Goal: Task Accomplishment & Management: Manage account settings

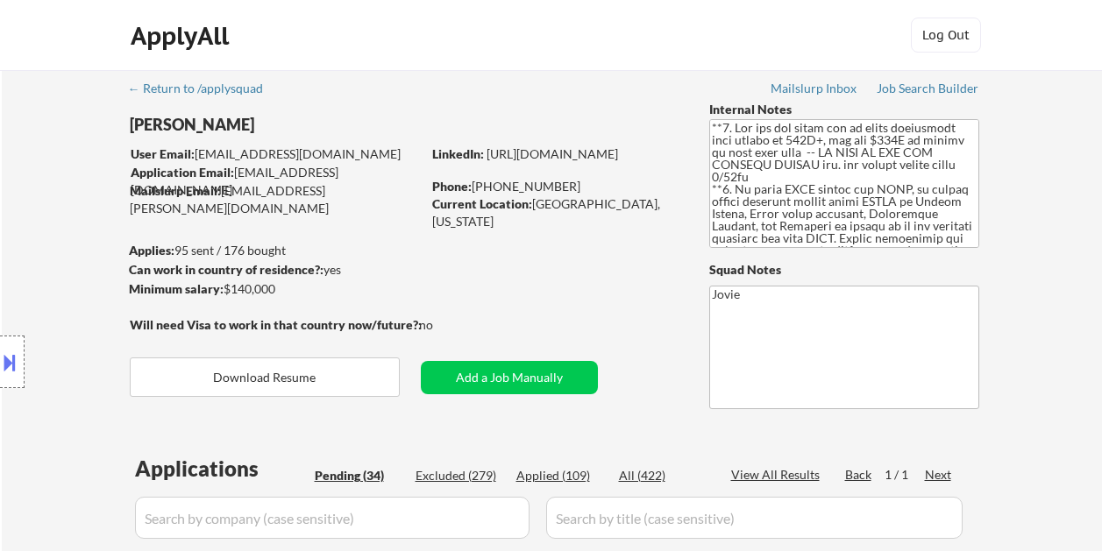
select select ""pending""
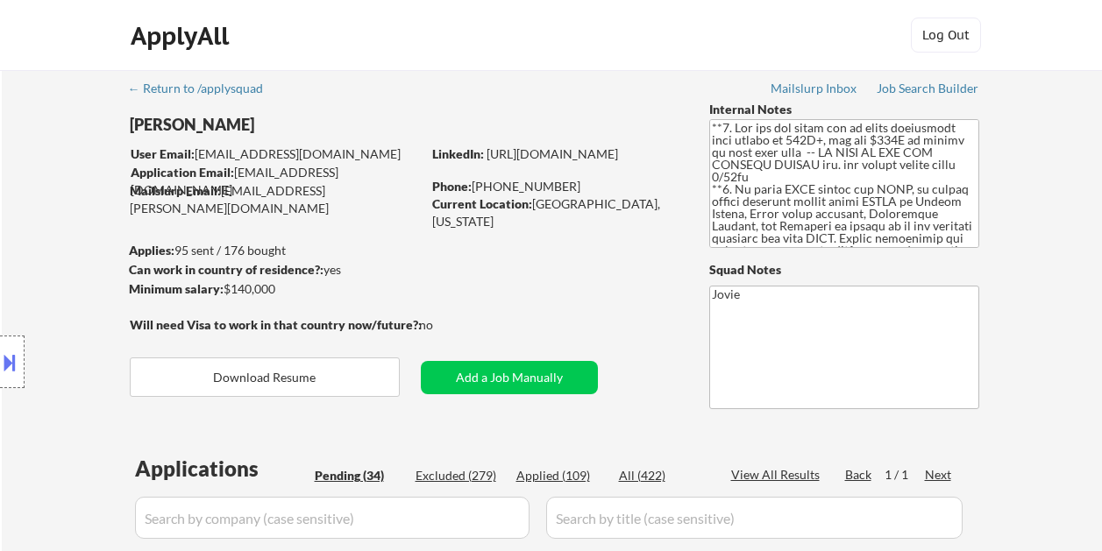
select select ""pending""
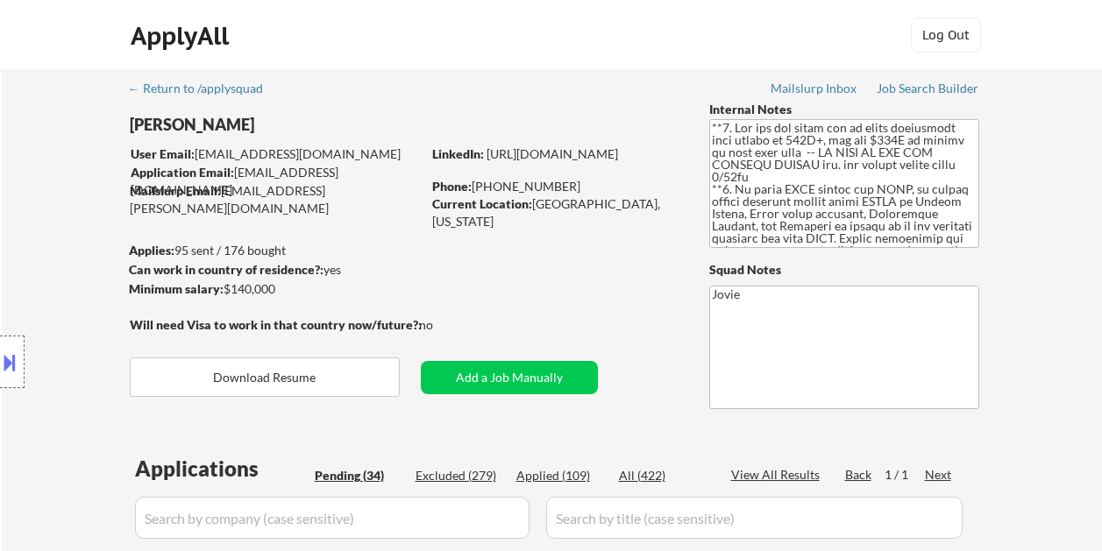
select select ""pending""
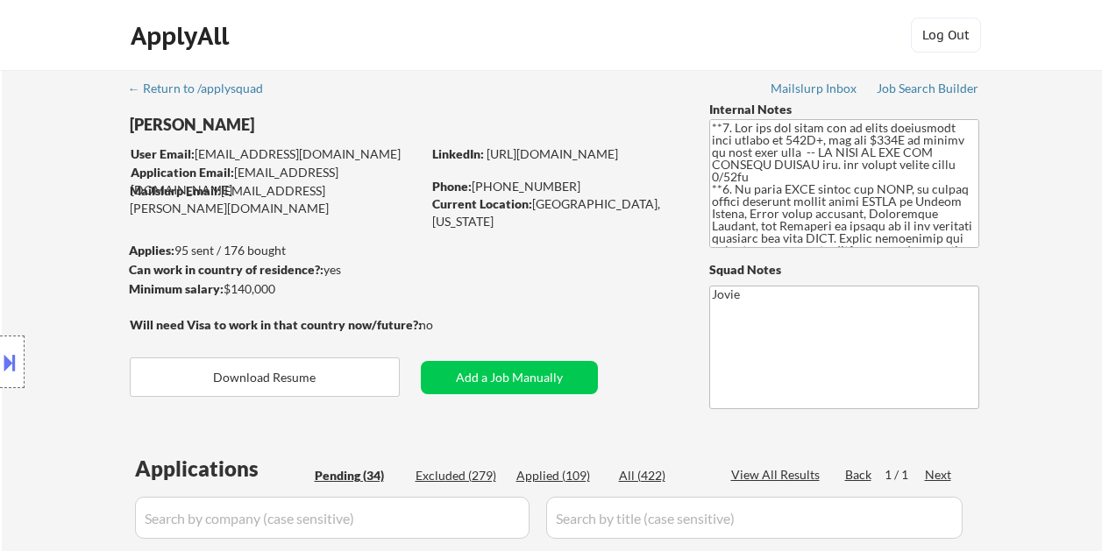
select select ""pending""
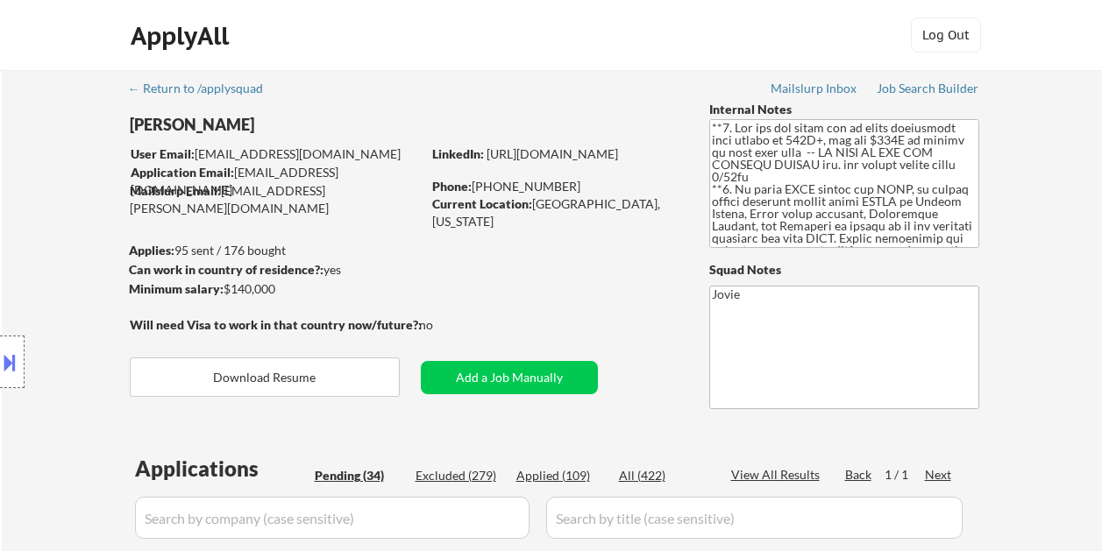
select select ""pending""
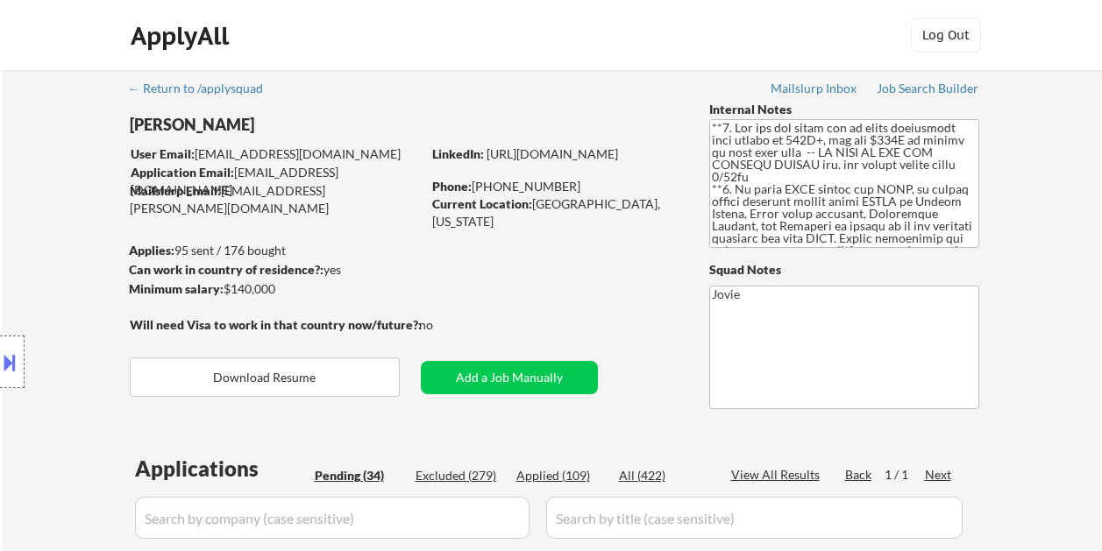
select select ""pending""
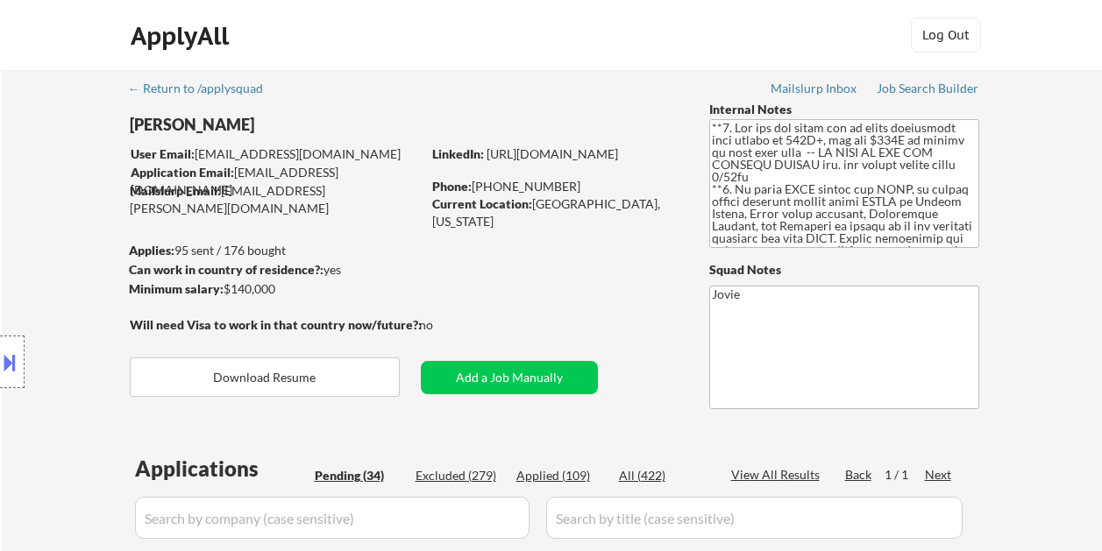
select select ""pending""
drag, startPoint x: 0, startPoint y: 0, endPoint x: 841, endPoint y: 252, distance: 878.3
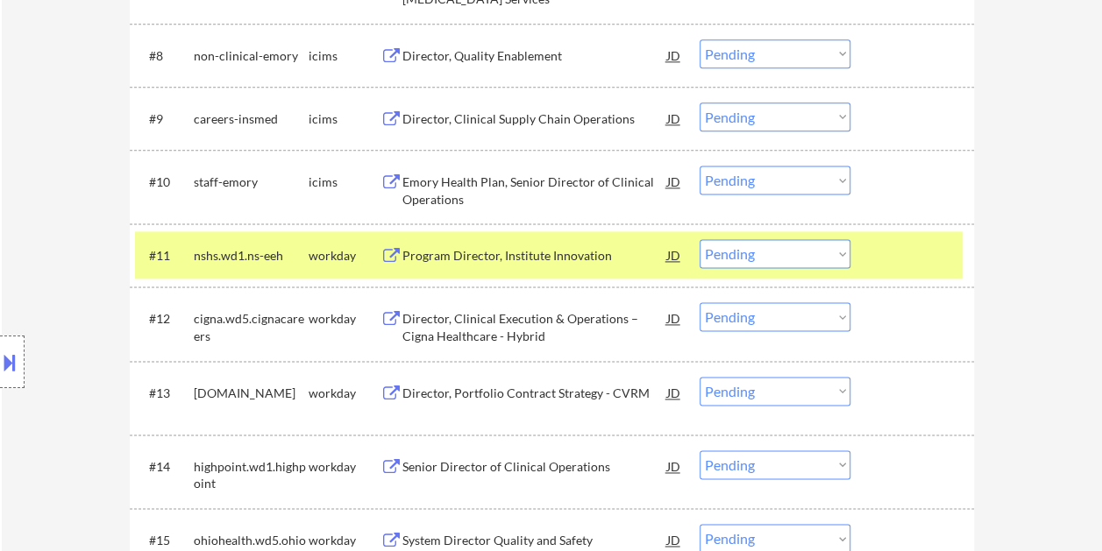
scroll to position [1074, 0]
click at [699, 239] on select "Choose an option... Pending Applied Excluded (Questions) Excluded (Expired) Exc…" at bounding box center [774, 253] width 151 height 29
select select ""pending""
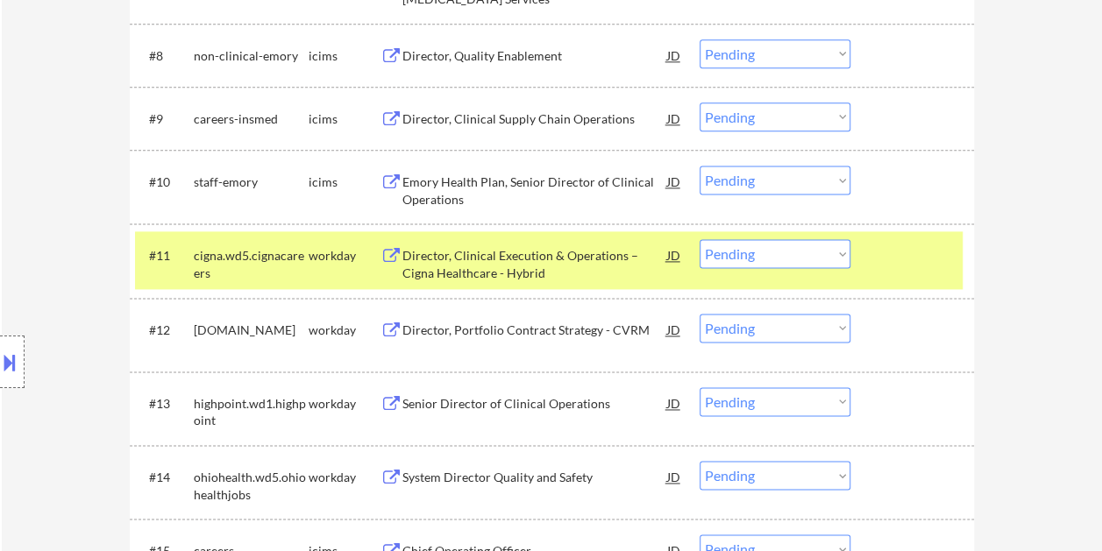
click at [907, 255] on div at bounding box center [913, 255] width 77 height 32
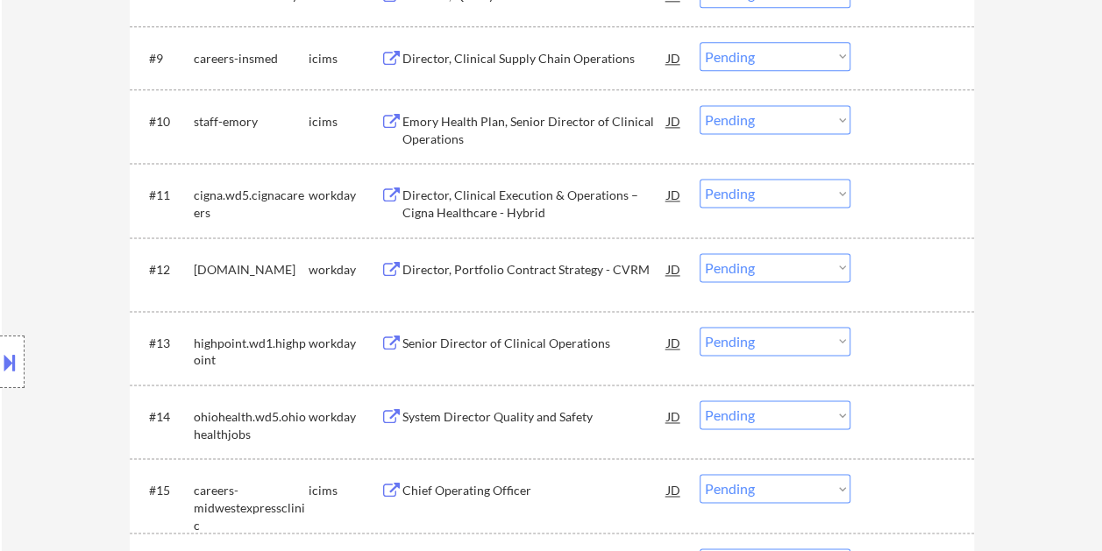
scroll to position [1161, 0]
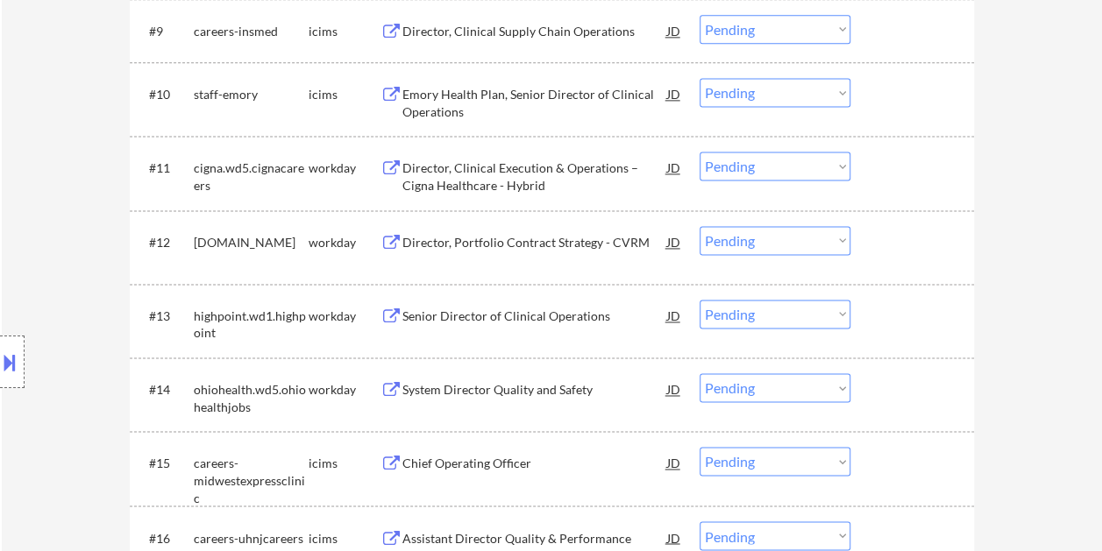
drag, startPoint x: 904, startPoint y: 174, endPoint x: 387, endPoint y: 194, distance: 516.6
click at [904, 174] on div at bounding box center [913, 168] width 77 height 32
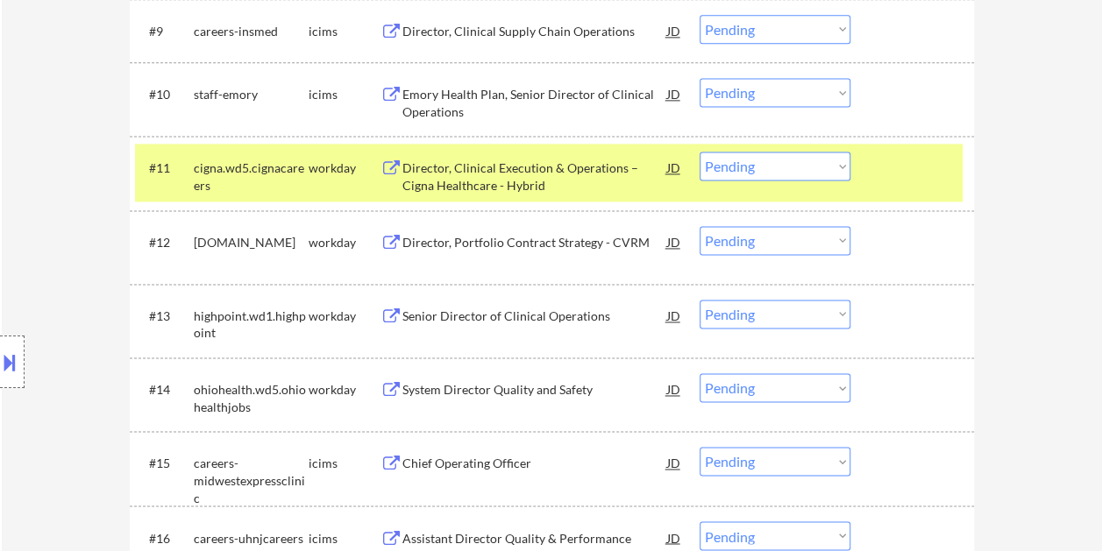
click at [451, 179] on div "Director, Clinical Execution & Operations – Cigna Healthcare - Hybrid" at bounding box center [534, 176] width 265 height 34
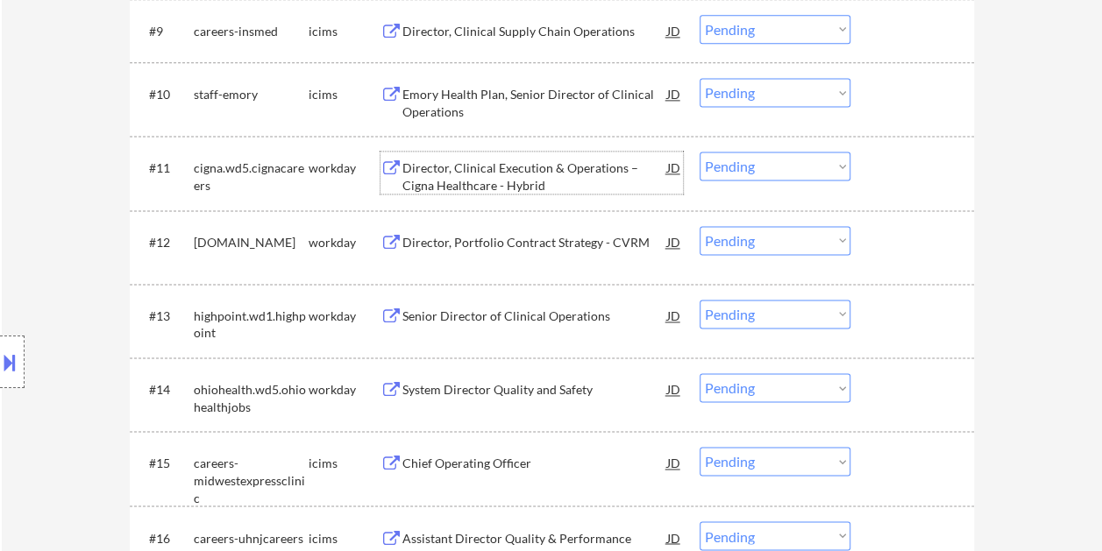
click at [907, 168] on div at bounding box center [913, 168] width 77 height 32
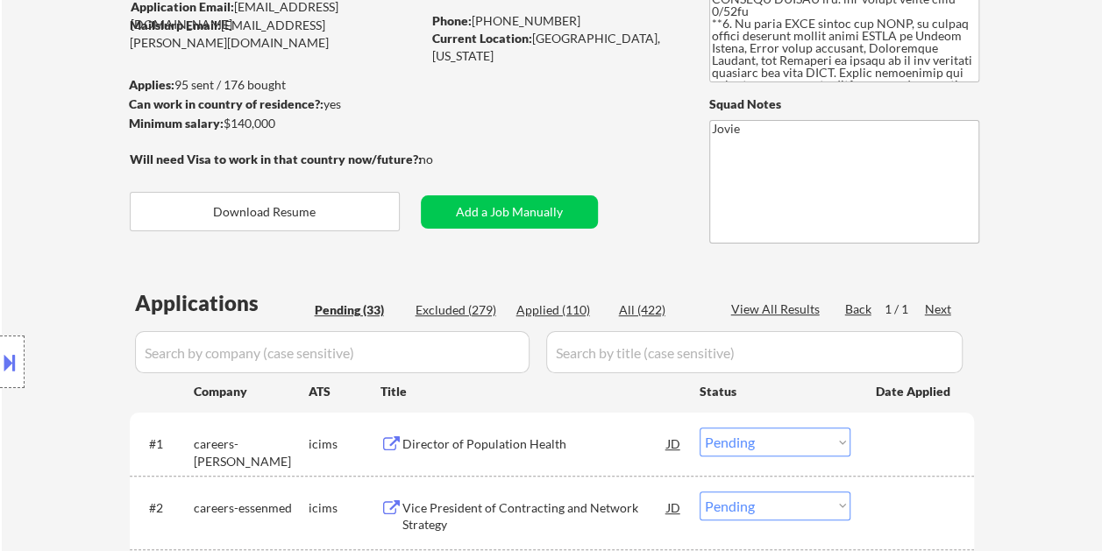
scroll to position [175, 0]
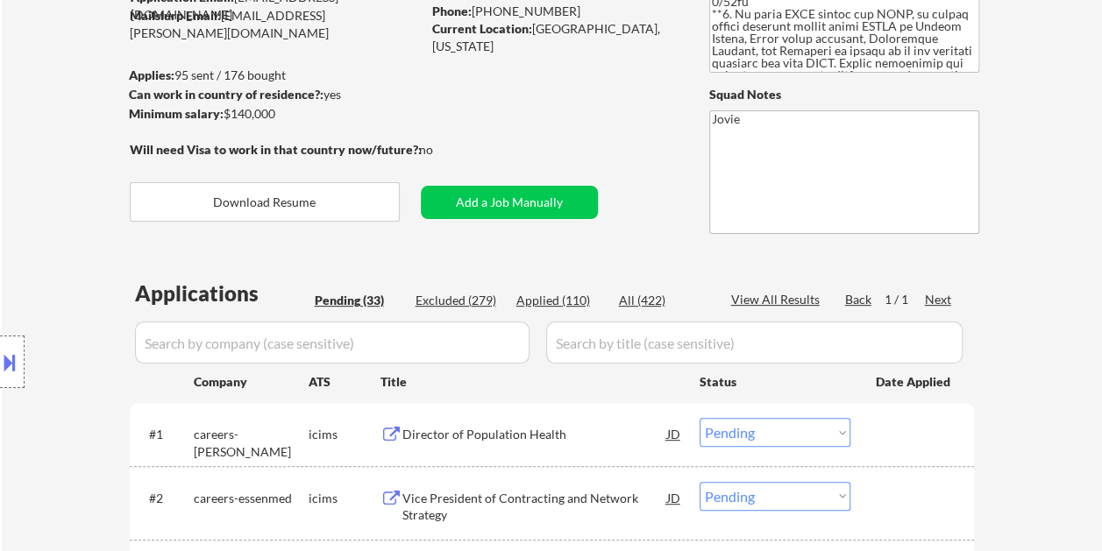
click at [556, 301] on div "Applied (110)" at bounding box center [560, 301] width 88 height 18
select select ""applied""
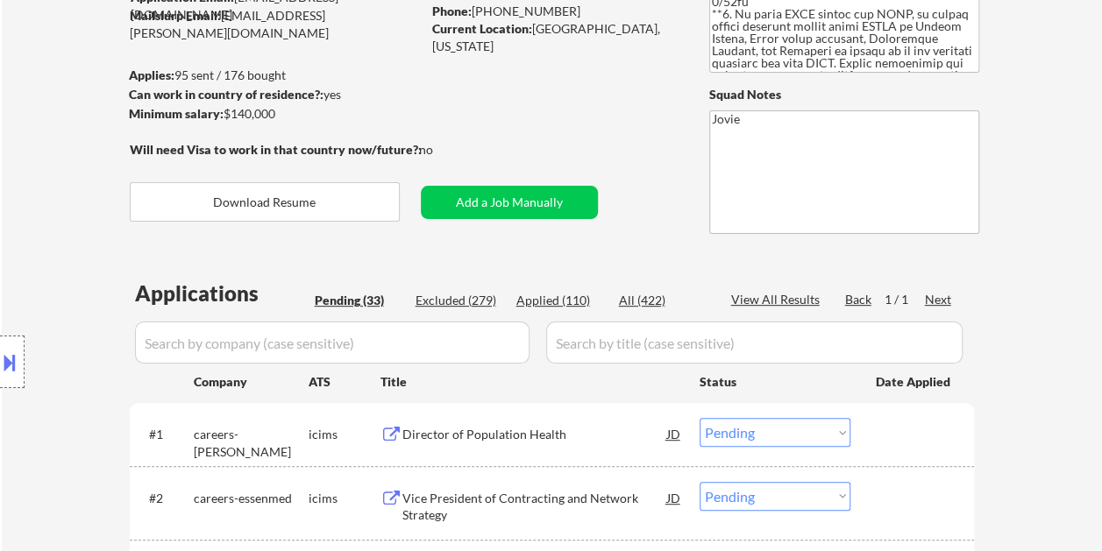
select select ""applied""
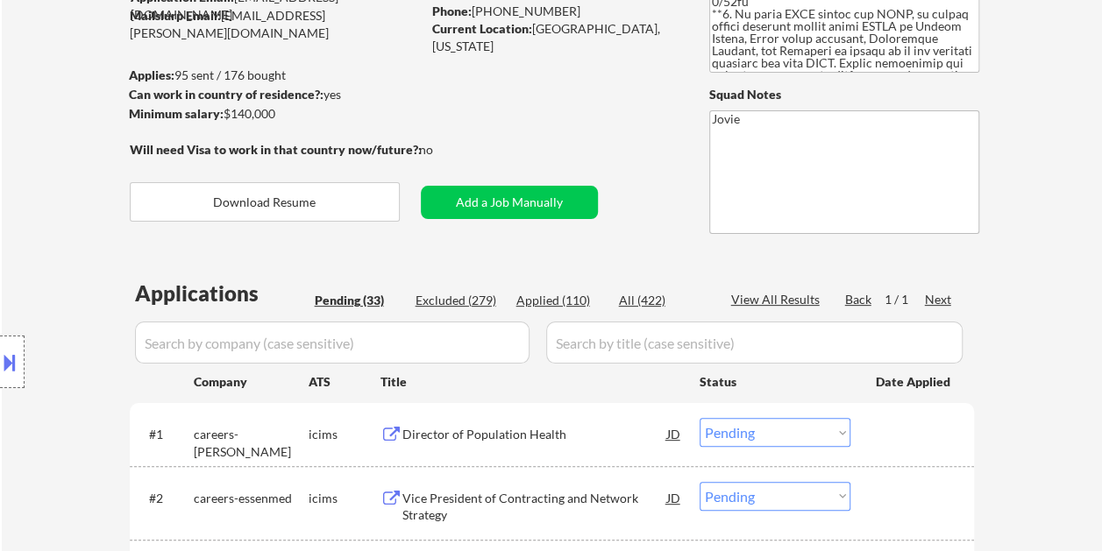
select select ""applied""
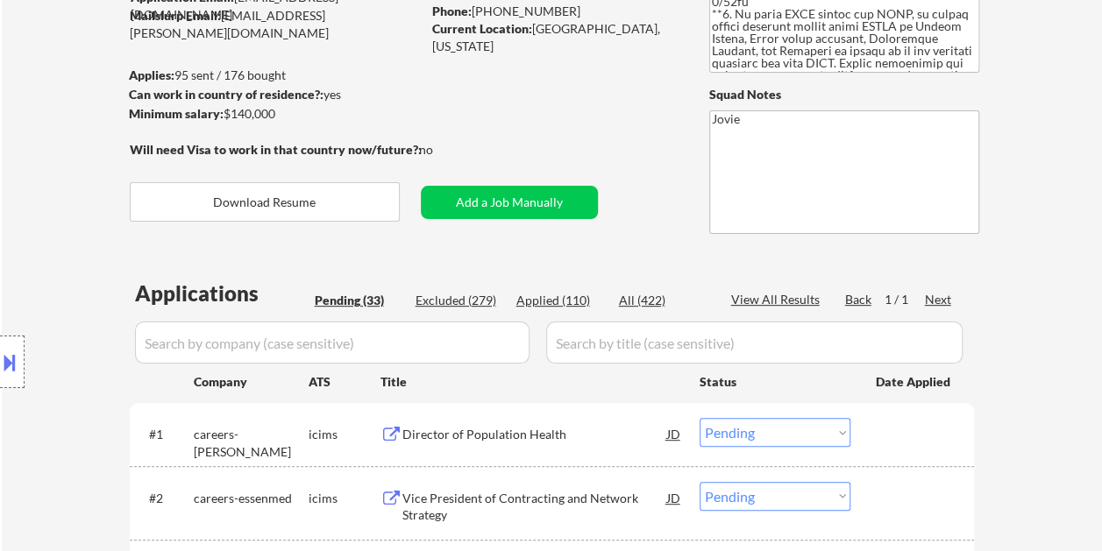
select select ""applied""
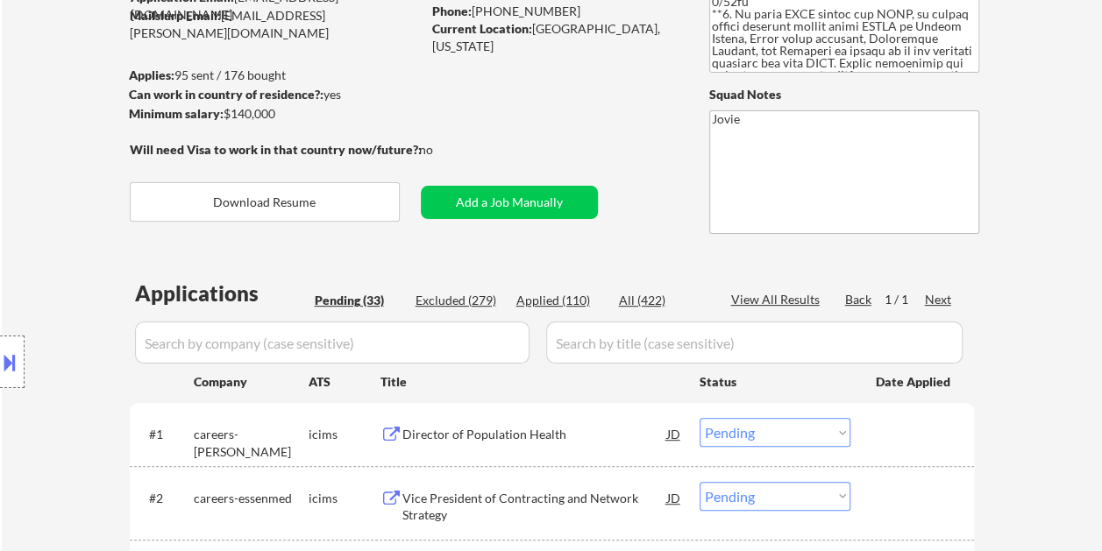
select select ""applied""
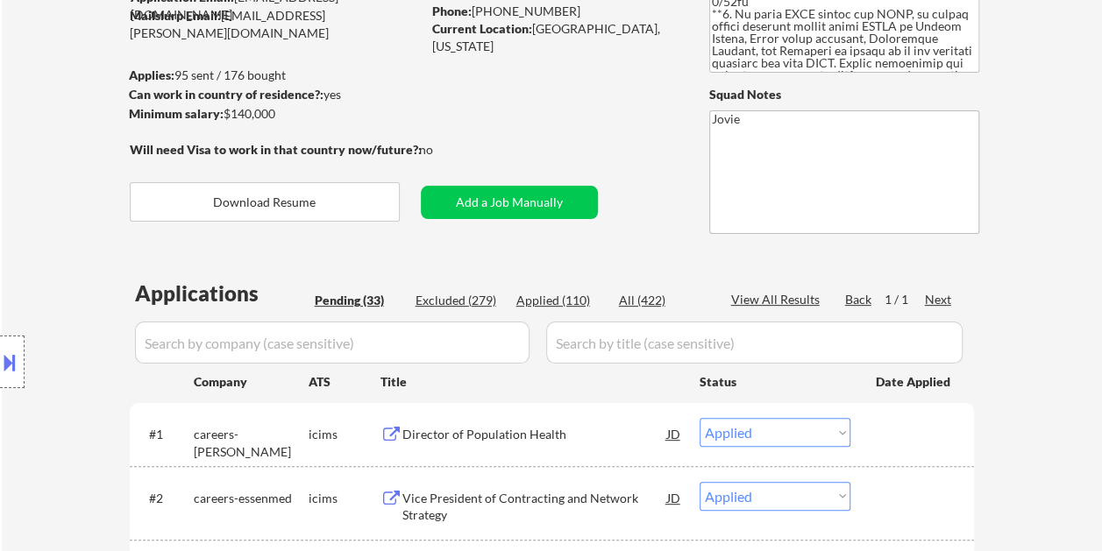
select select ""applied""
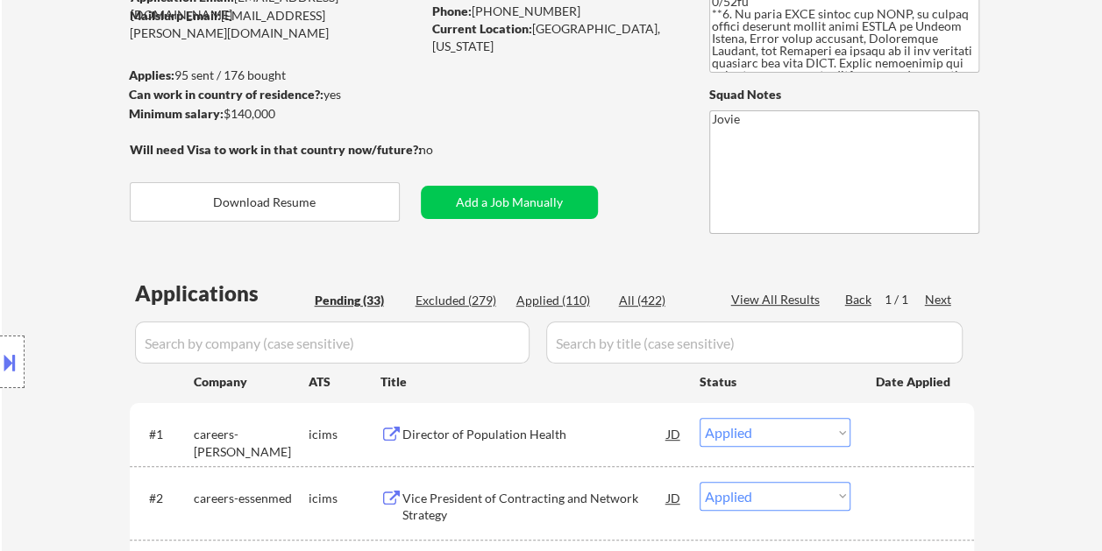
select select ""applied""
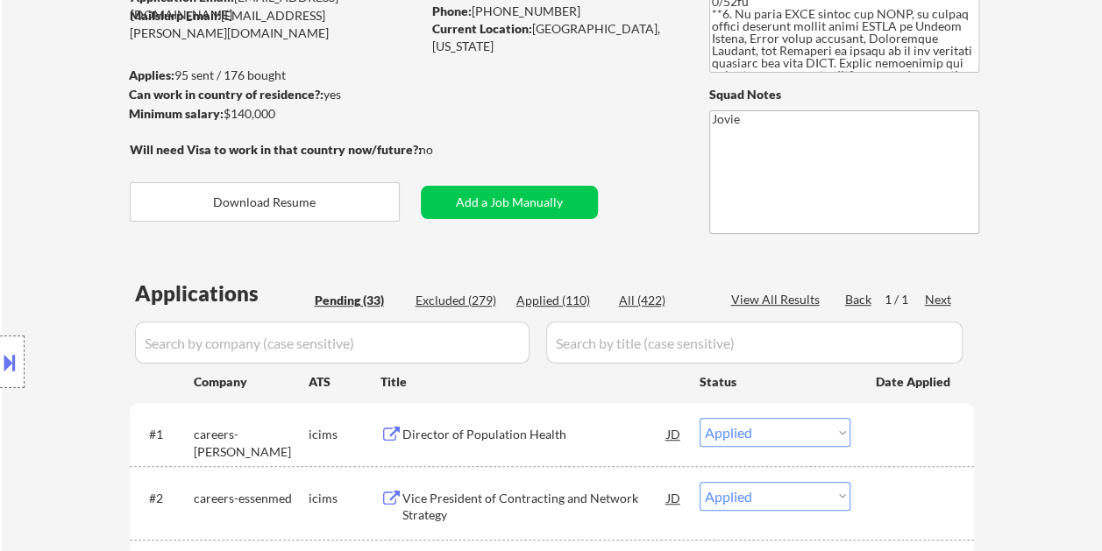
select select ""applied""
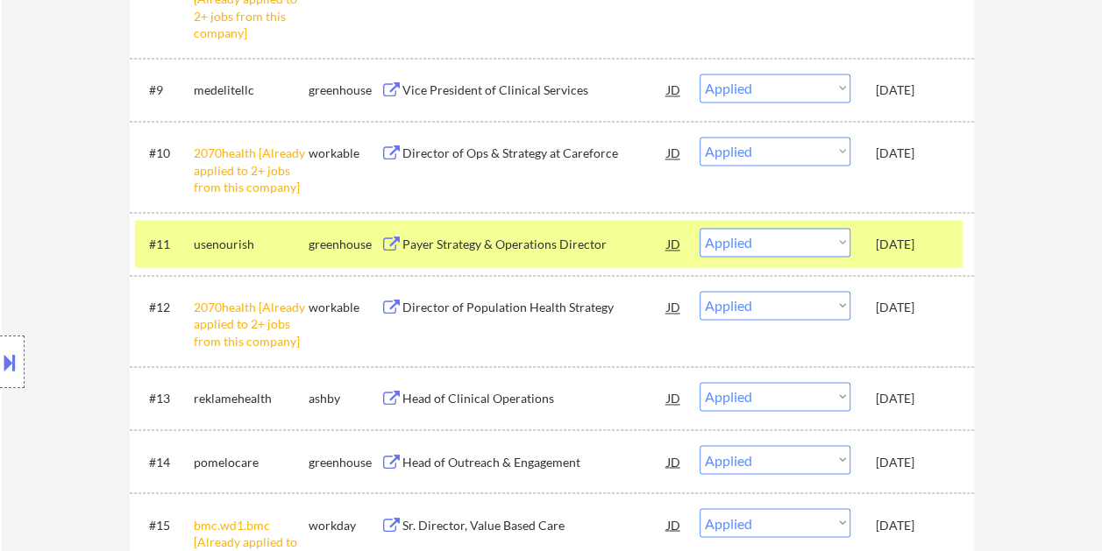
scroll to position [1227, 0]
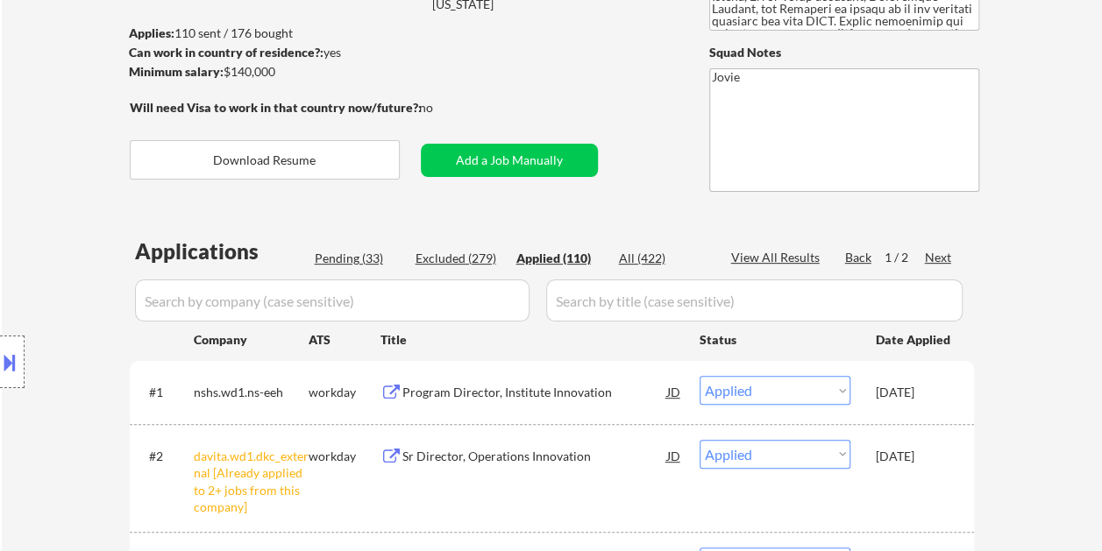
scroll to position [263, 0]
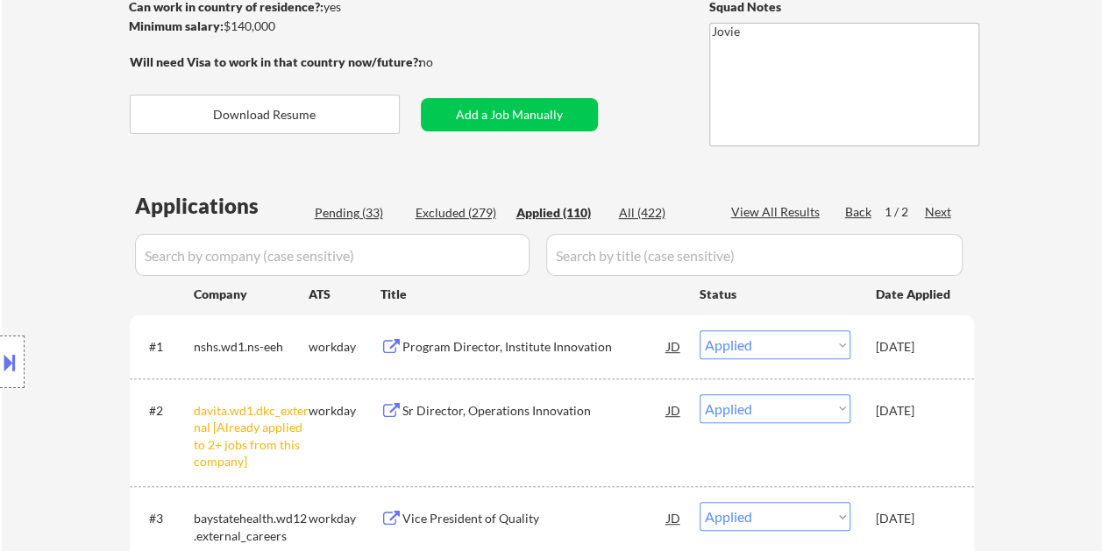
click at [331, 216] on div "Pending (33)" at bounding box center [359, 213] width 88 height 18
select select ""pending""
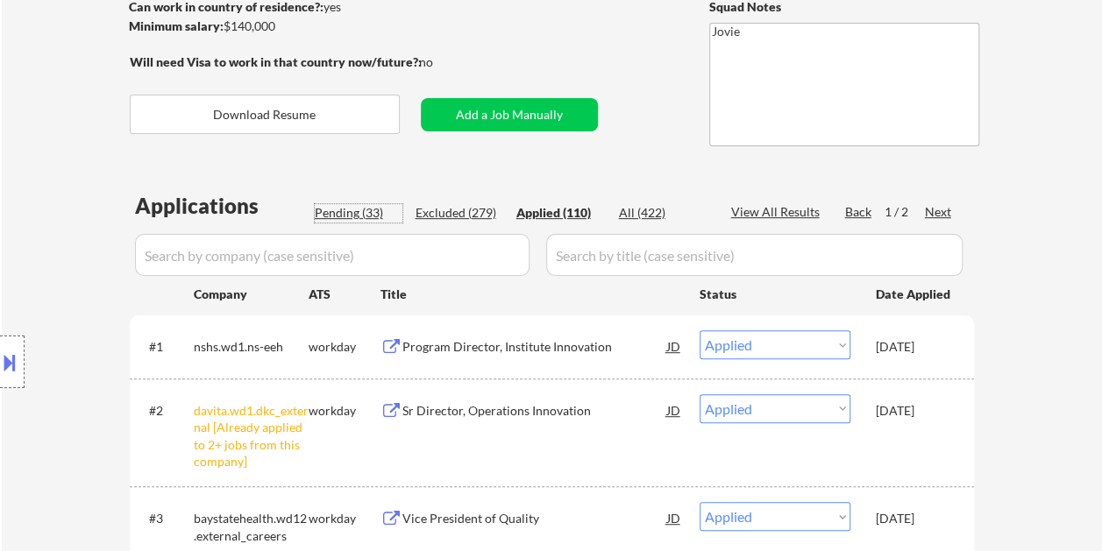
select select ""pending""
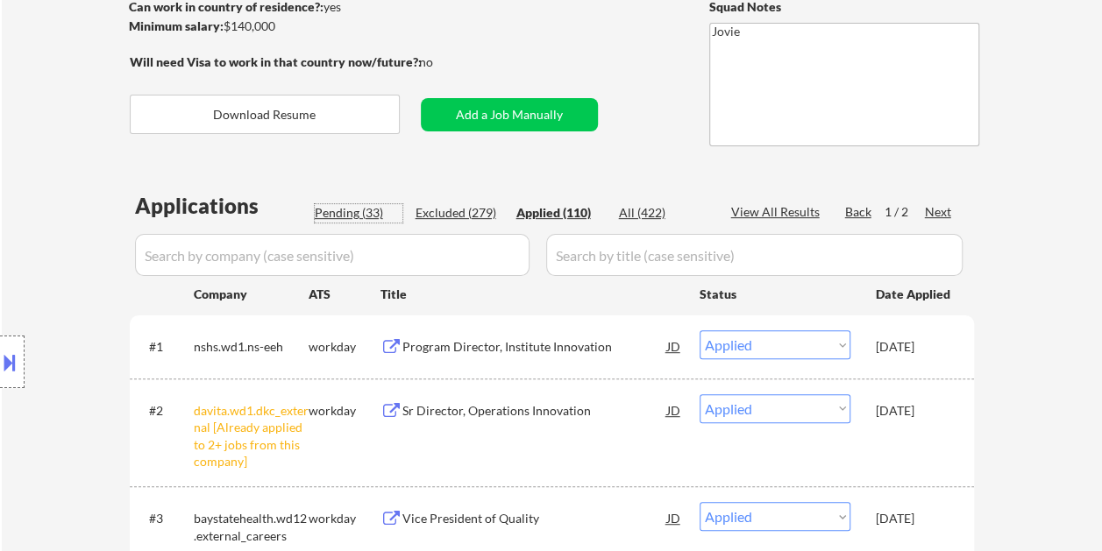
select select ""pending""
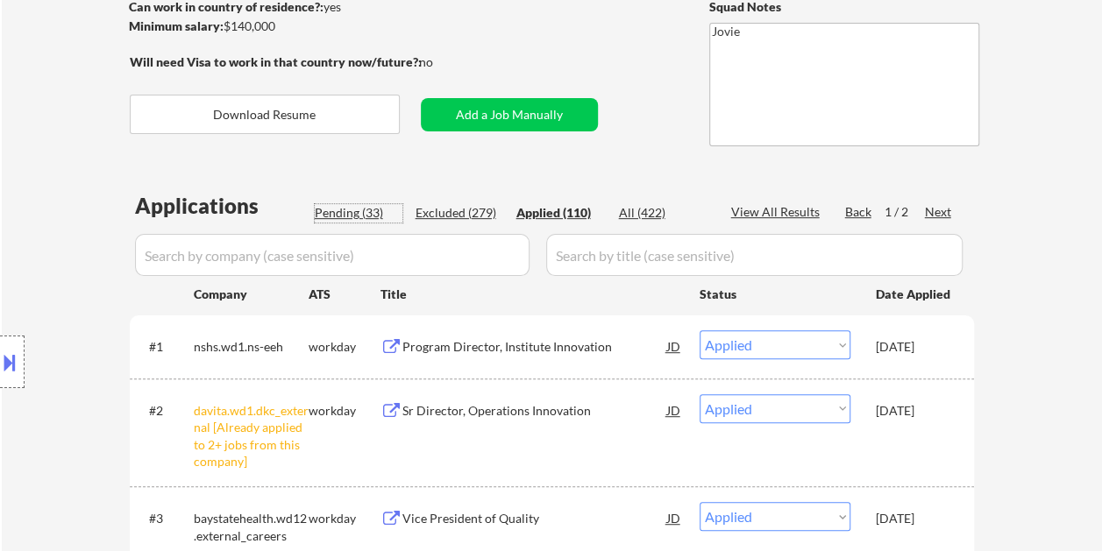
select select ""pending""
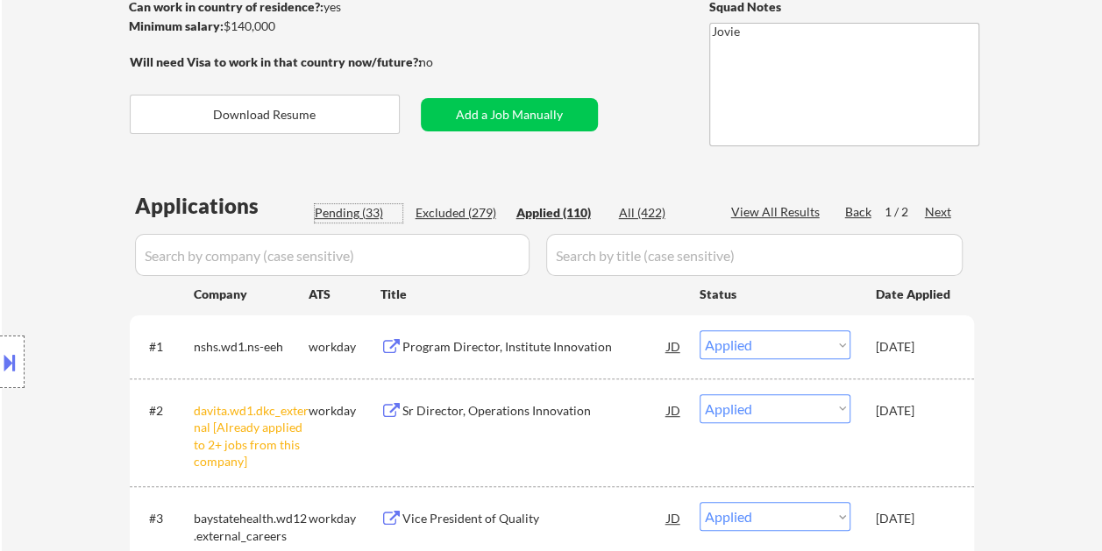
select select ""pending""
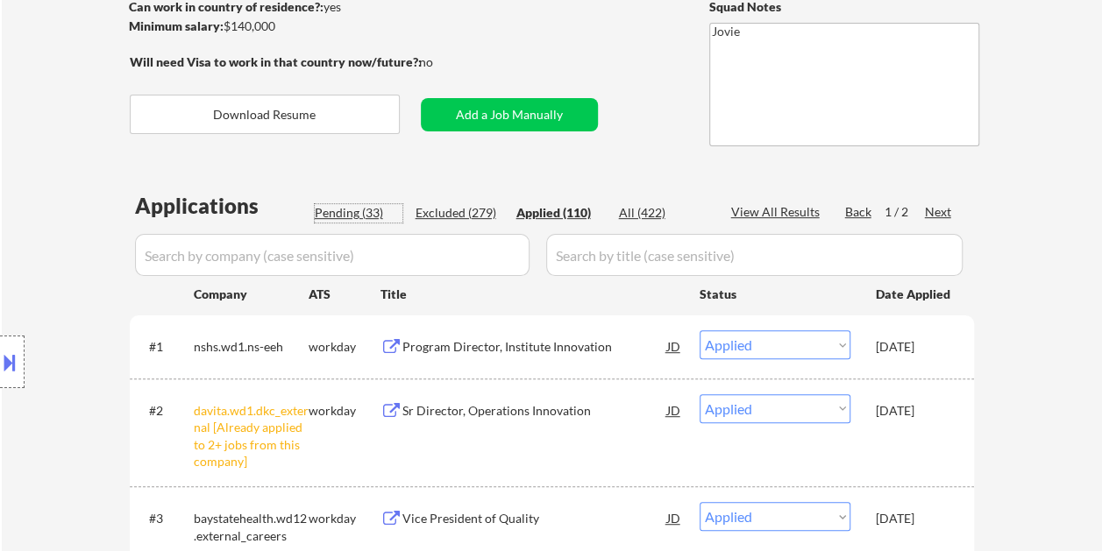
select select ""pending""
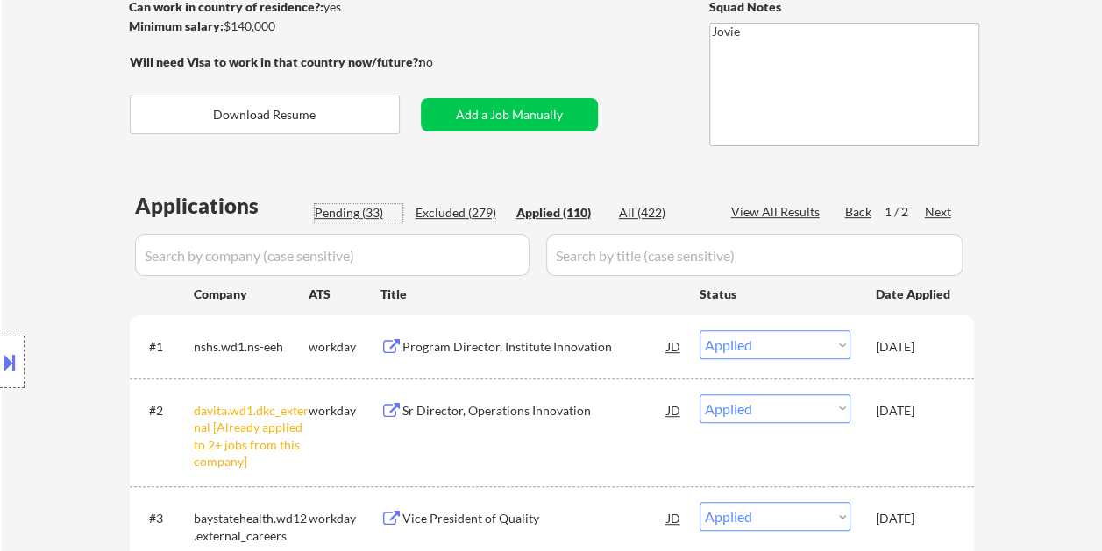
select select ""pending""
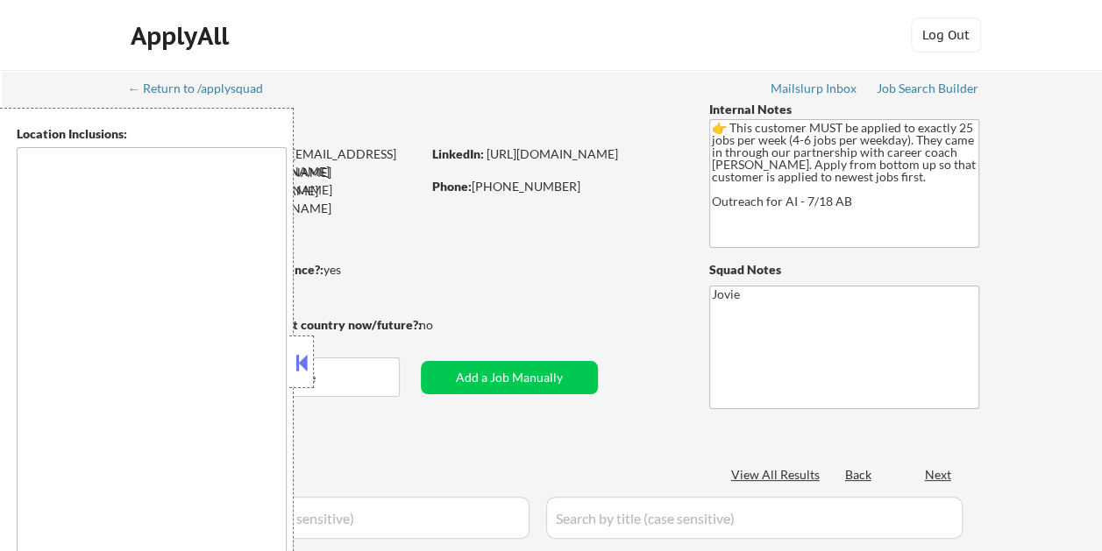
select select ""pending""
type textarea "Brooklyn, NY Manhattan, NY Queens, NY Jersey City, NJ Hoboken, NJ Newark, NJ St…"
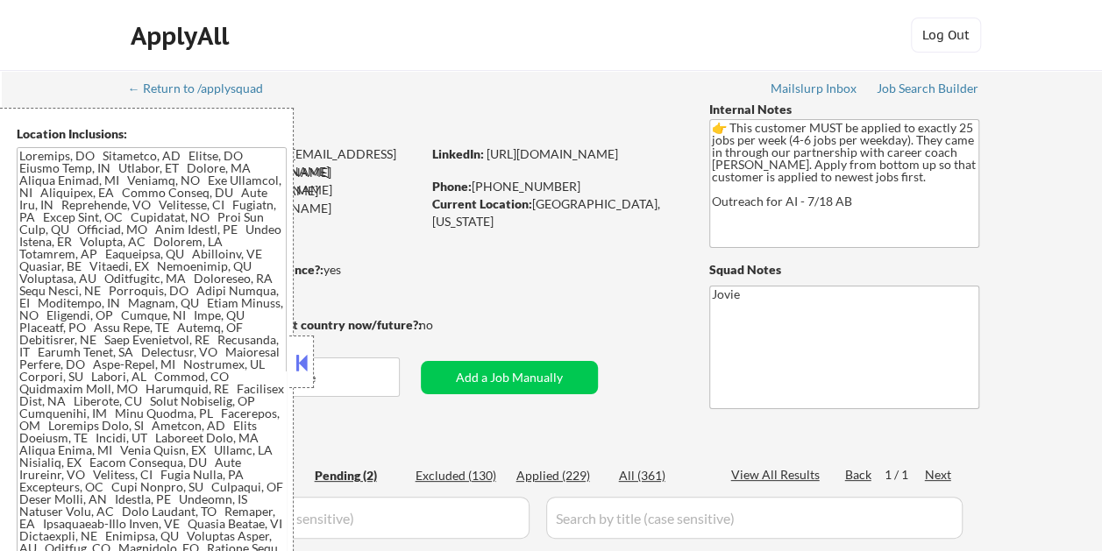
click at [309, 361] on button at bounding box center [301, 363] width 19 height 26
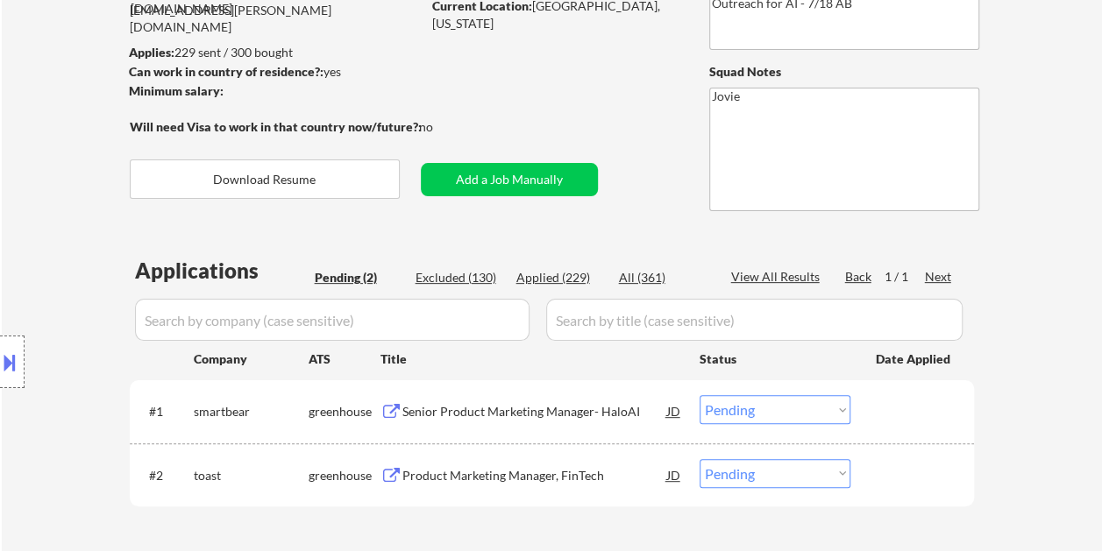
scroll to position [263, 0]
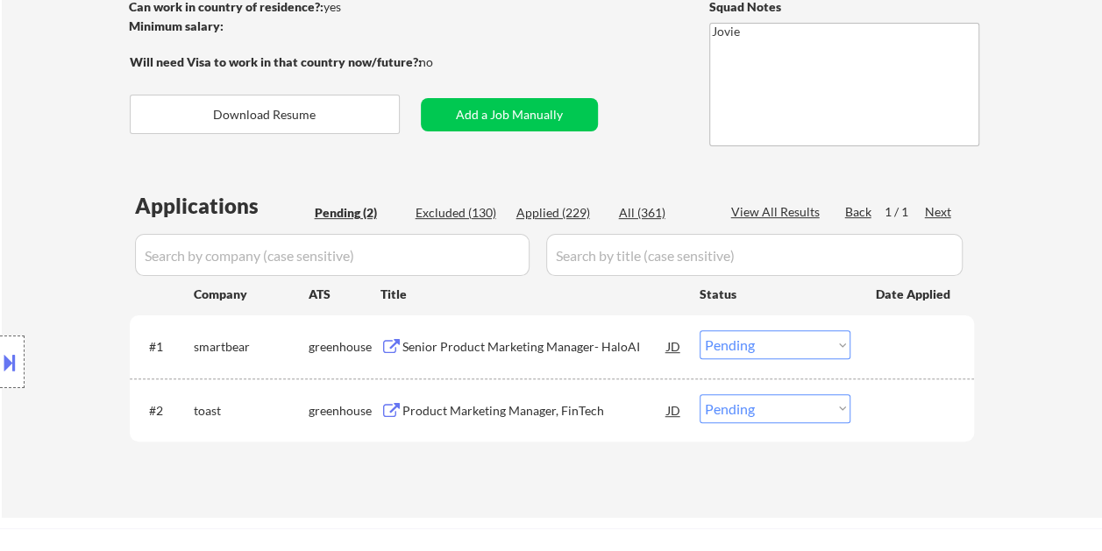
click at [463, 349] on div "Senior Product Marketing Manager- HaloAI" at bounding box center [534, 347] width 265 height 18
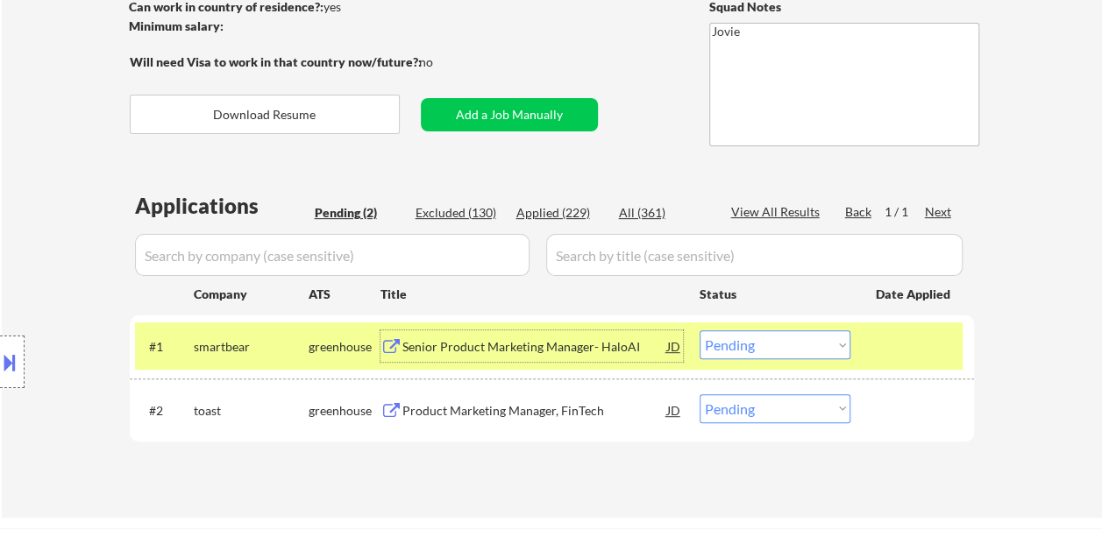
click at [456, 344] on div "Senior Product Marketing Manager- HaloAI" at bounding box center [534, 347] width 265 height 18
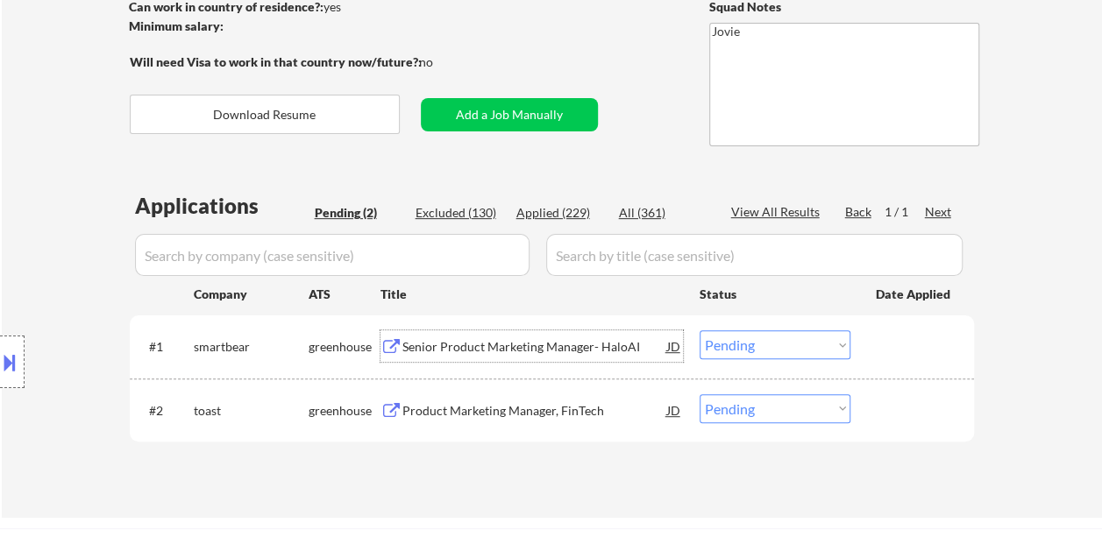
click at [831, 347] on select "Choose an option... Pending Applied Excluded (Questions) Excluded (Expired) Exc…" at bounding box center [774, 344] width 151 height 29
click at [699, 330] on select "Choose an option... Pending Applied Excluded (Questions) Excluded (Expired) Exc…" at bounding box center [774, 344] width 151 height 29
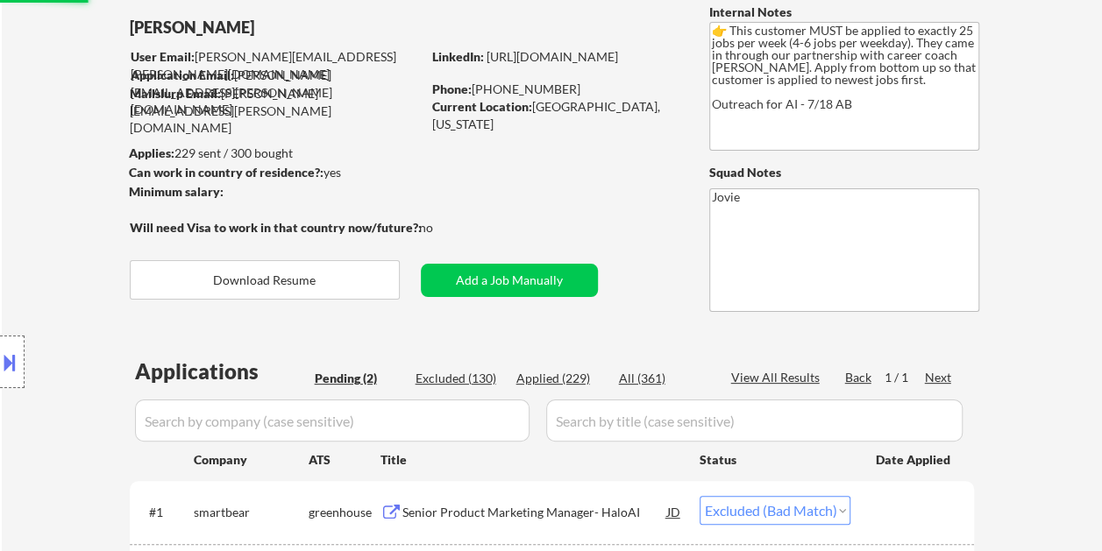
scroll to position [88, 0]
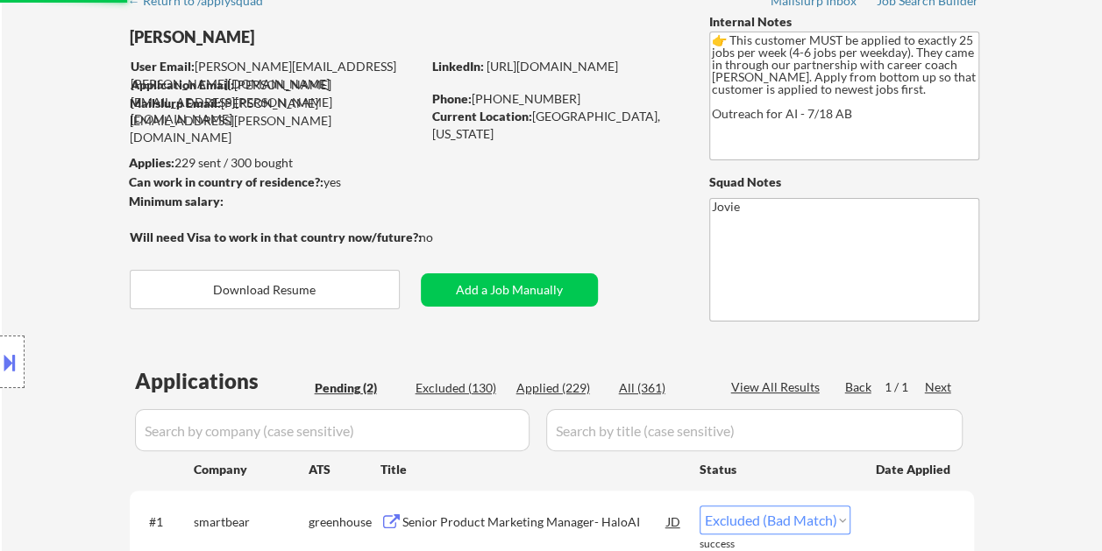
select select ""pending""
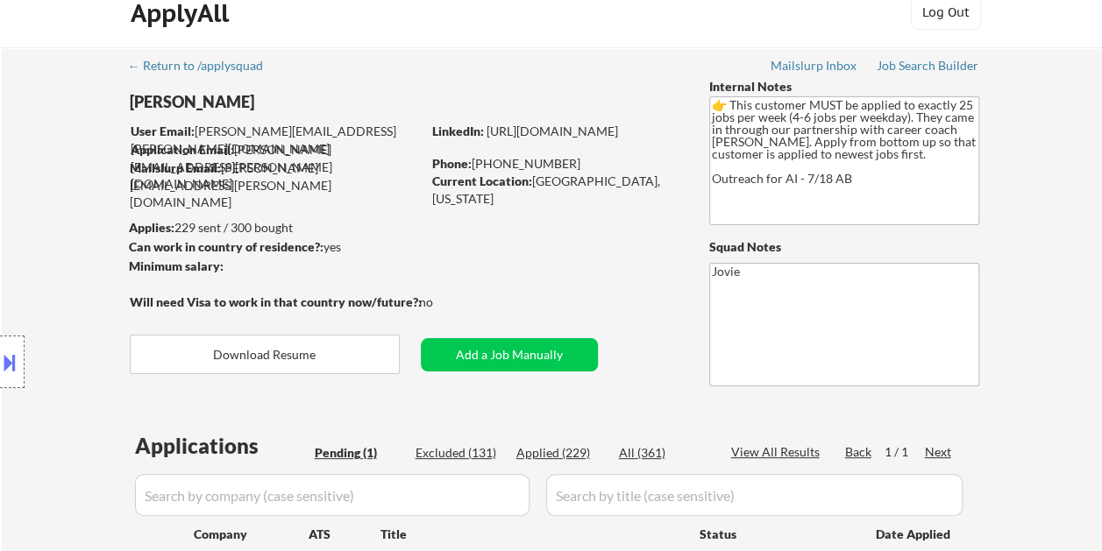
scroll to position [0, 0]
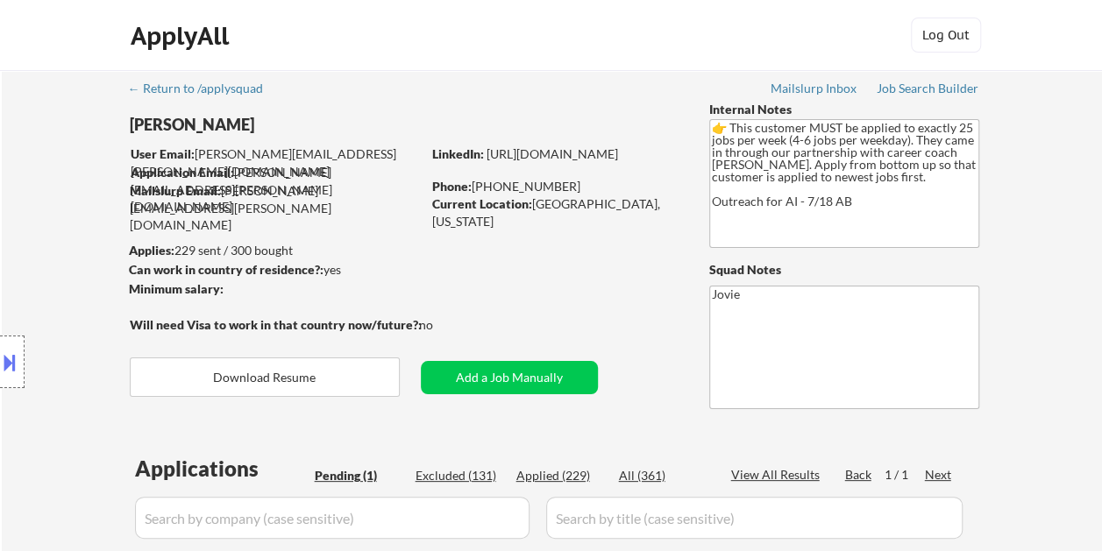
click at [18, 366] on button at bounding box center [9, 362] width 19 height 29
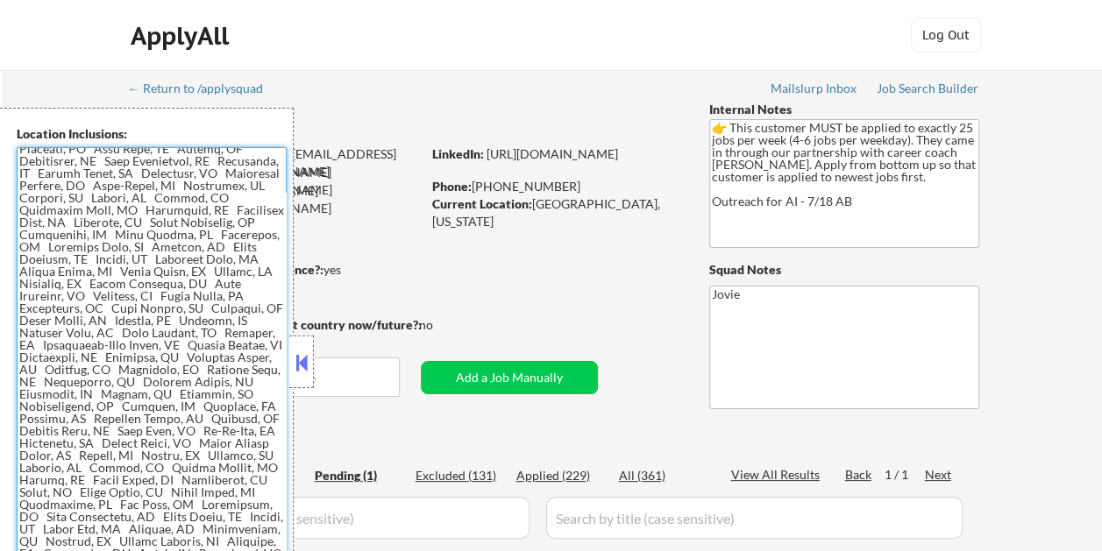
scroll to position [178, 0]
click at [313, 362] on div at bounding box center [301, 362] width 25 height 53
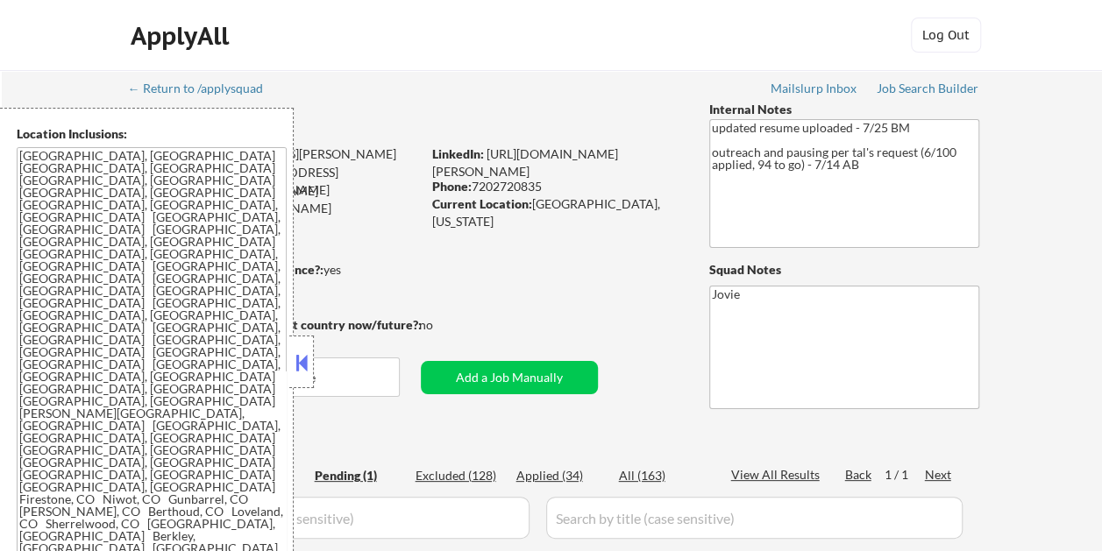
drag, startPoint x: 307, startPoint y: 358, endPoint x: 213, endPoint y: 193, distance: 190.3
click at [308, 359] on button at bounding box center [301, 363] width 19 height 26
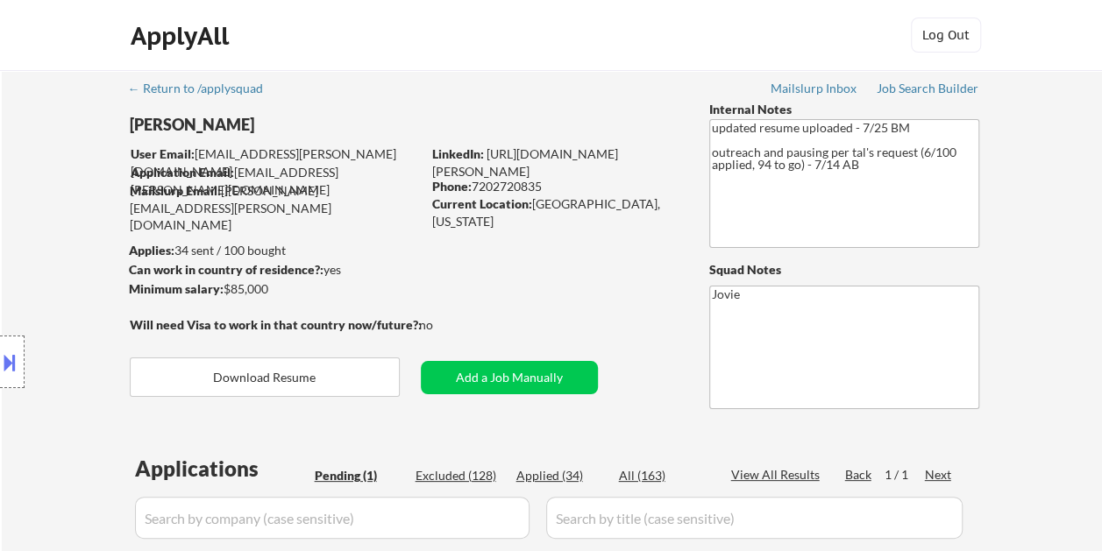
scroll to position [175, 0]
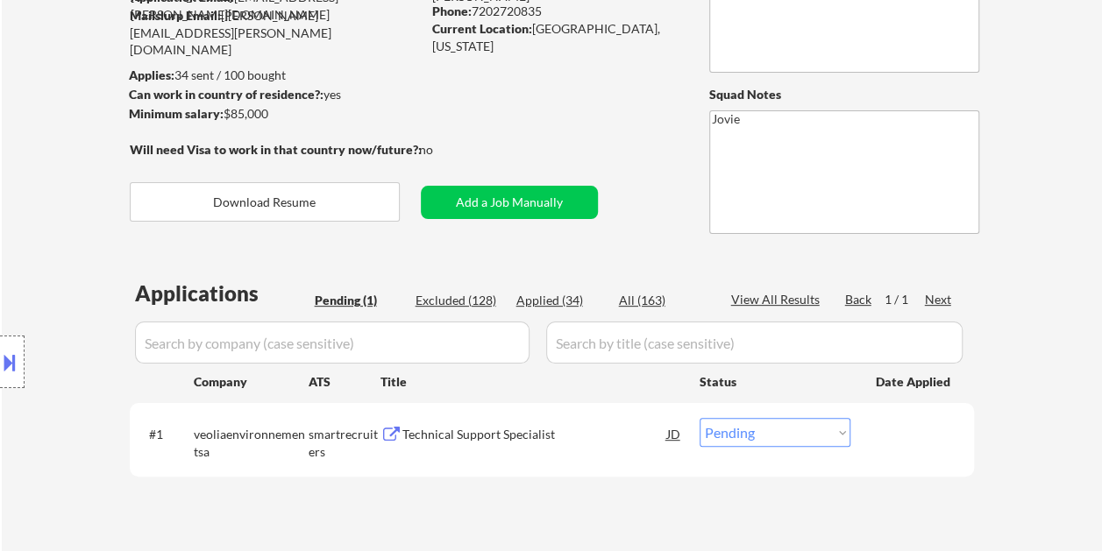
click at [474, 433] on div "Technical Support Specialist" at bounding box center [534, 435] width 265 height 18
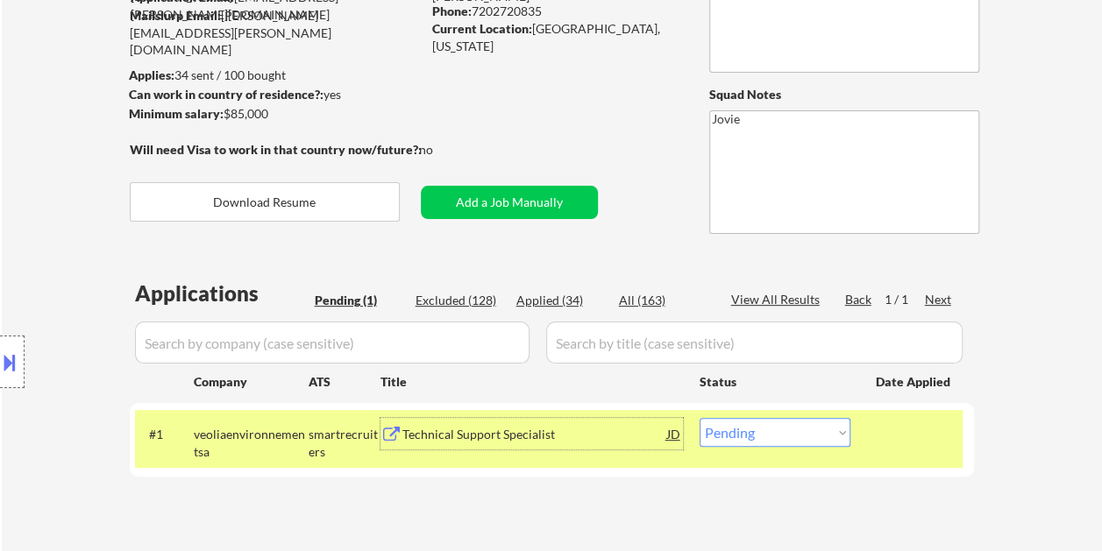
click at [776, 433] on select "Choose an option... Pending Applied Excluded (Questions) Excluded (Expired) Exc…" at bounding box center [774, 432] width 151 height 29
select select ""excluded__bad_match_""
click at [699, 418] on select "Choose an option... Pending Applied Excluded (Questions) Excluded (Expired) Exc…" at bounding box center [774, 432] width 151 height 29
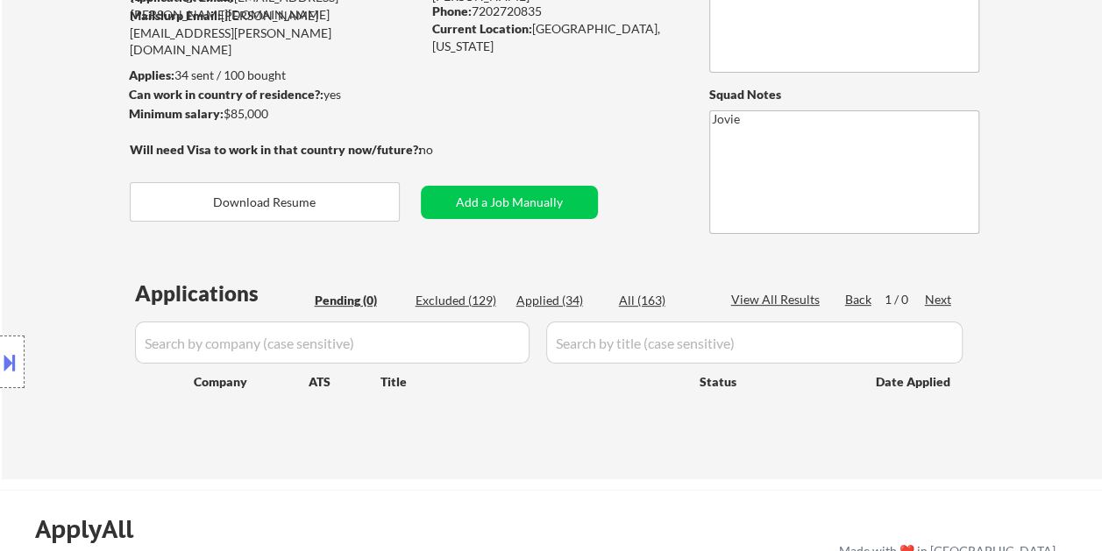
click at [17, 352] on button at bounding box center [9, 362] width 19 height 29
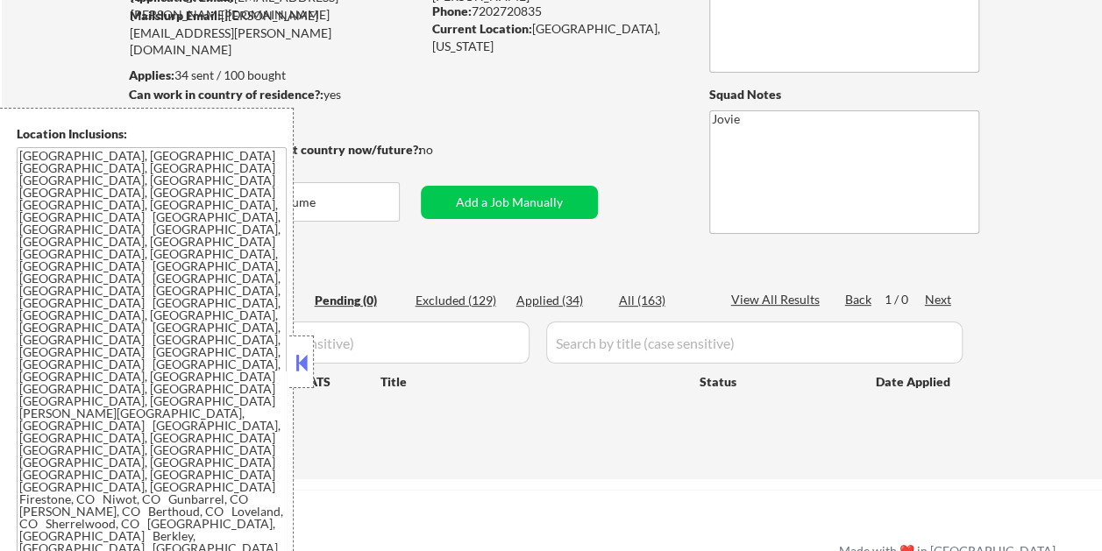
click at [307, 363] on button at bounding box center [301, 363] width 19 height 26
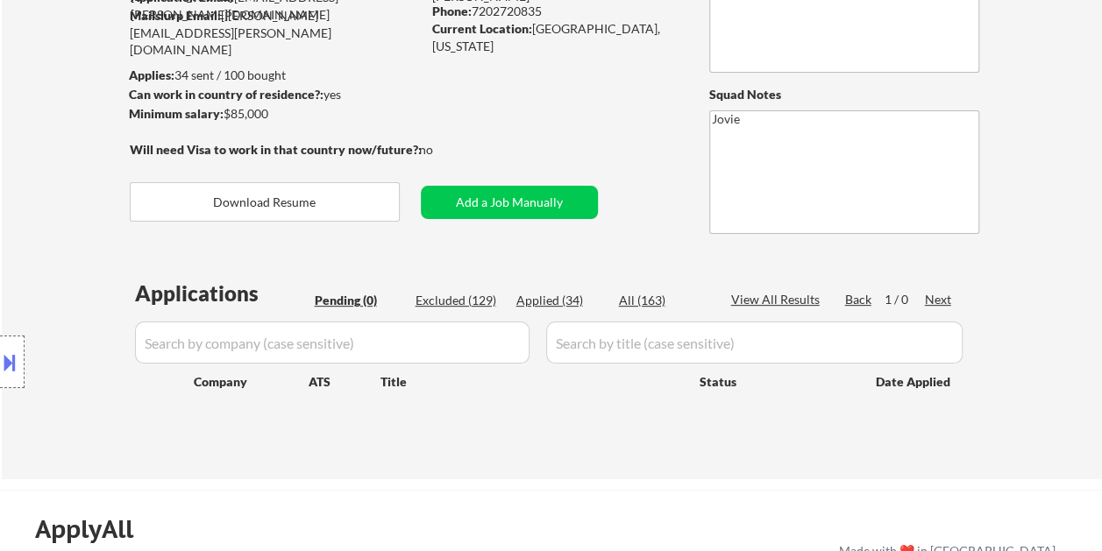
scroll to position [88, 0]
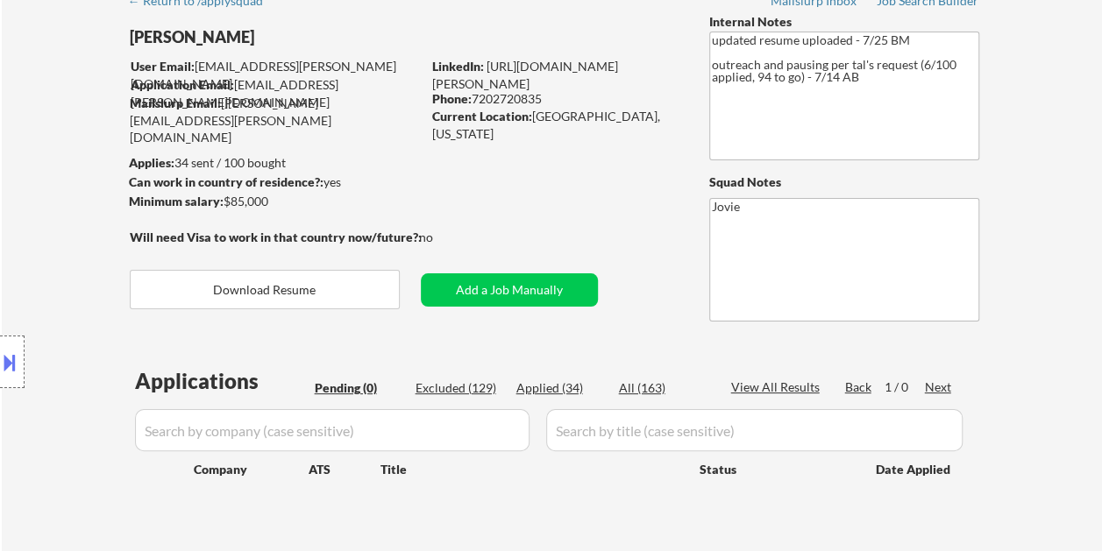
drag, startPoint x: 126, startPoint y: 161, endPoint x: 209, endPoint y: 158, distance: 82.5
click at [209, 158] on div "Location Inclusions: Westminster, CO Broomfield, CO Arvada, CO Northglenn, CO T…" at bounding box center [157, 362] width 314 height 509
drag, startPoint x: 296, startPoint y: 155, endPoint x: 231, endPoint y: 169, distance: 66.3
click at [232, 169] on div "Location Inclusions: Westminster, CO Broomfield, CO Arvada, CO Northglenn, CO T…" at bounding box center [157, 362] width 314 height 509
drag, startPoint x: 282, startPoint y: 160, endPoint x: 159, endPoint y: 161, distance: 122.7
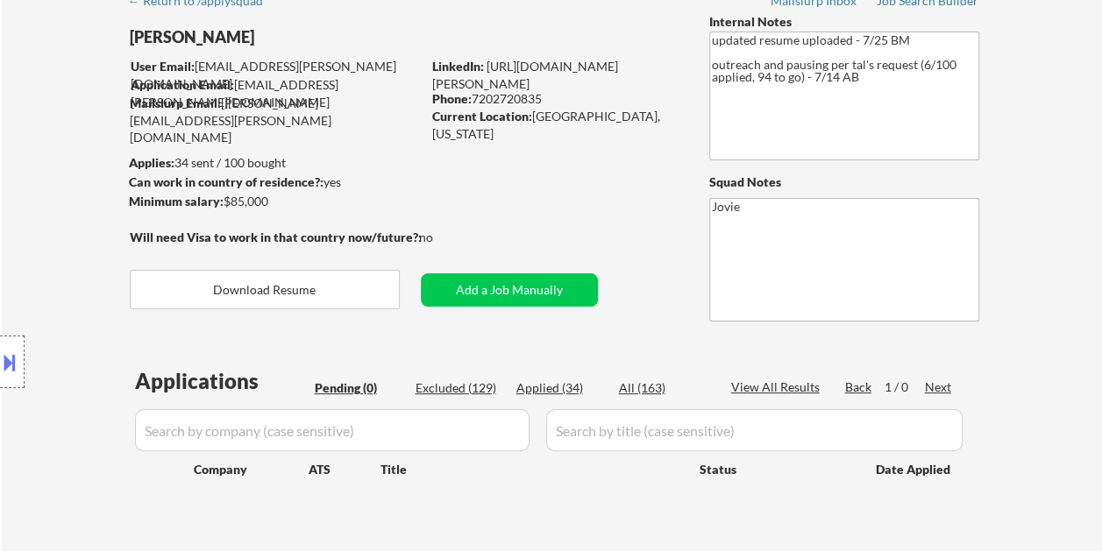
click at [174, 163] on div "Location Inclusions: Westminster, CO Broomfield, CO Arvada, CO Northglenn, CO T…" at bounding box center [157, 362] width 314 height 509
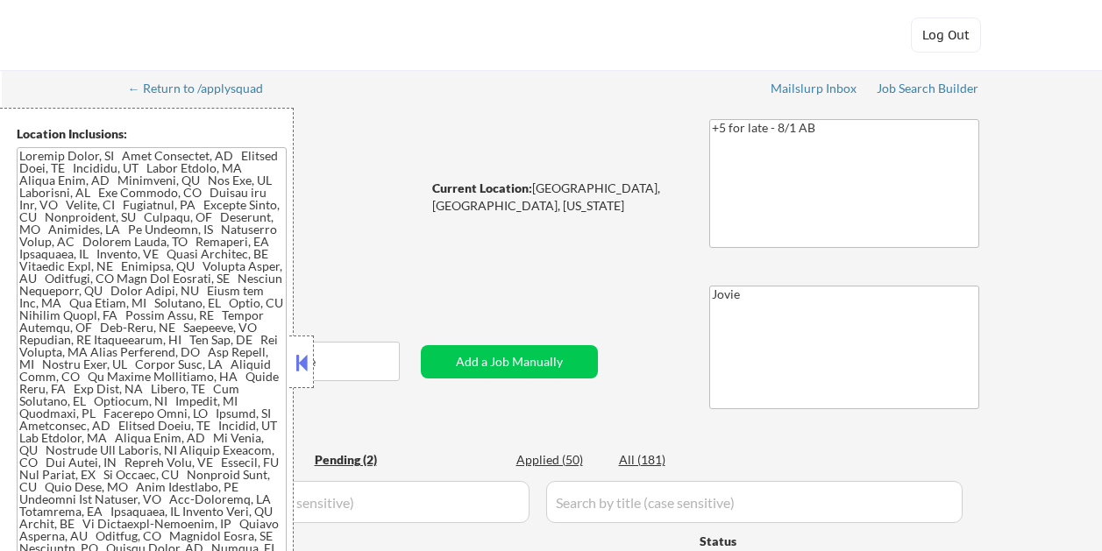
select select ""pending""
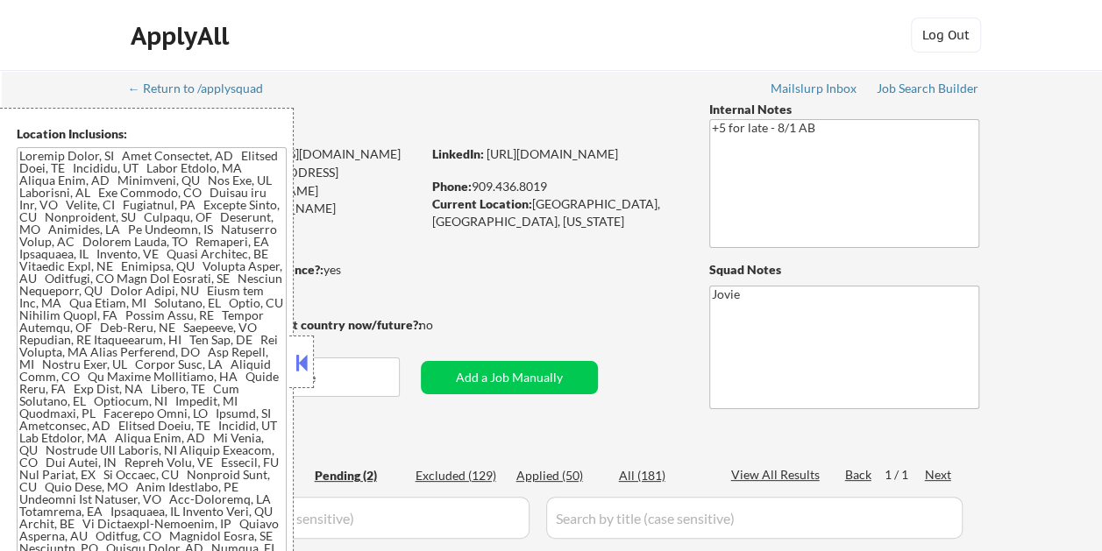
click at [297, 352] on button at bounding box center [301, 363] width 19 height 26
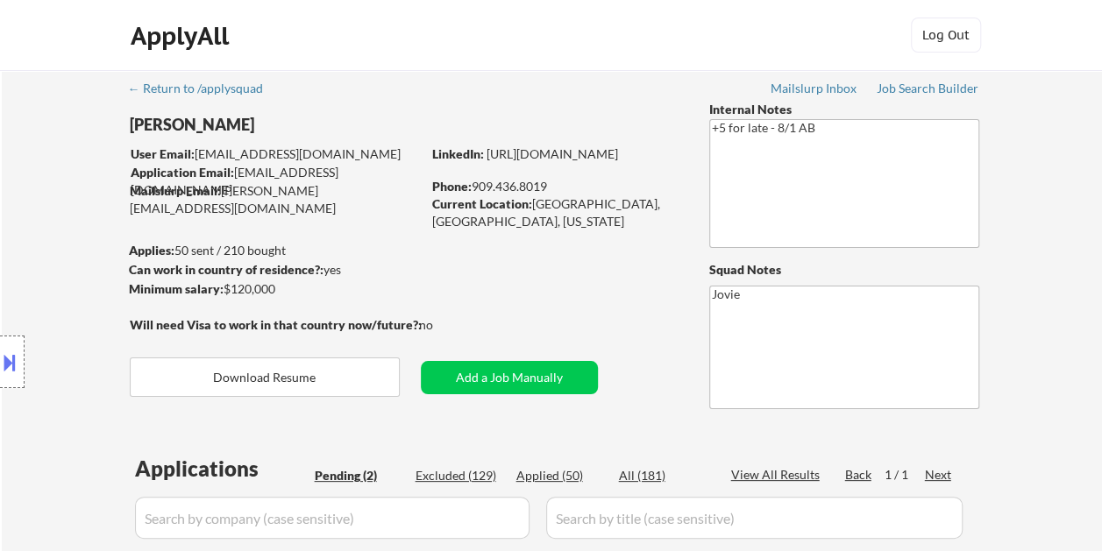
scroll to position [263, 0]
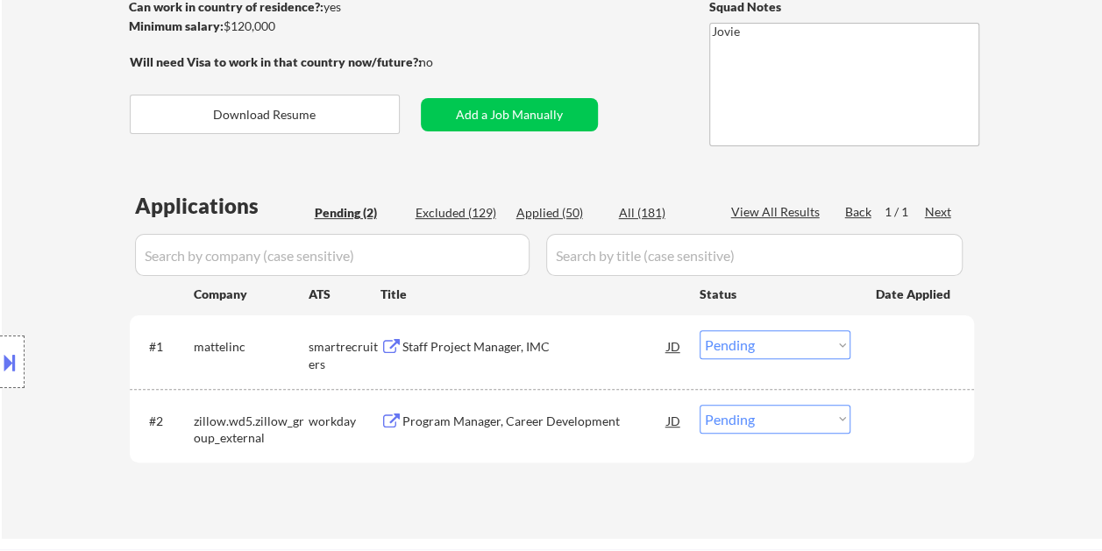
click at [463, 344] on div "Staff Project Manager, IMC" at bounding box center [534, 347] width 265 height 18
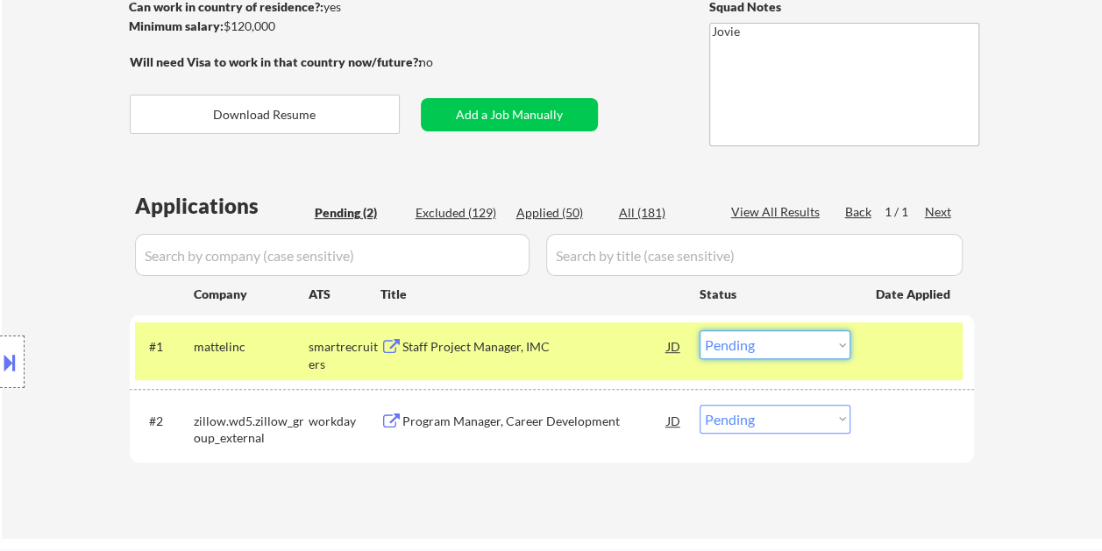
click at [842, 345] on select "Choose an option... Pending Applied Excluded (Questions) Excluded (Expired) Exc…" at bounding box center [774, 344] width 151 height 29
click at [699, 330] on select "Choose an option... Pending Applied Excluded (Questions) Excluded (Expired) Exc…" at bounding box center [774, 344] width 151 height 29
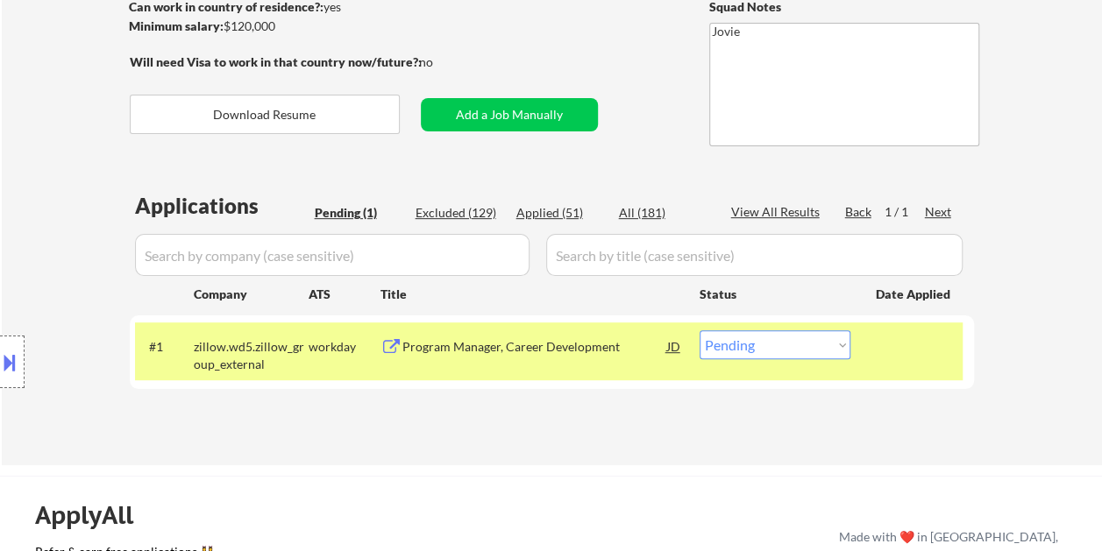
click at [487, 349] on div "Program Manager, Career Development" at bounding box center [534, 347] width 265 height 18
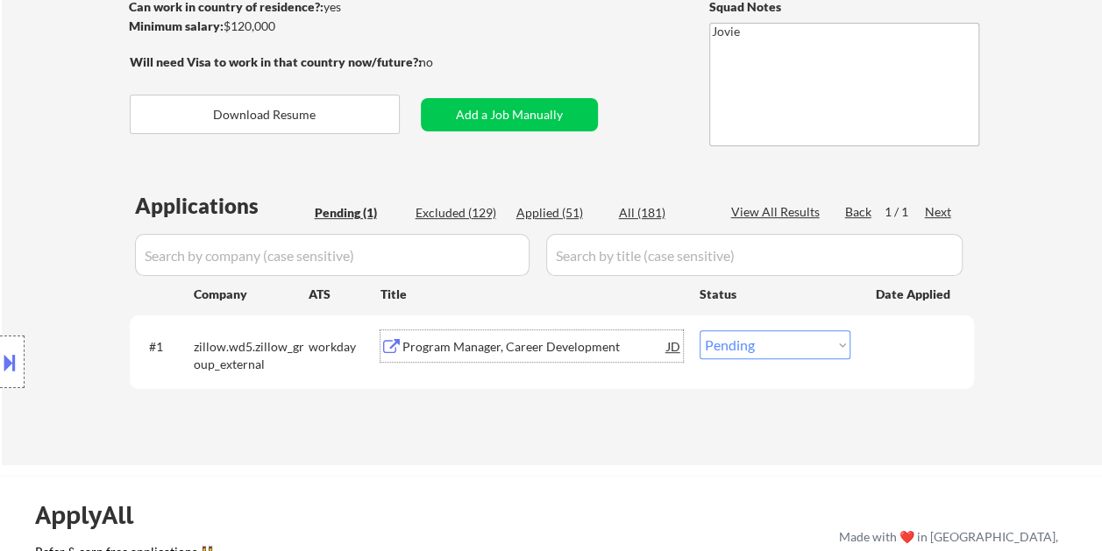
click at [829, 342] on select "Choose an option... Pending Applied Excluded (Questions) Excluded (Expired) Exc…" at bounding box center [774, 344] width 151 height 29
select select ""applied""
click at [699, 330] on select "Choose an option... Pending Applied Excluded (Questions) Excluded (Expired) Exc…" at bounding box center [774, 344] width 151 height 29
select select ""applied""
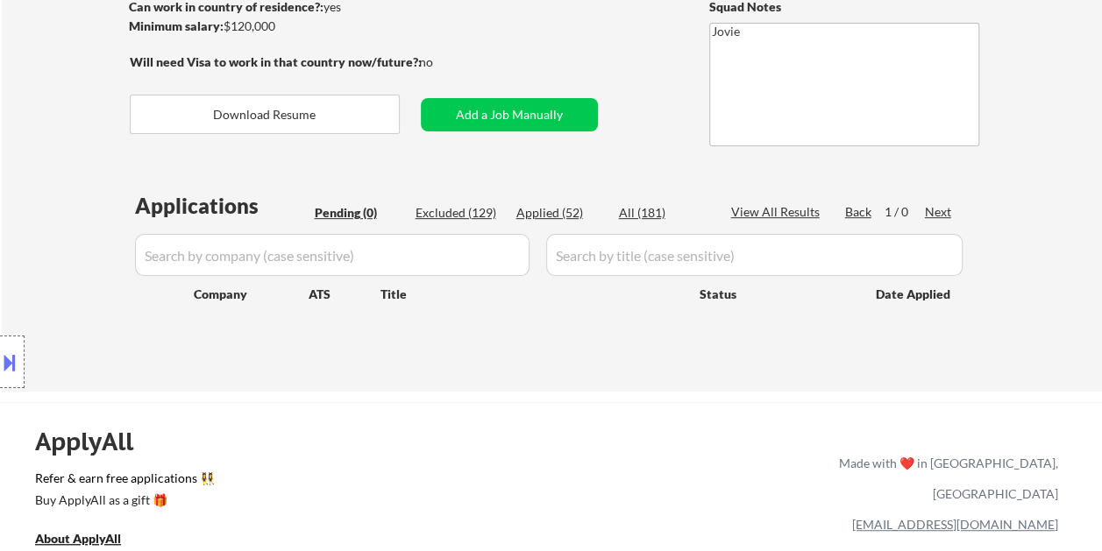
click at [485, 361] on div "← Return to /applysquad Mailslurp Inbox Job Search Builder Ashley Tall User Ema…" at bounding box center [552, 92] width 875 height 570
click at [532, 209] on div "Applied (52)" at bounding box center [560, 213] width 88 height 18
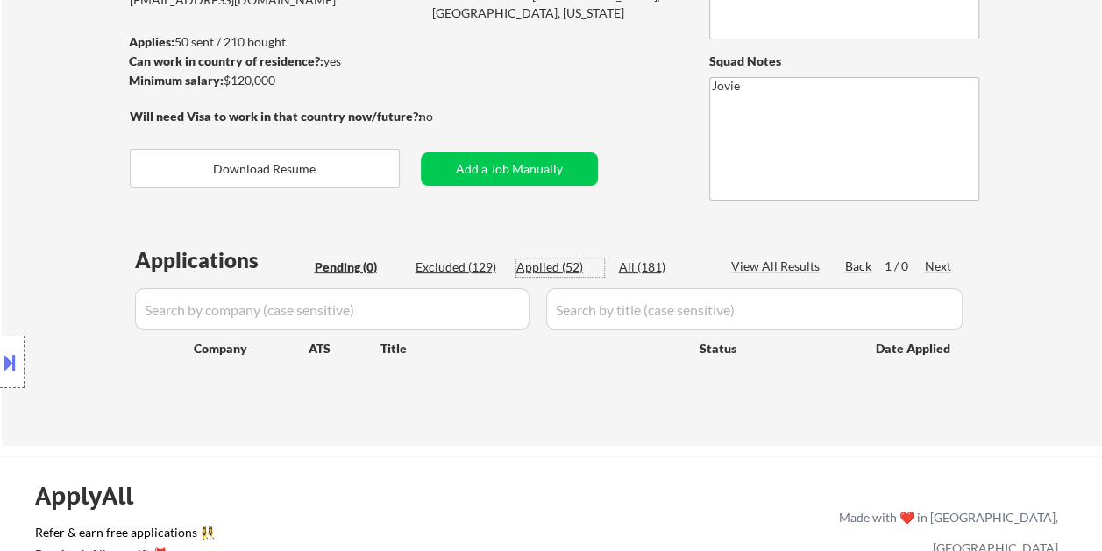
select select ""applied""
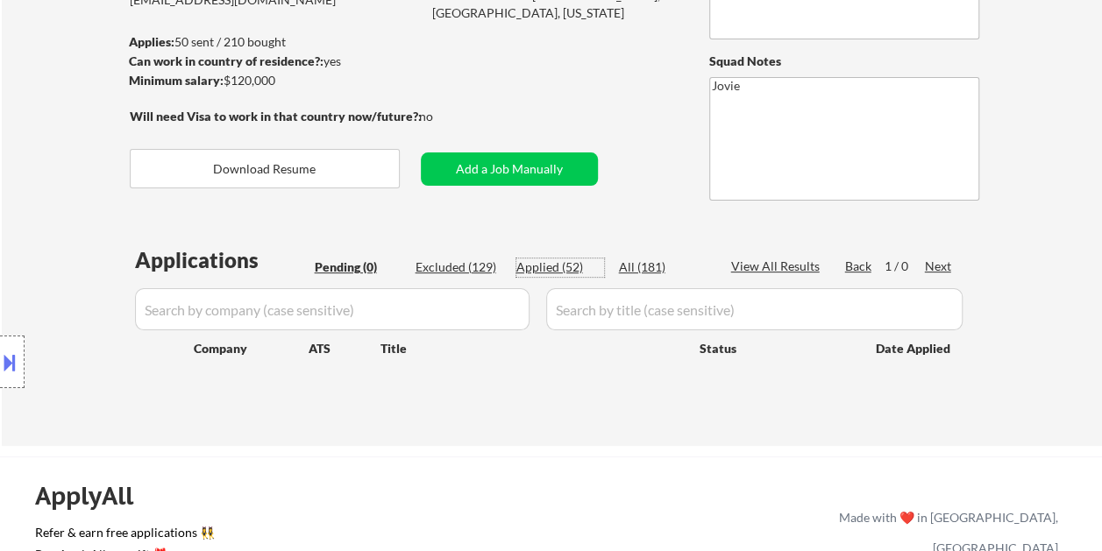
select select ""applied""
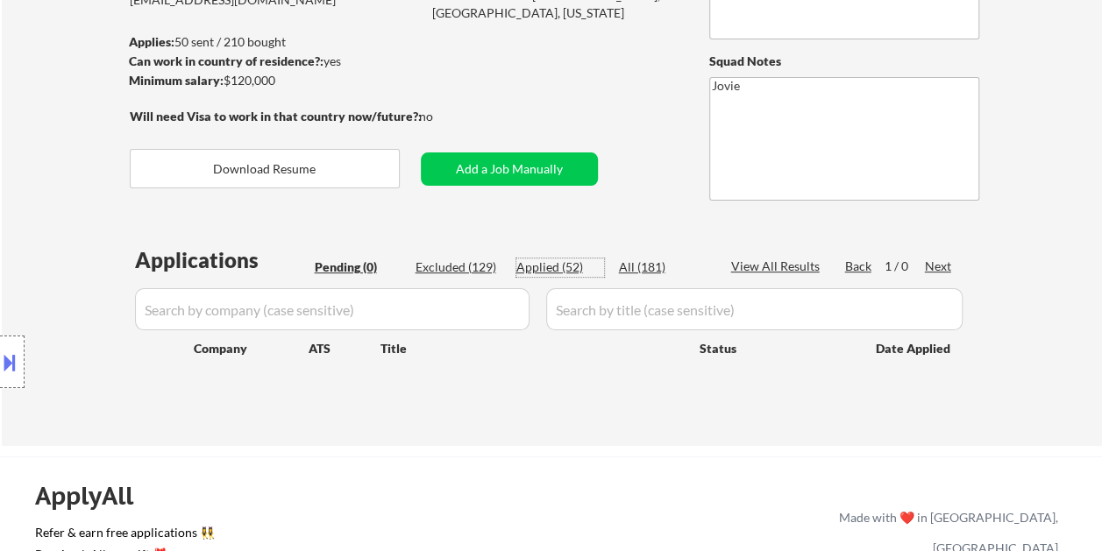
select select ""applied""
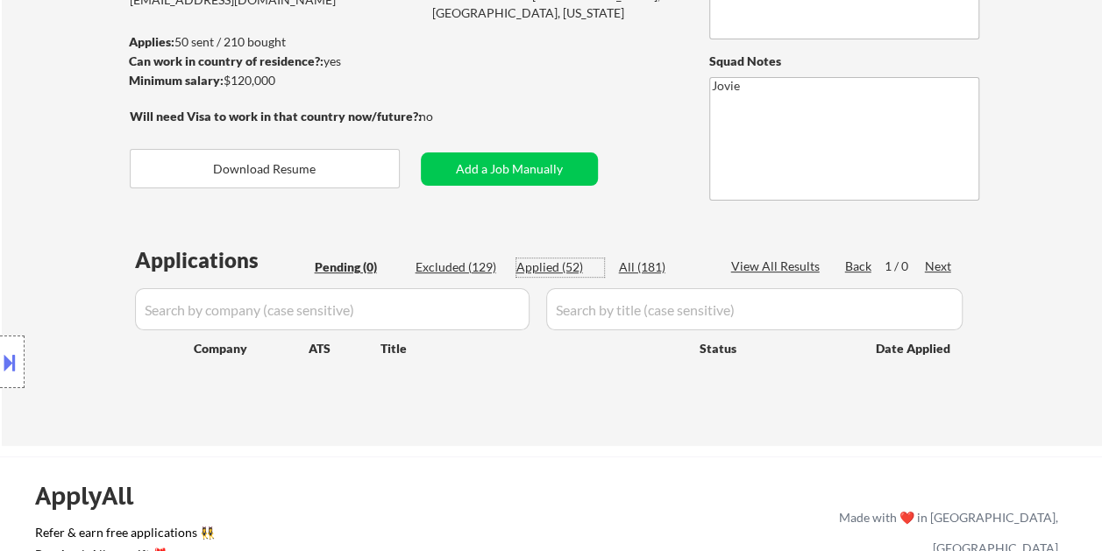
select select ""applied""
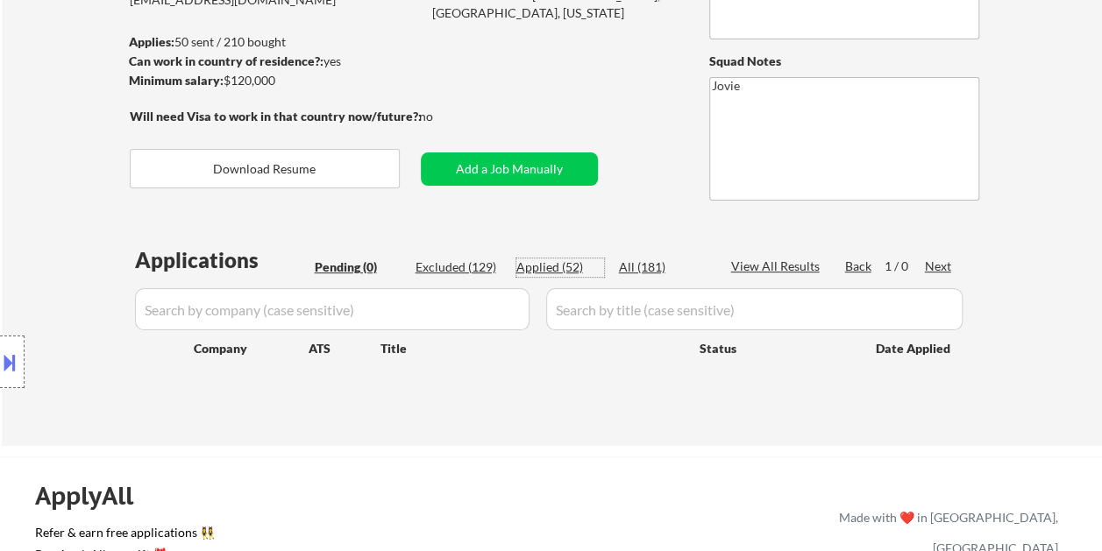
select select ""applied""
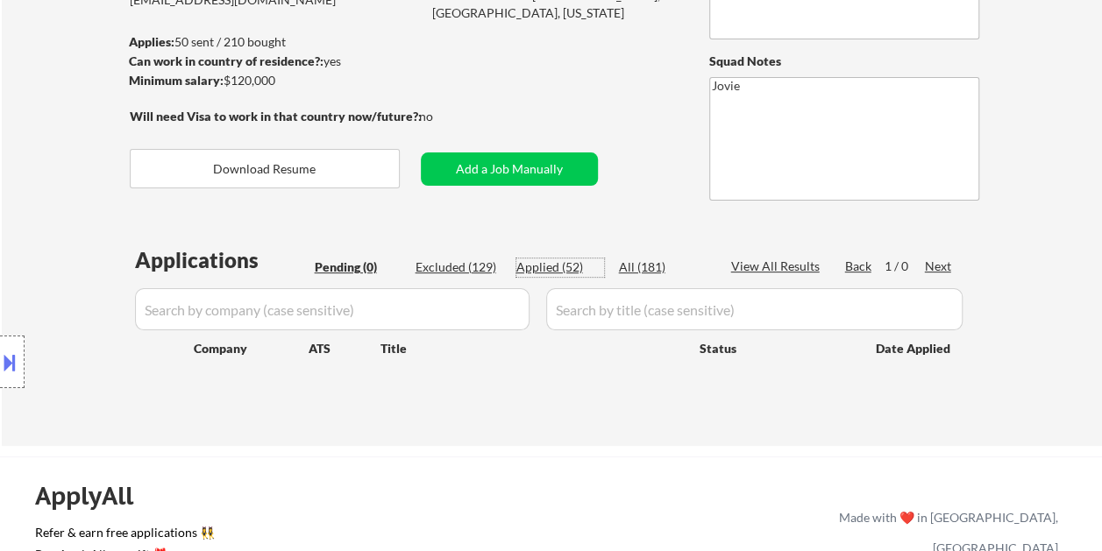
select select ""applied""
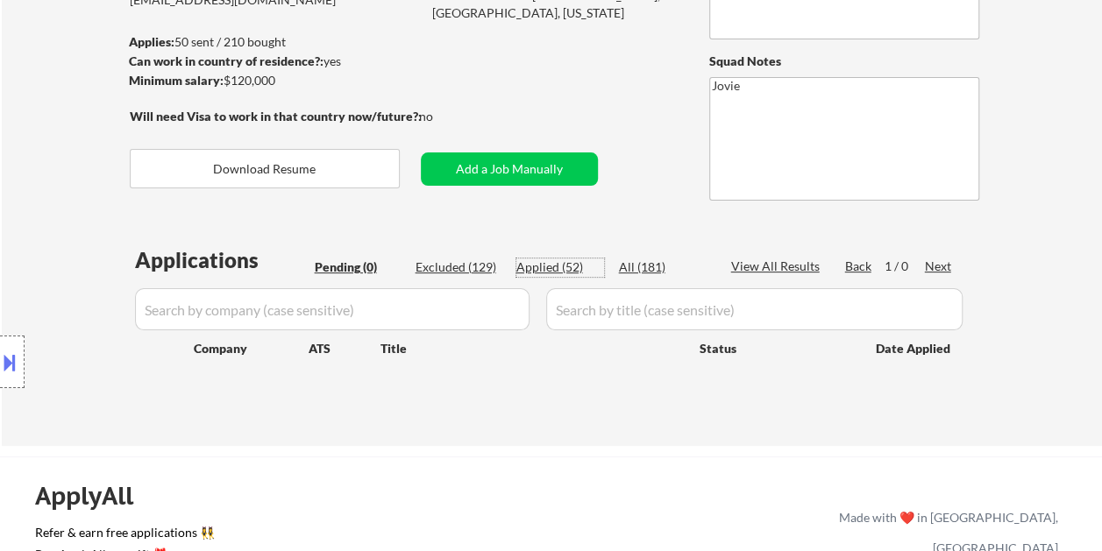
select select ""applied""
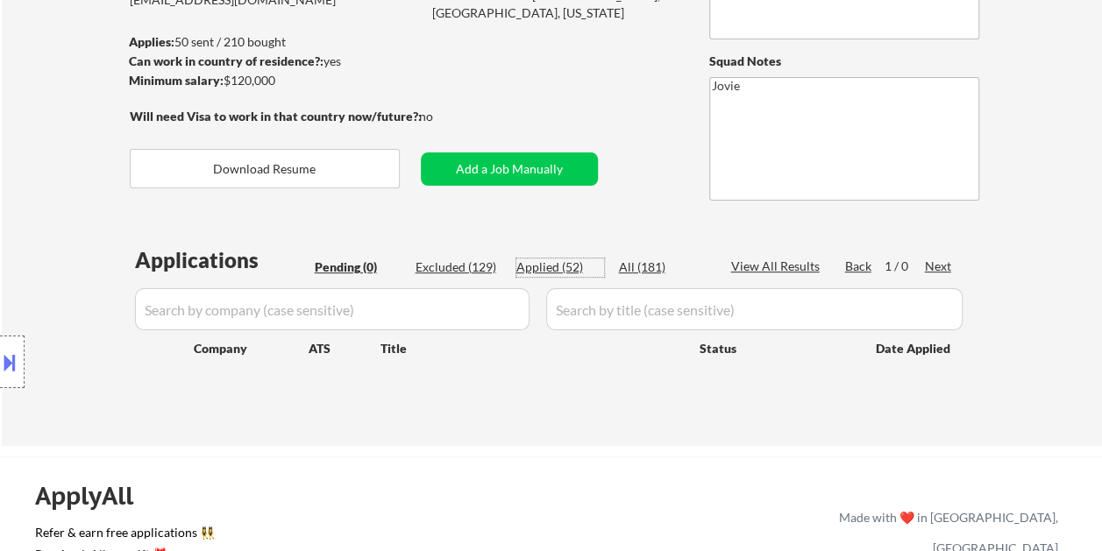
select select ""applied""
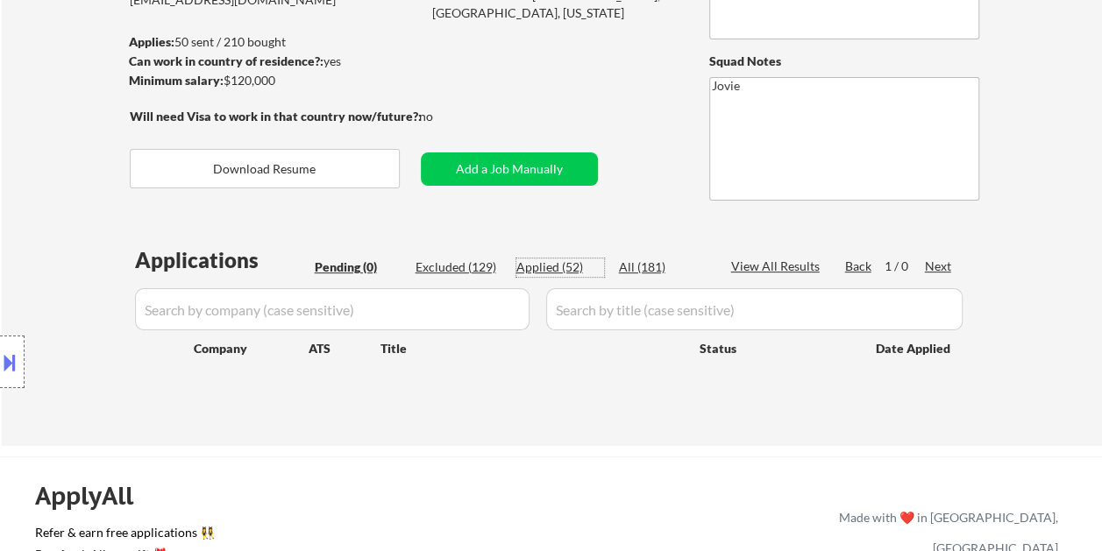
select select ""applied""
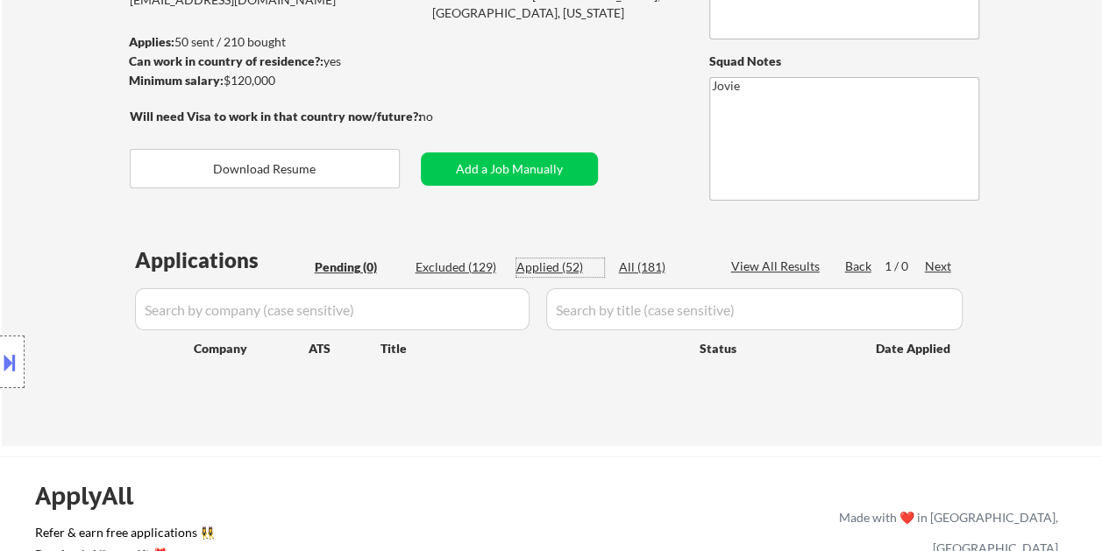
select select ""applied""
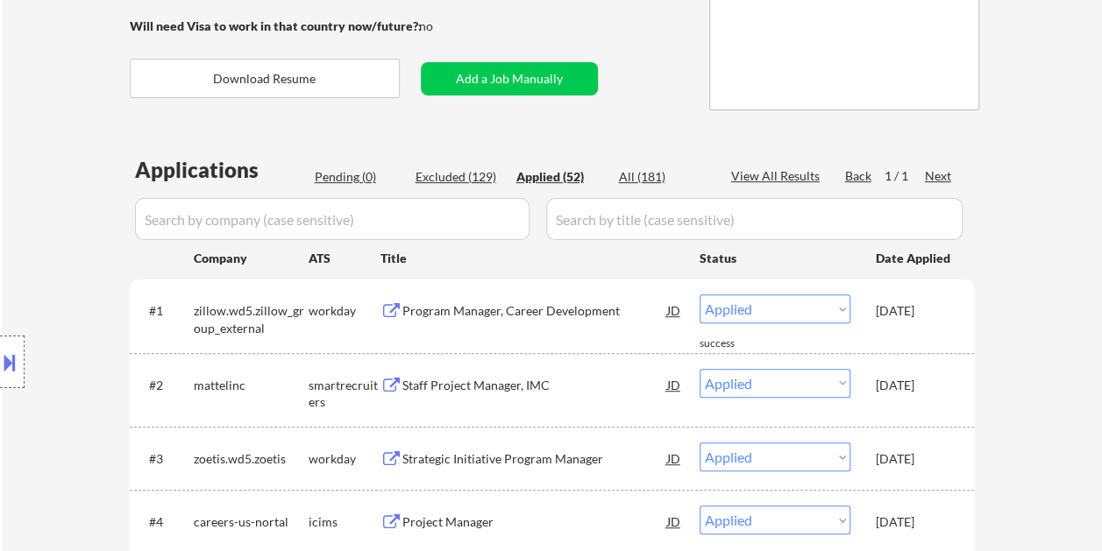
scroll to position [351, 0]
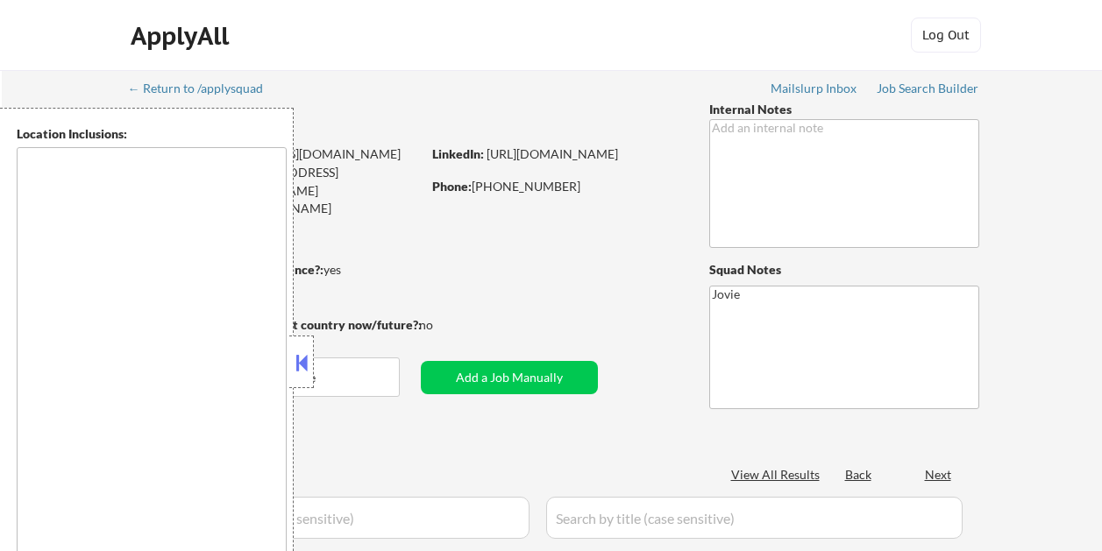
type textarea "Loremips, DO Sitamet, CO Adipisci, EL Sedd Eiusmodte, IN Utlabor Etdol, MA Aliq…"
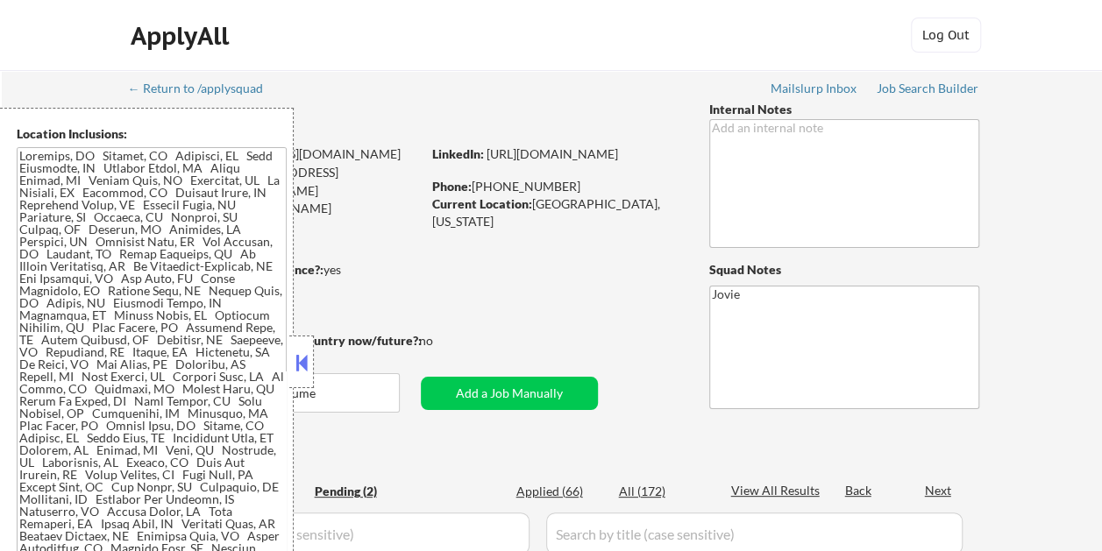
select select ""pending""
click at [301, 358] on button at bounding box center [301, 363] width 19 height 26
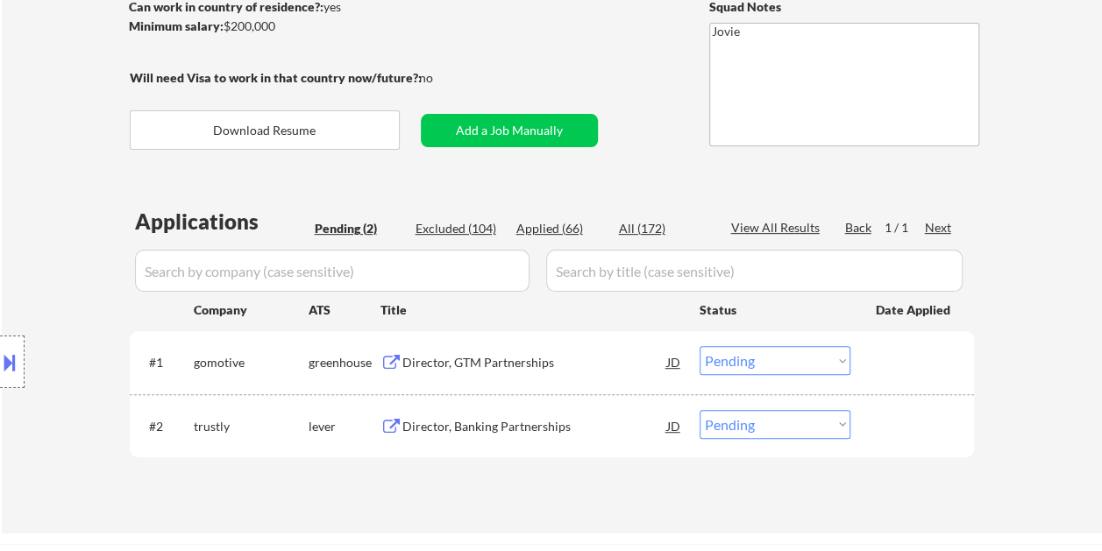
scroll to position [351, 0]
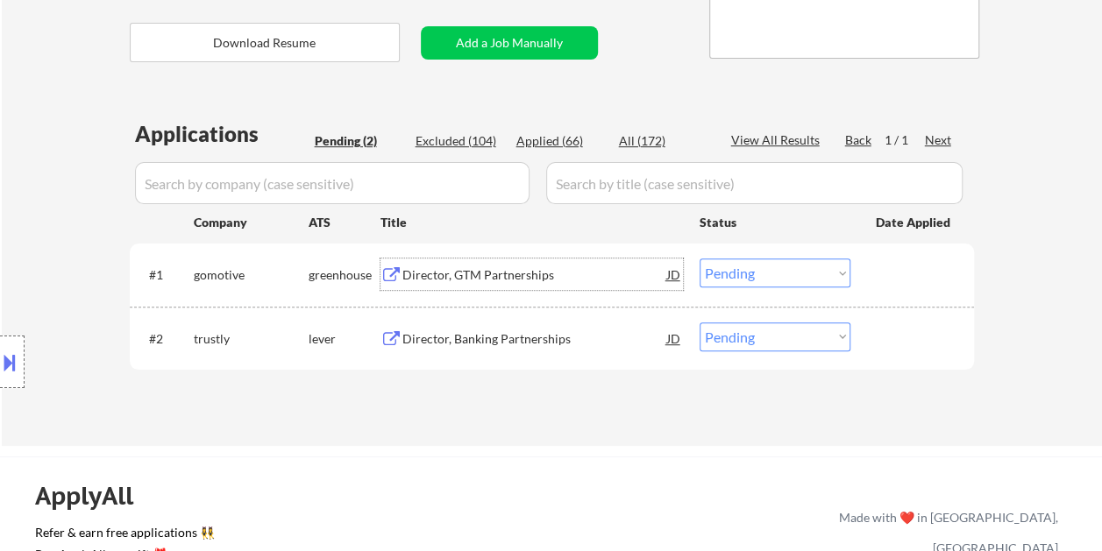
click at [479, 287] on div "Director, GTM Partnerships" at bounding box center [534, 275] width 265 height 32
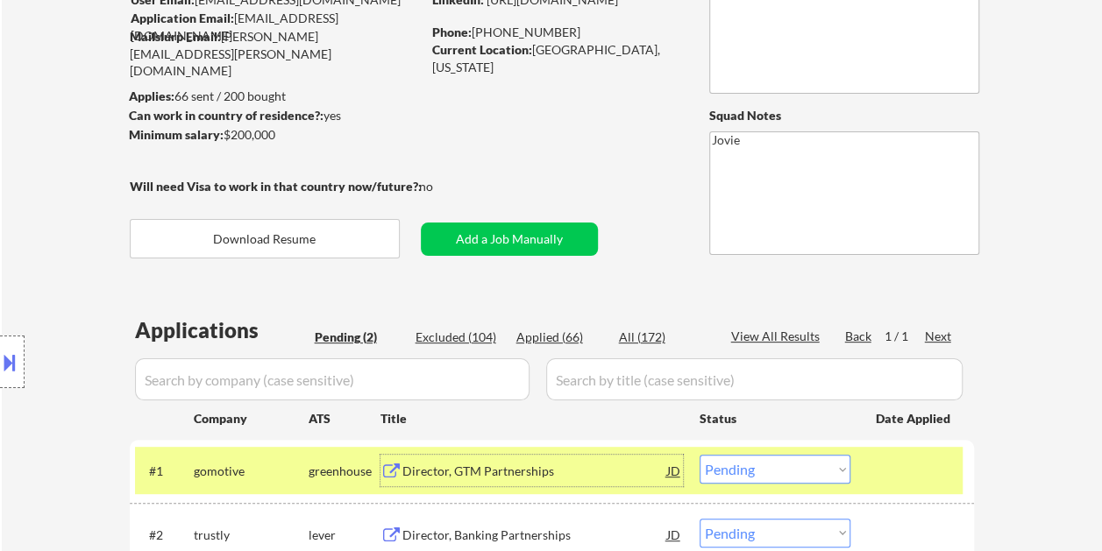
scroll to position [175, 0]
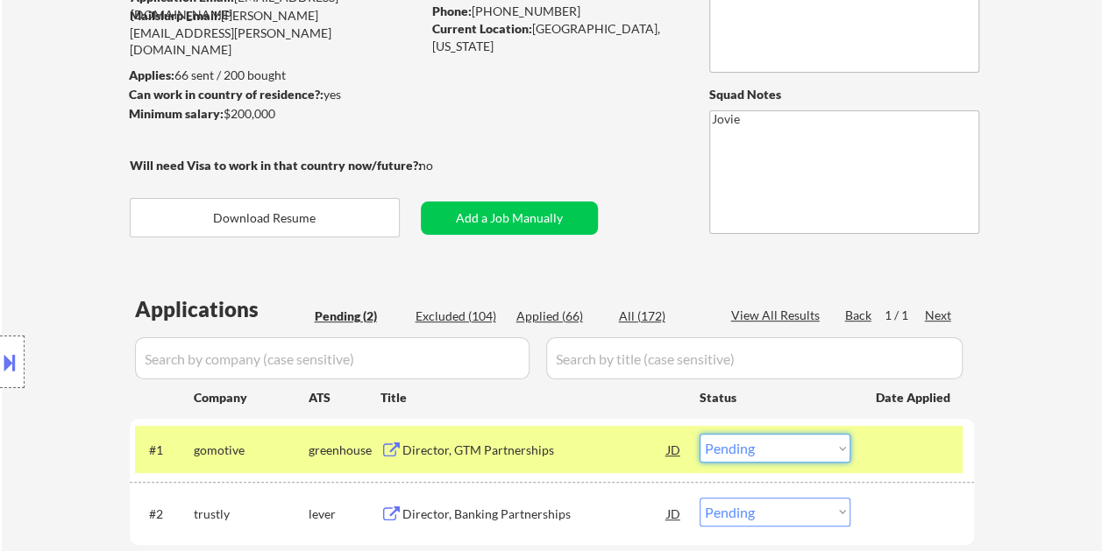
click at [817, 436] on select "Choose an option... Pending Applied Excluded (Questions) Excluded (Expired) Exc…" at bounding box center [774, 448] width 151 height 29
click at [699, 434] on select "Choose an option... Pending Applied Excluded (Questions) Excluded (Expired) Exc…" at bounding box center [774, 448] width 151 height 29
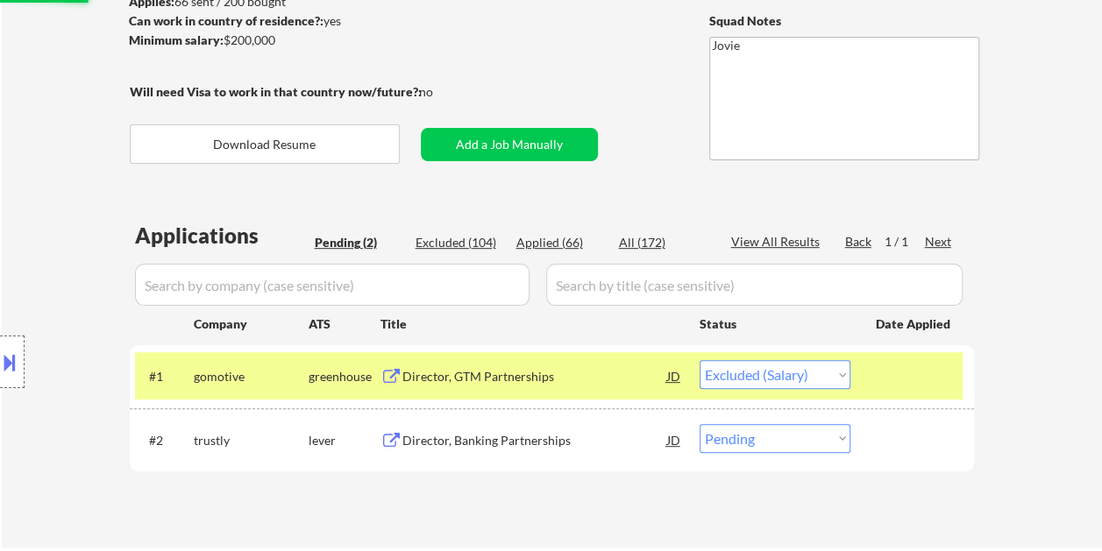
scroll to position [351, 0]
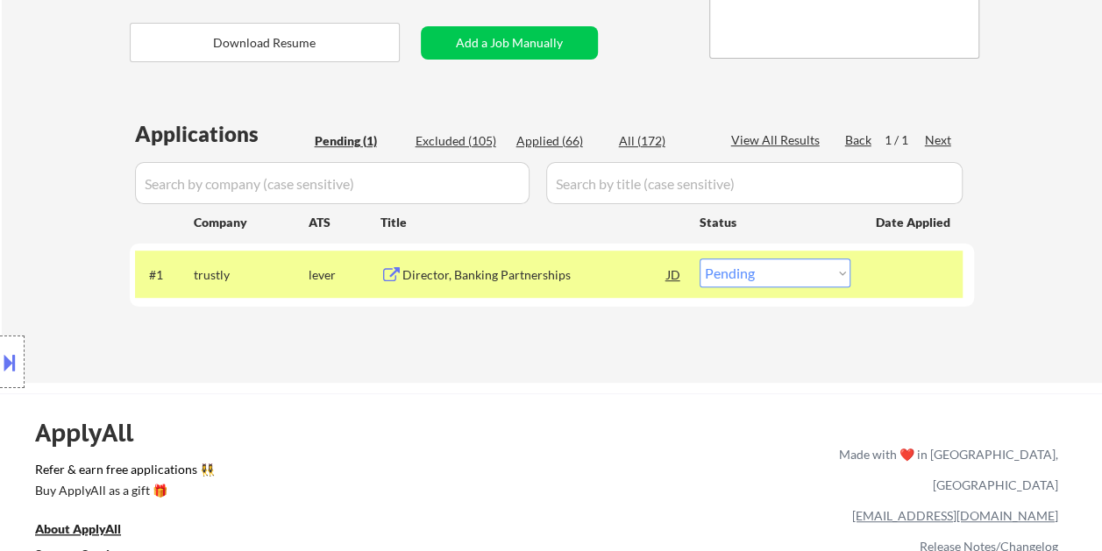
click at [487, 280] on div "Director, Banking Partnerships" at bounding box center [534, 275] width 265 height 18
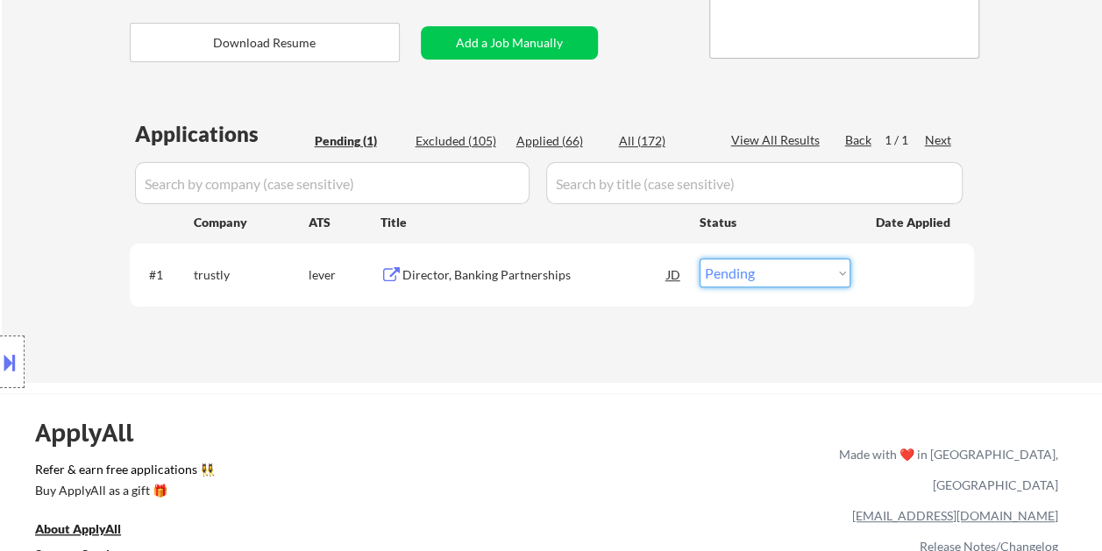
click at [764, 271] on select "Choose an option... Pending Applied Excluded (Questions) Excluded (Expired) Exc…" at bounding box center [774, 273] width 151 height 29
select select ""excluded__bad_match_""
click at [699, 259] on select "Choose an option... Pending Applied Excluded (Questions) Excluded (Expired) Exc…" at bounding box center [774, 273] width 151 height 29
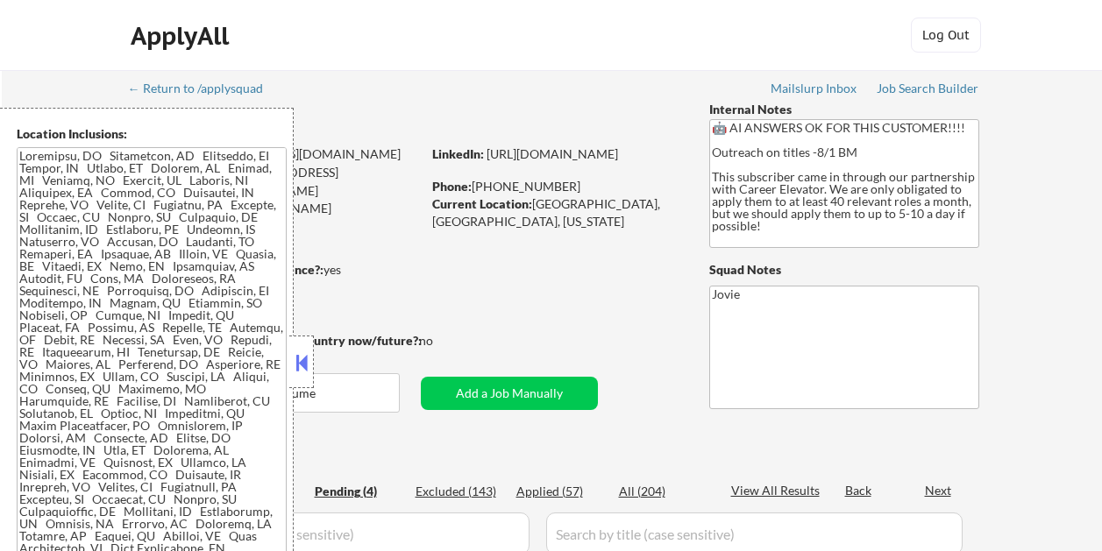
select select ""pending""
click at [304, 358] on button at bounding box center [301, 363] width 19 height 26
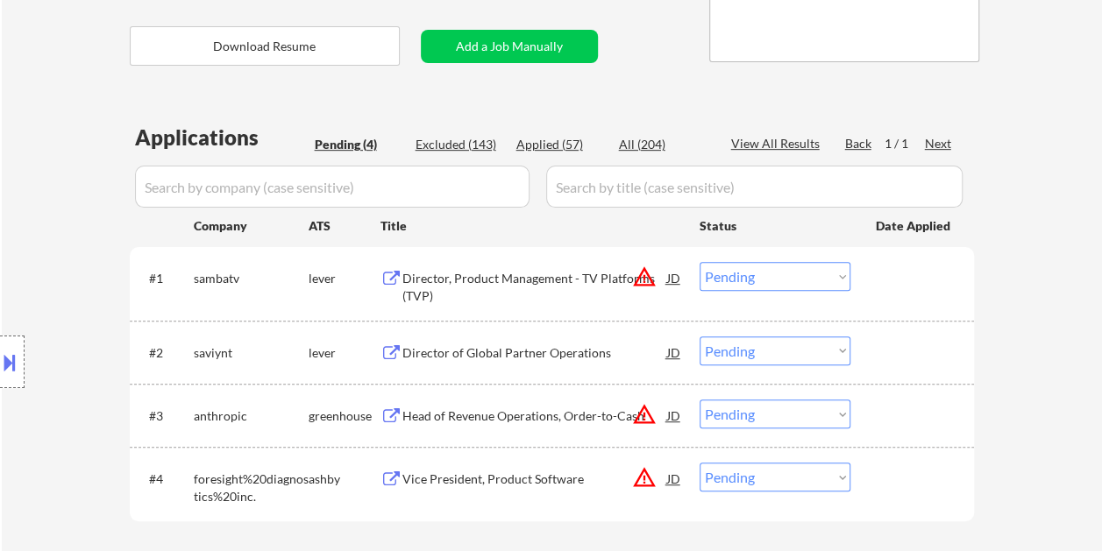
scroll to position [351, 0]
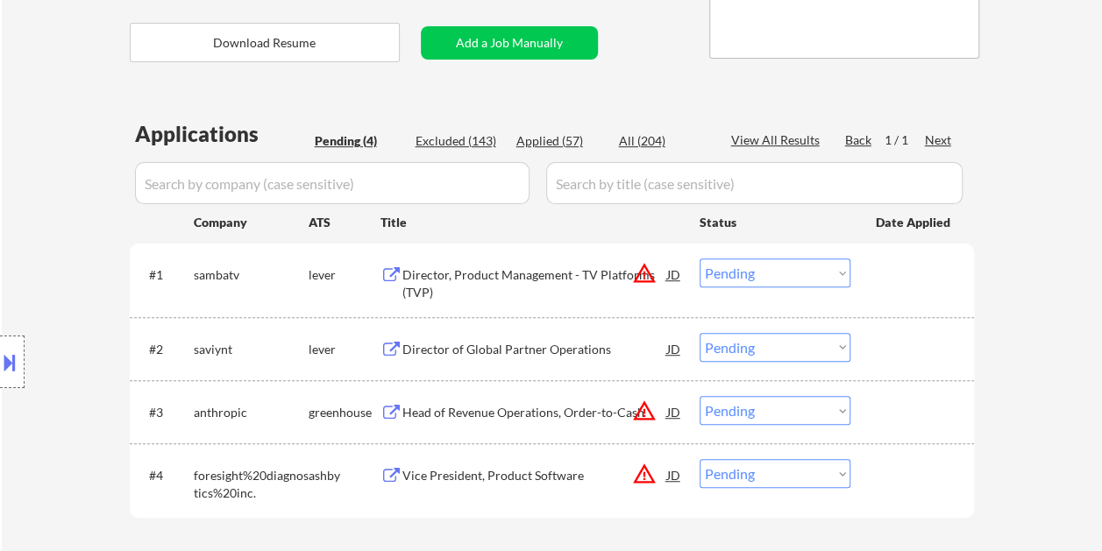
click at [435, 268] on div "Director, Product Management - TV Platforms (TVP)" at bounding box center [534, 283] width 265 height 34
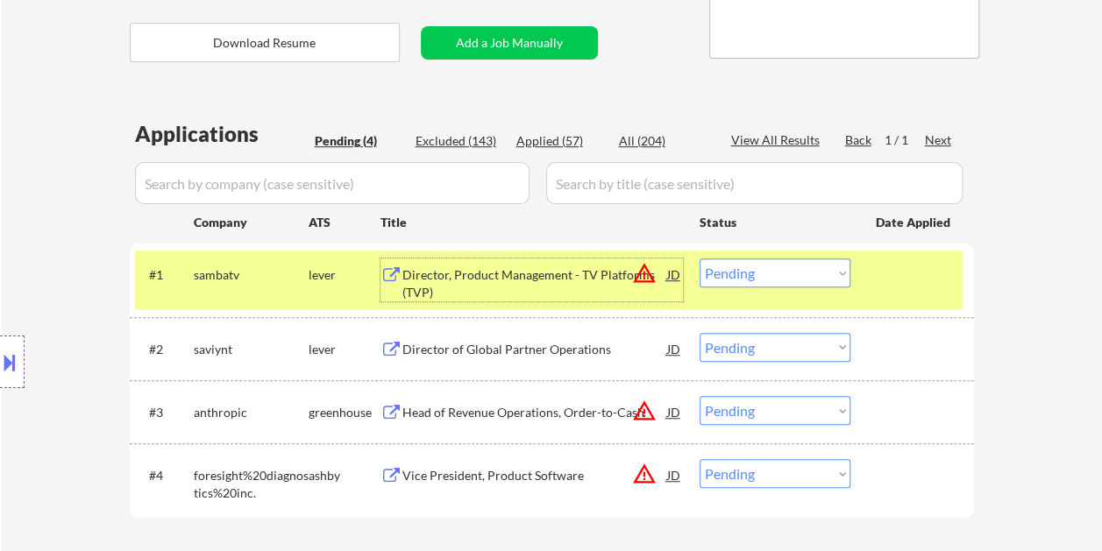
click at [817, 266] on select "Choose an option... Pending Applied Excluded (Questions) Excluded (Expired) Exc…" at bounding box center [774, 273] width 151 height 29
click at [699, 259] on select "Choose an option... Pending Applied Excluded (Questions) Excluded (Expired) Exc…" at bounding box center [774, 273] width 151 height 29
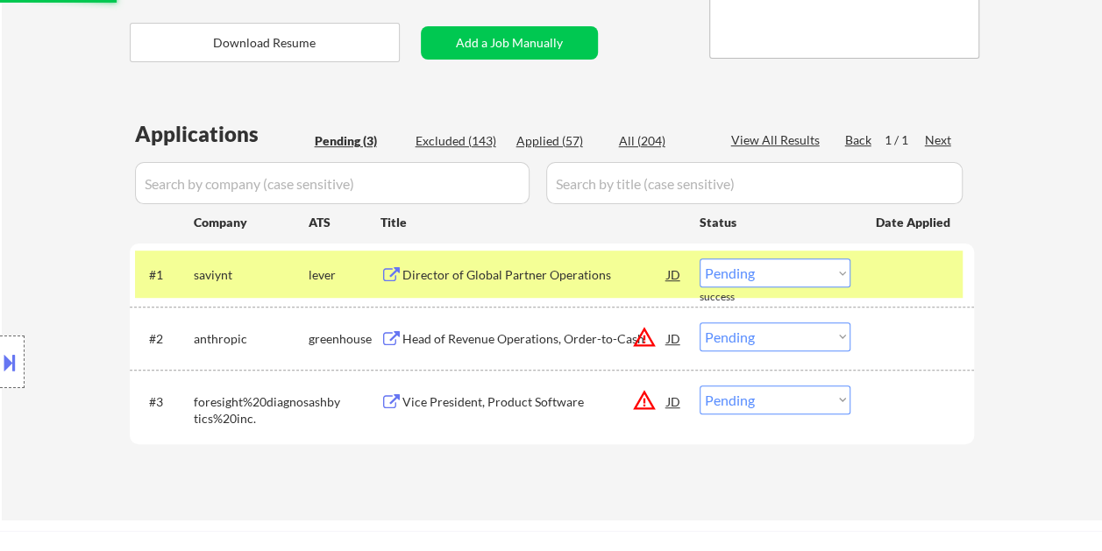
click at [902, 274] on div at bounding box center [913, 275] width 77 height 32
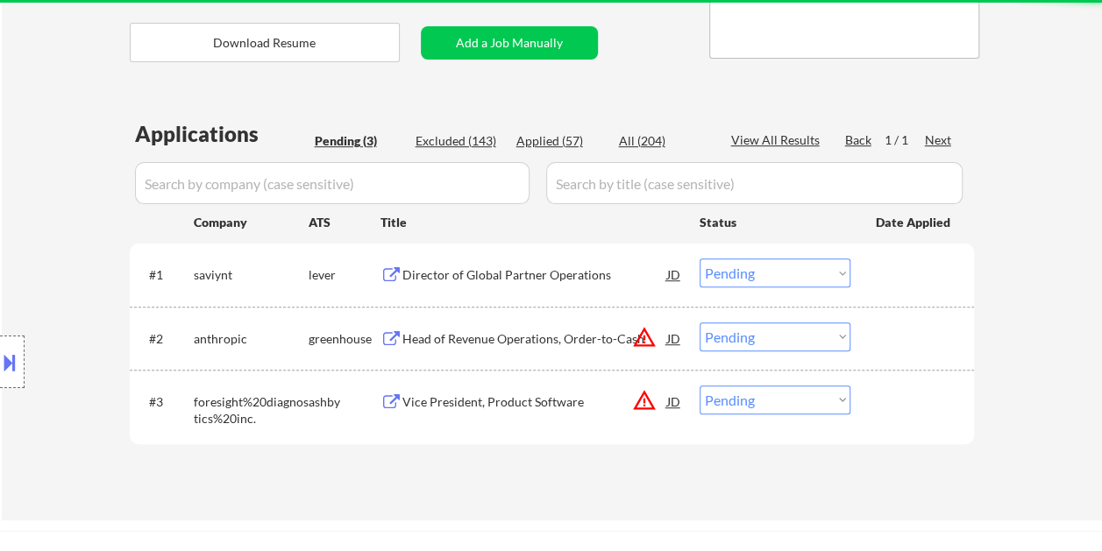
click at [903, 274] on div at bounding box center [913, 275] width 77 height 32
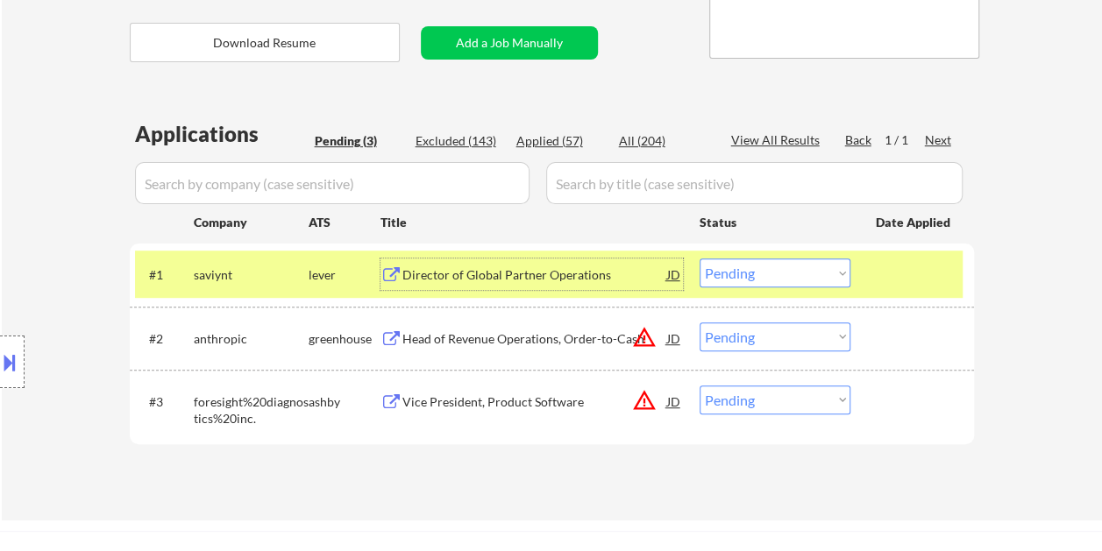
click at [510, 277] on div "Director of Global Partner Operations" at bounding box center [534, 275] width 265 height 18
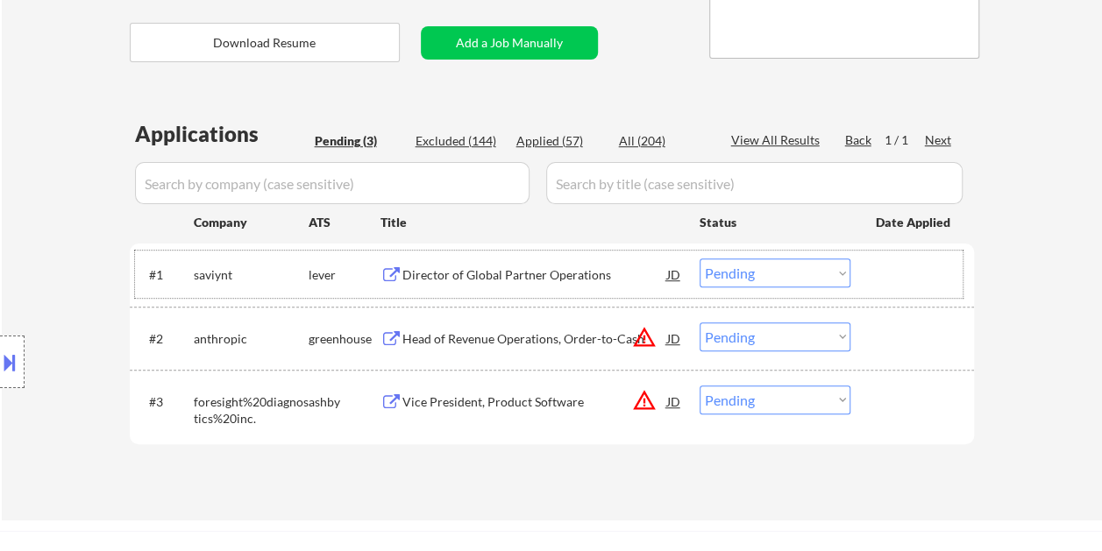
click at [861, 262] on div "#1 saviynt lever Director of Global Partner Operations JD warning_amber Choose …" at bounding box center [548, 274] width 827 height 47
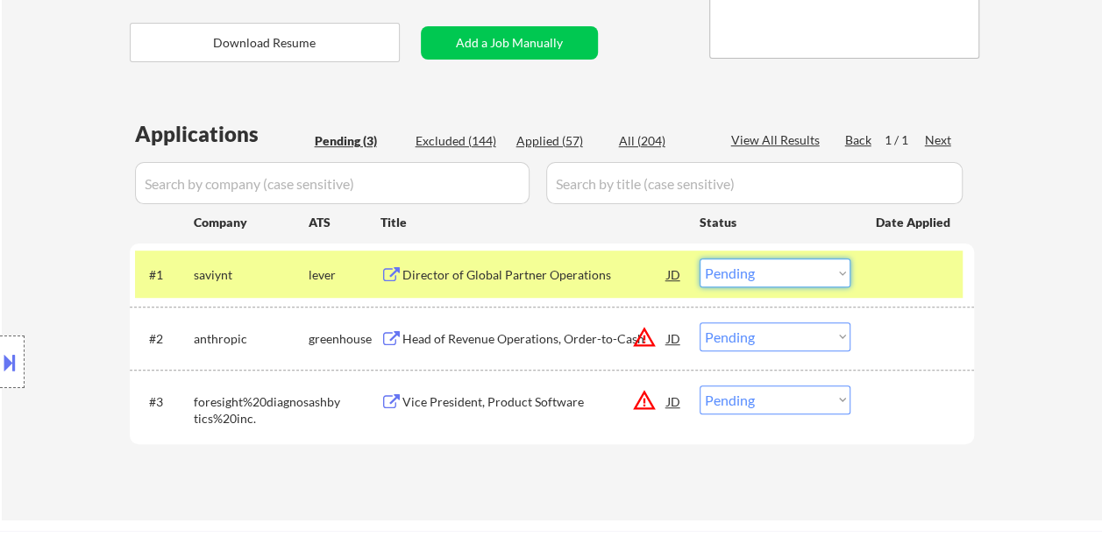
click at [838, 273] on select "Choose an option... Pending Applied Excluded (Questions) Excluded (Expired) Exc…" at bounding box center [774, 273] width 151 height 29
click at [933, 317] on div "#2 anthropic greenhouse Head of Revenue Operations, Order-to-Cash JD warning_am…" at bounding box center [548, 338] width 827 height 47
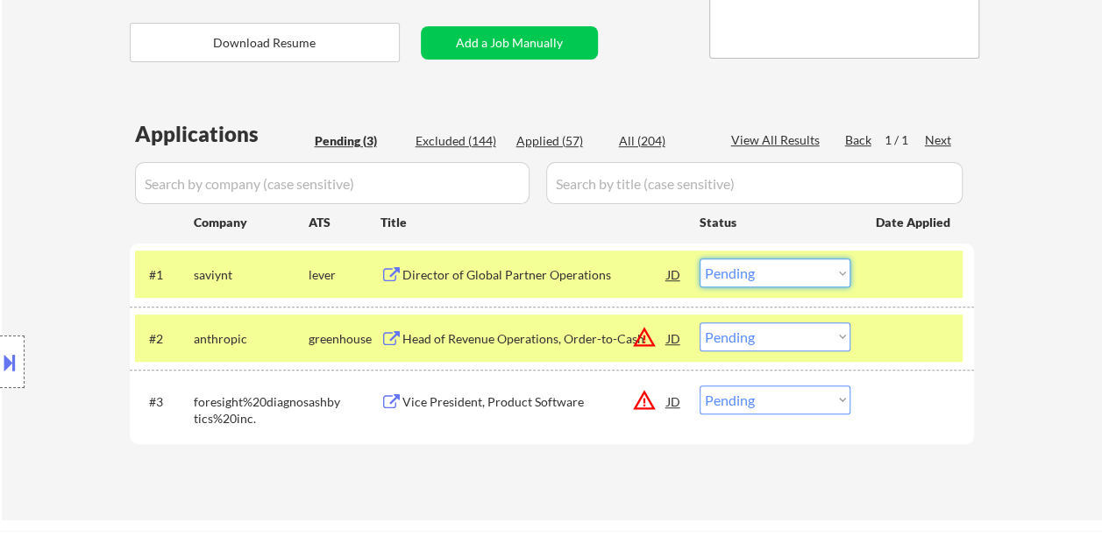
click at [838, 266] on select "Choose an option... Pending Applied Excluded (Questions) Excluded (Expired) Exc…" at bounding box center [774, 273] width 151 height 29
click at [699, 259] on select "Choose an option... Pending Applied Excluded (Questions) Excluded (Expired) Exc…" at bounding box center [774, 273] width 151 height 29
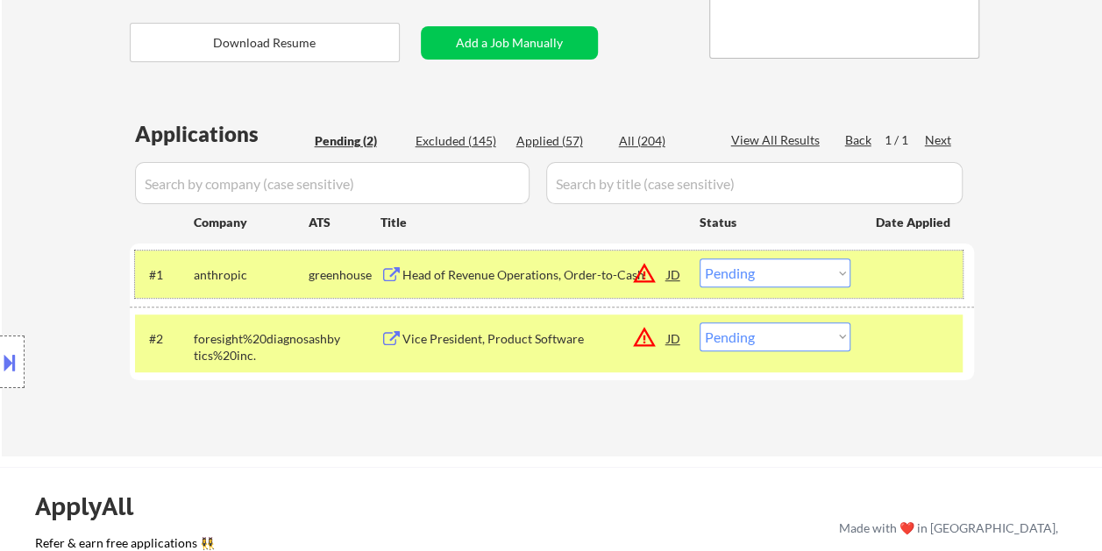
click at [889, 286] on div at bounding box center [913, 275] width 77 height 32
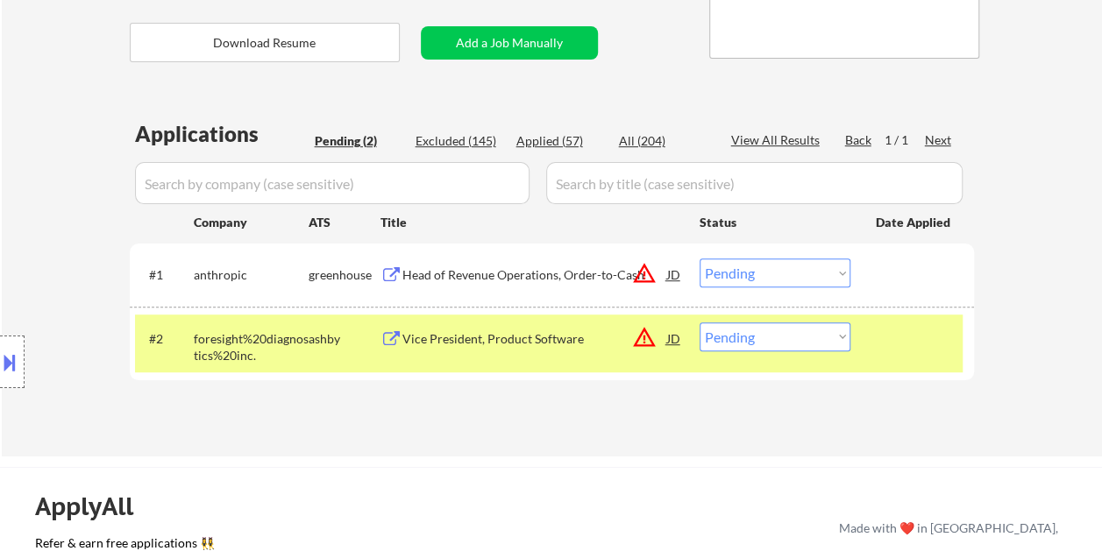
click at [892, 287] on div at bounding box center [913, 275] width 77 height 32
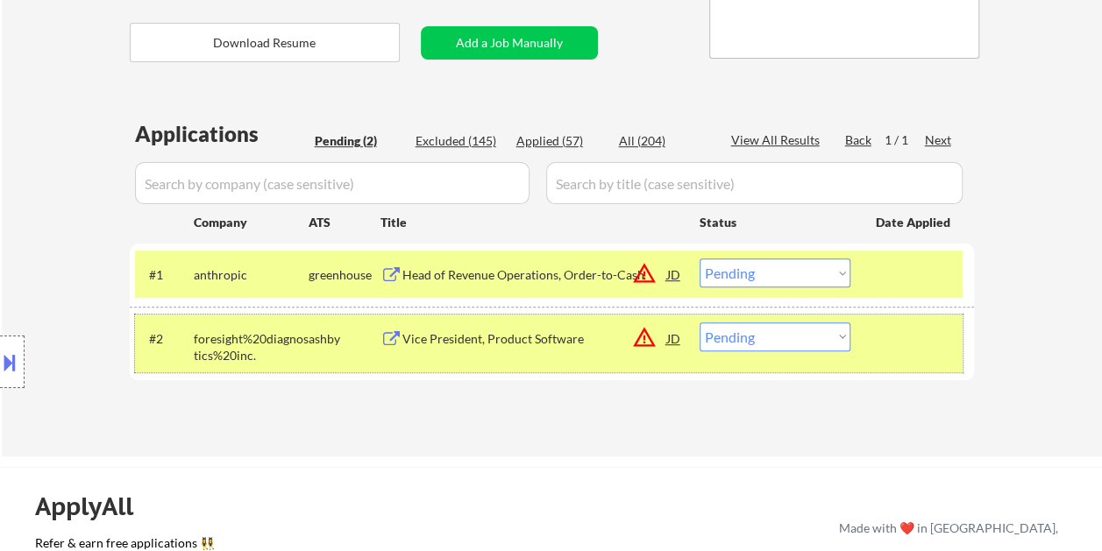
click at [917, 342] on div at bounding box center [913, 338] width 77 height 32
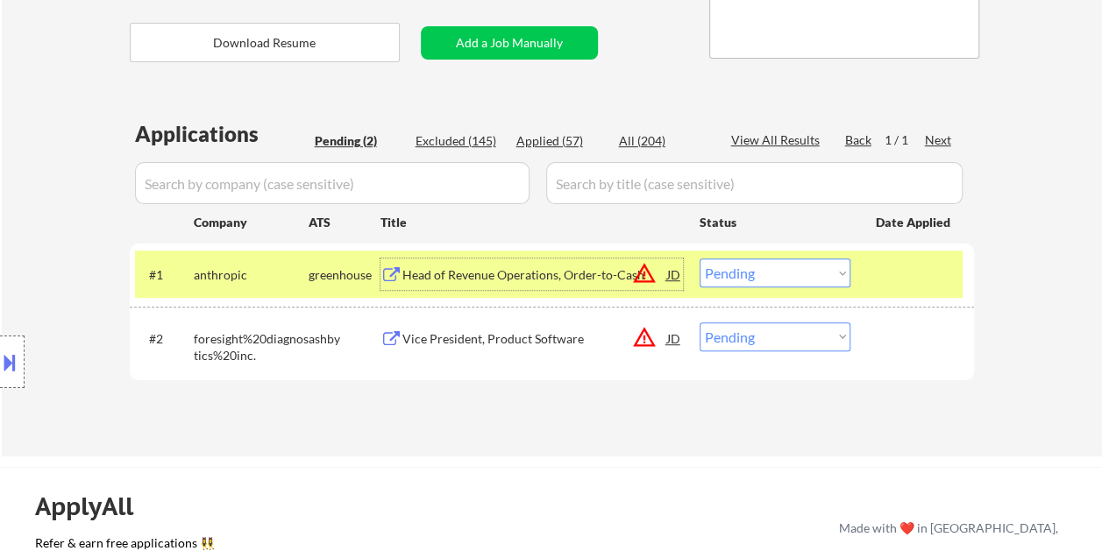
click at [536, 275] on div "Head of Revenue Operations, Order-to-Cash" at bounding box center [534, 275] width 265 height 18
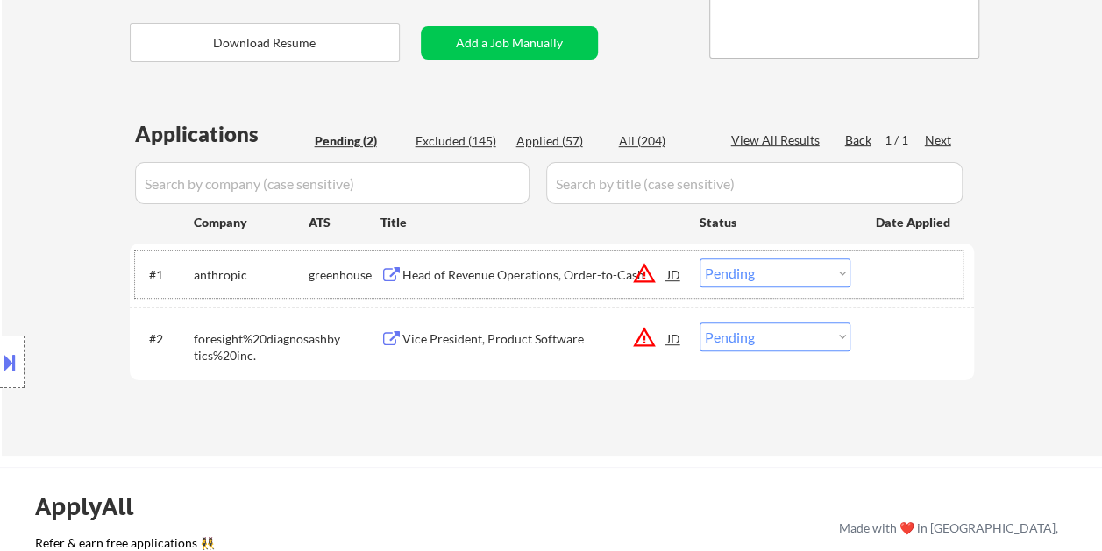
click at [878, 277] on div at bounding box center [913, 275] width 77 height 32
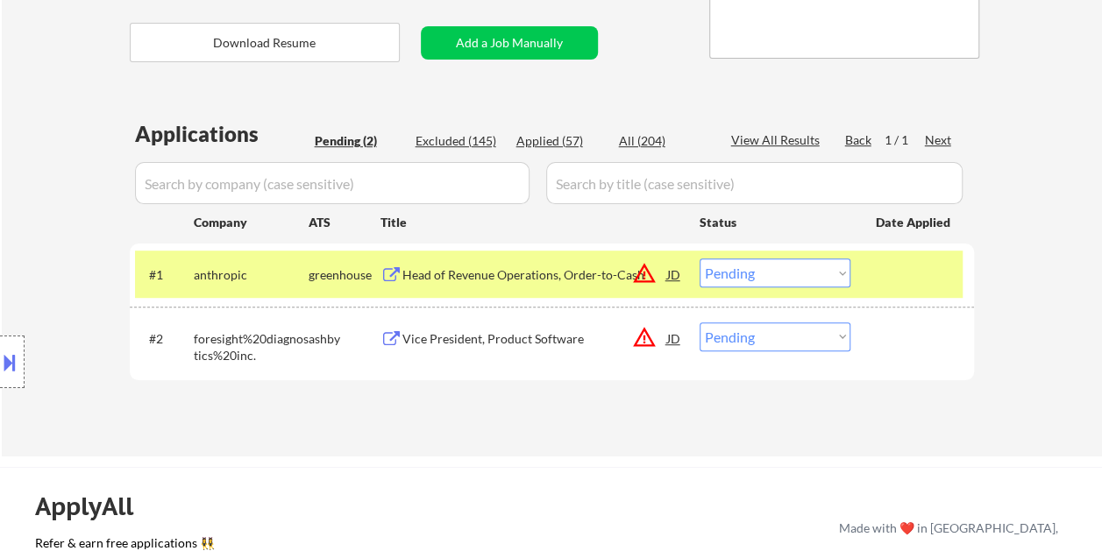
click at [838, 273] on select "Choose an option... Pending Applied Excluded (Questions) Excluded (Expired) Exc…" at bounding box center [774, 273] width 151 height 29
click at [699, 259] on select "Choose an option... Pending Applied Excluded (Questions) Excluded (Expired) Exc…" at bounding box center [774, 273] width 151 height 29
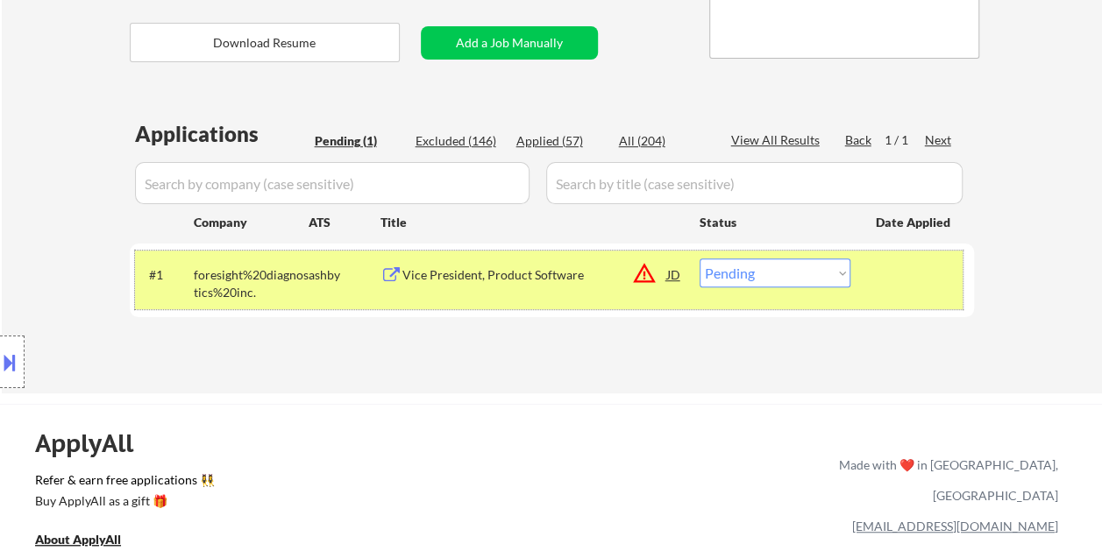
click at [904, 283] on div at bounding box center [913, 275] width 77 height 32
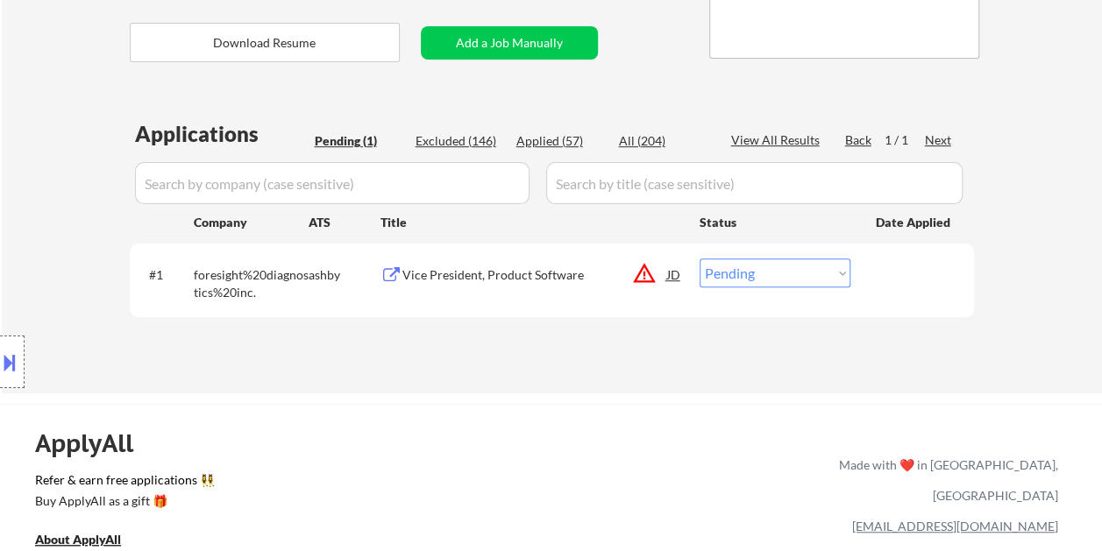
click at [901, 283] on div at bounding box center [913, 275] width 77 height 32
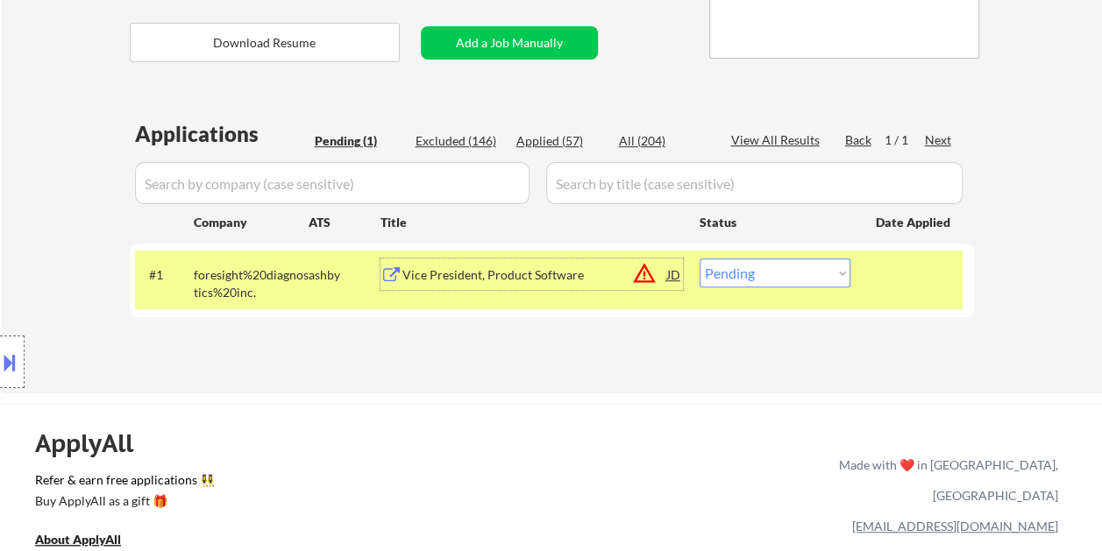
click at [432, 264] on div "Vice President, Product Software" at bounding box center [534, 275] width 265 height 32
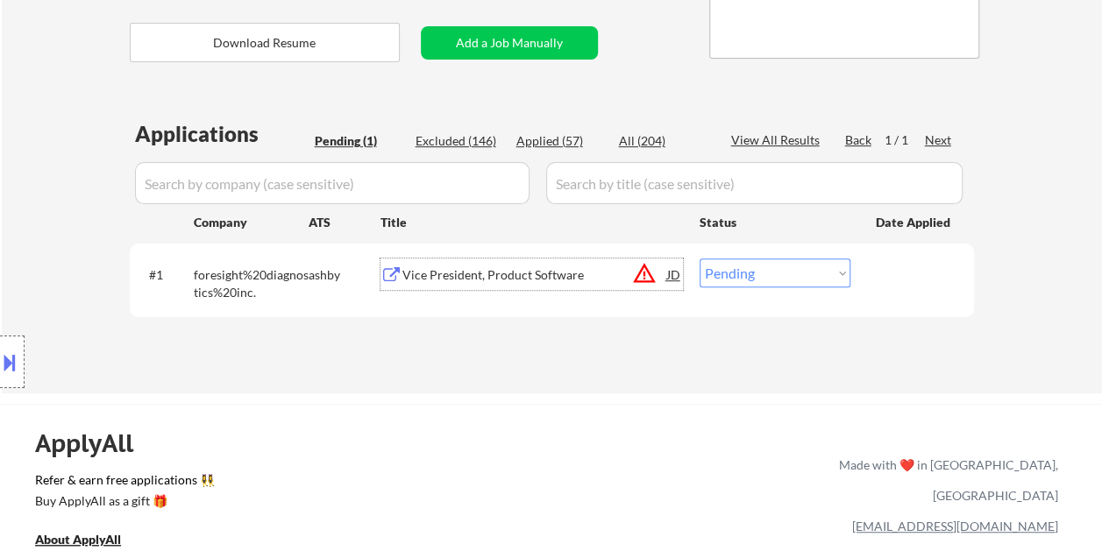
click at [459, 281] on div "Vice President, Product Software" at bounding box center [534, 275] width 265 height 18
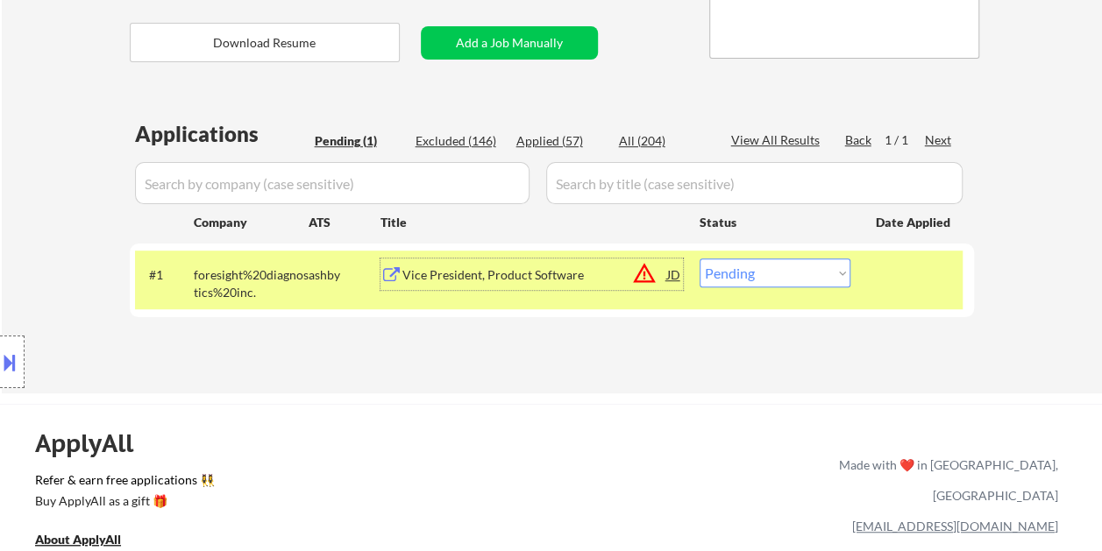
click at [845, 268] on select "Choose an option... Pending Applied Excluded (Questions) Excluded (Expired) Exc…" at bounding box center [774, 273] width 151 height 29
select select ""excluded__bad_match_""
click at [699, 259] on select "Choose an option... Pending Applied Excluded (Questions) Excluded (Expired) Exc…" at bounding box center [774, 273] width 151 height 29
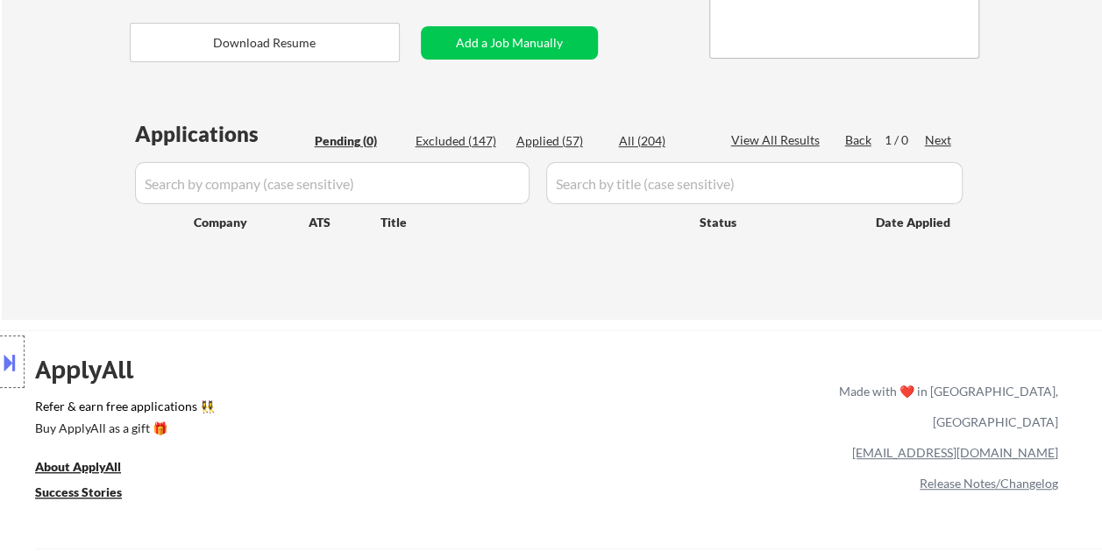
click at [18, 346] on div at bounding box center [12, 362] width 25 height 53
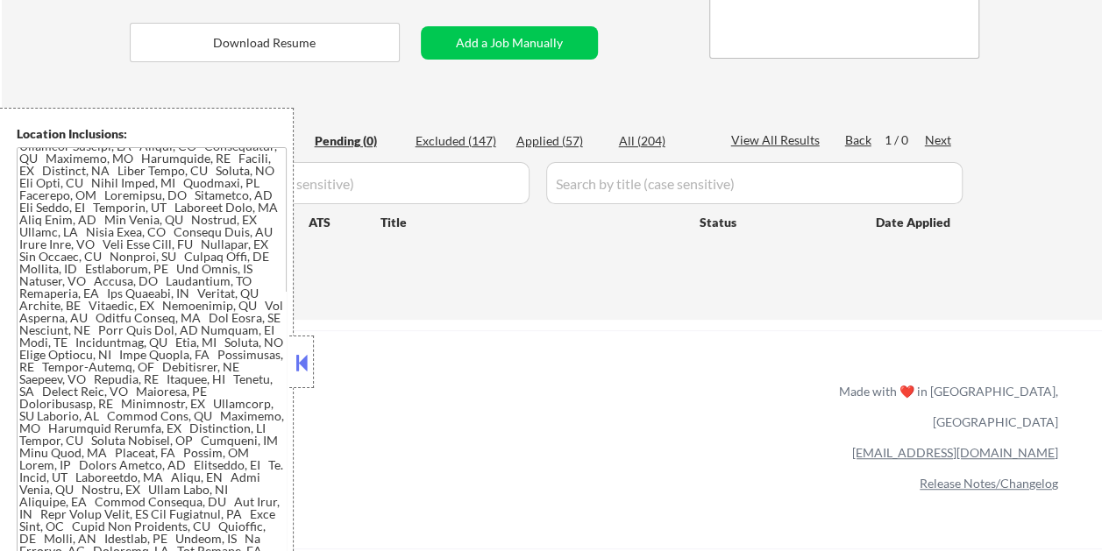
scroll to position [526, 0]
click at [301, 366] on button at bounding box center [301, 363] width 19 height 26
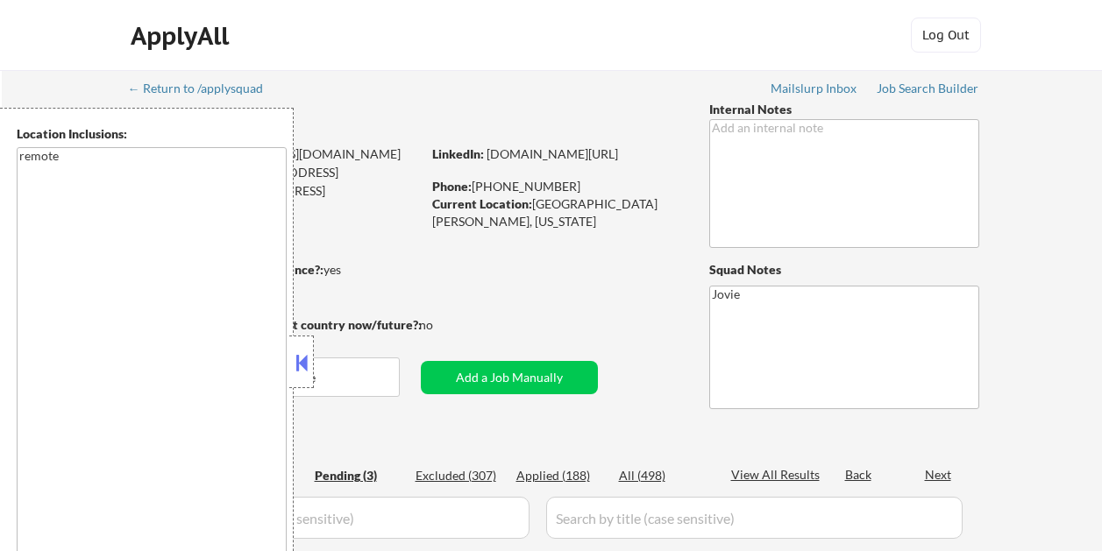
select select ""pending""
click at [302, 355] on button at bounding box center [301, 363] width 19 height 26
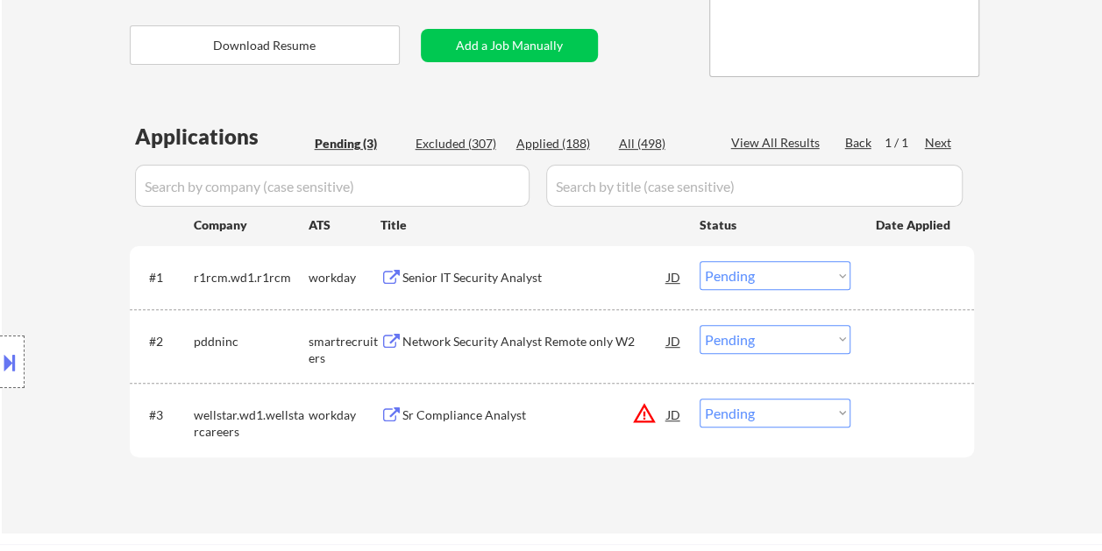
scroll to position [351, 0]
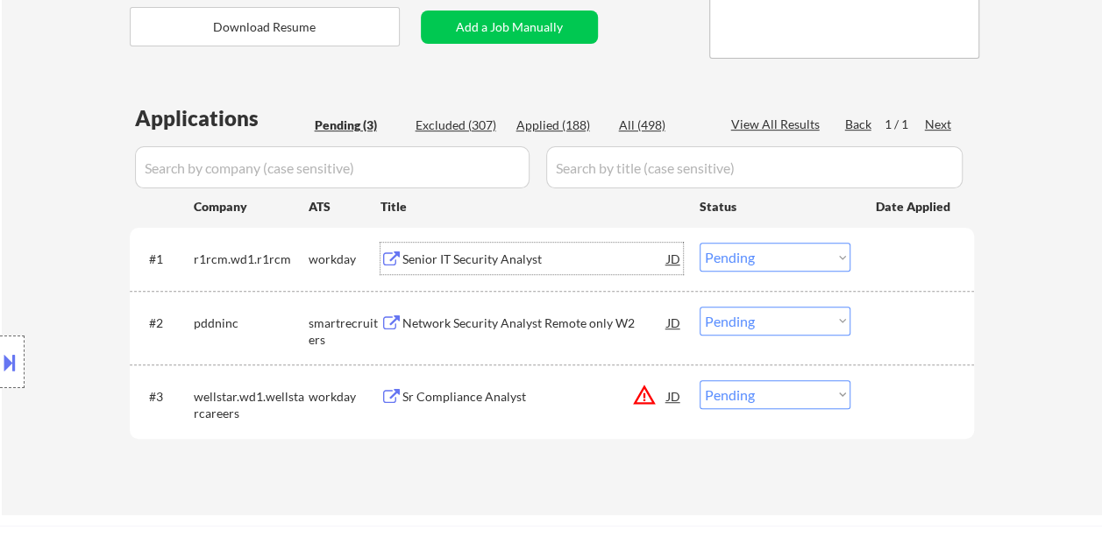
click at [491, 249] on div "Senior IT Security Analyst" at bounding box center [534, 259] width 265 height 32
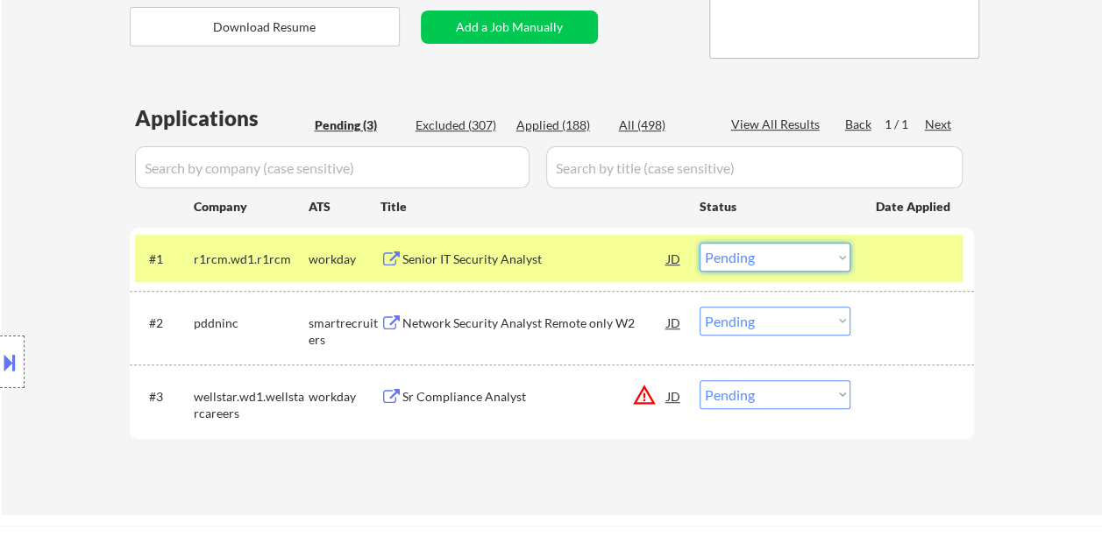
click at [834, 258] on select "Choose an option... Pending Applied Excluded (Questions) Excluded (Expired) Exc…" at bounding box center [774, 257] width 151 height 29
click at [699, 243] on select "Choose an option... Pending Applied Excluded (Questions) Excluded (Expired) Exc…" at bounding box center [774, 257] width 151 height 29
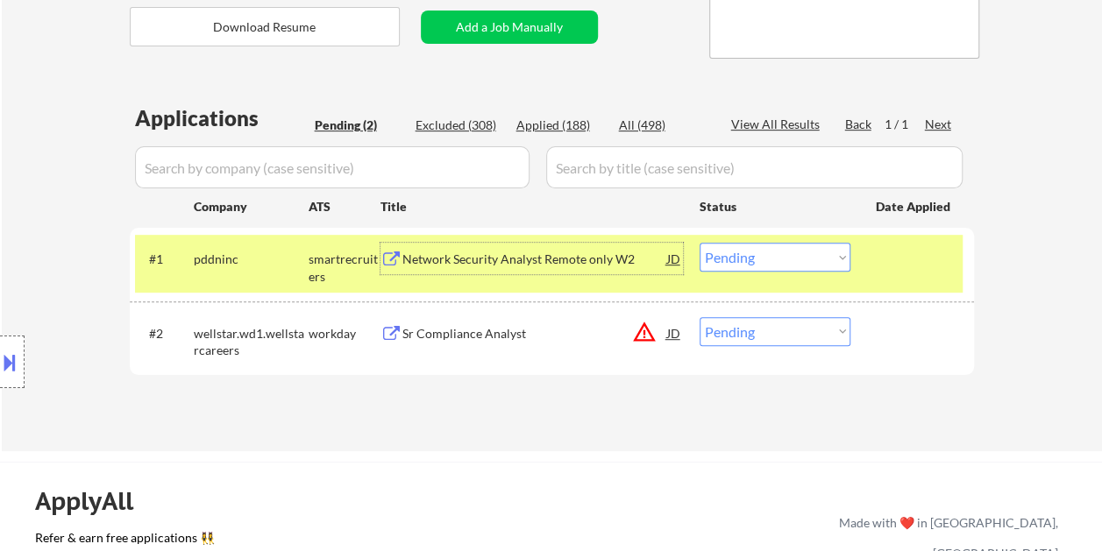
click at [475, 271] on div "Network Security Analyst Remote only W2" at bounding box center [534, 259] width 265 height 32
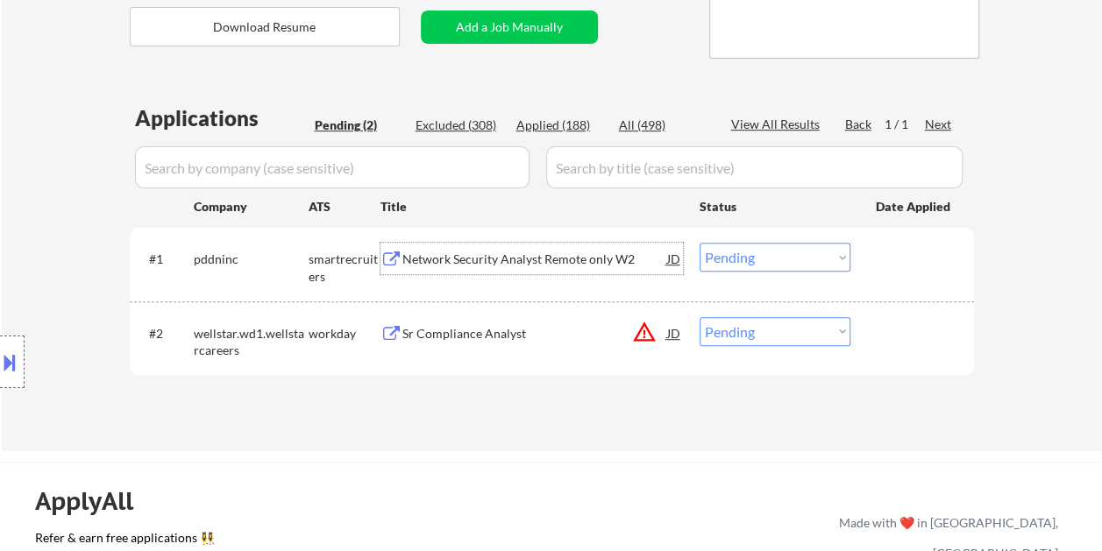
click at [869, 259] on div "#1 pddninc smartrecruiters Network Security Analyst Remote only W2 JD Choose an…" at bounding box center [548, 264] width 827 height 58
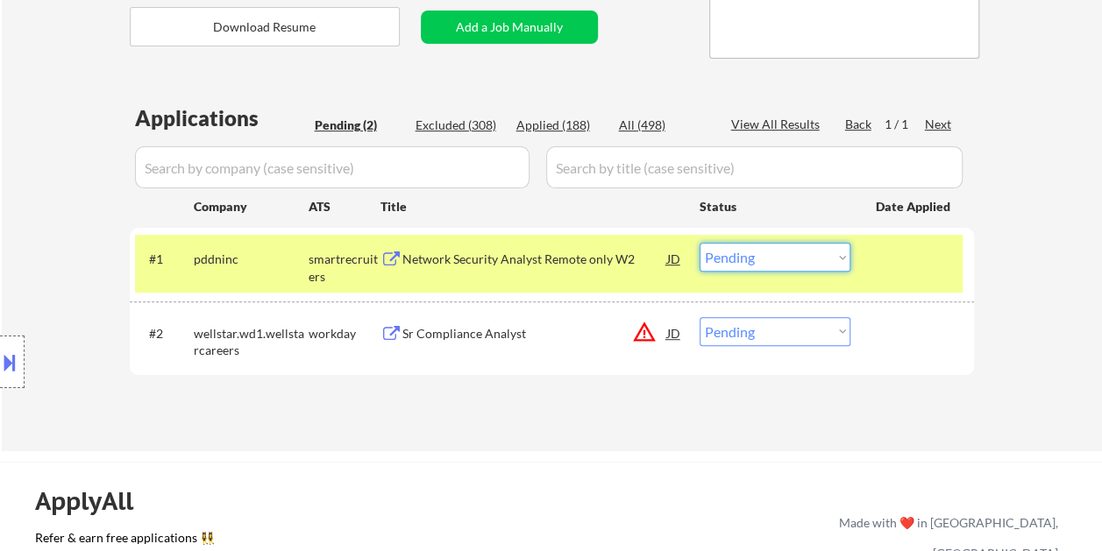
click at [837, 257] on select "Choose an option... Pending Applied Excluded (Questions) Excluded (Expired) Exc…" at bounding box center [774, 257] width 151 height 29
click at [699, 243] on select "Choose an option... Pending Applied Excluded (Questions) Excluded (Expired) Exc…" at bounding box center [774, 257] width 151 height 29
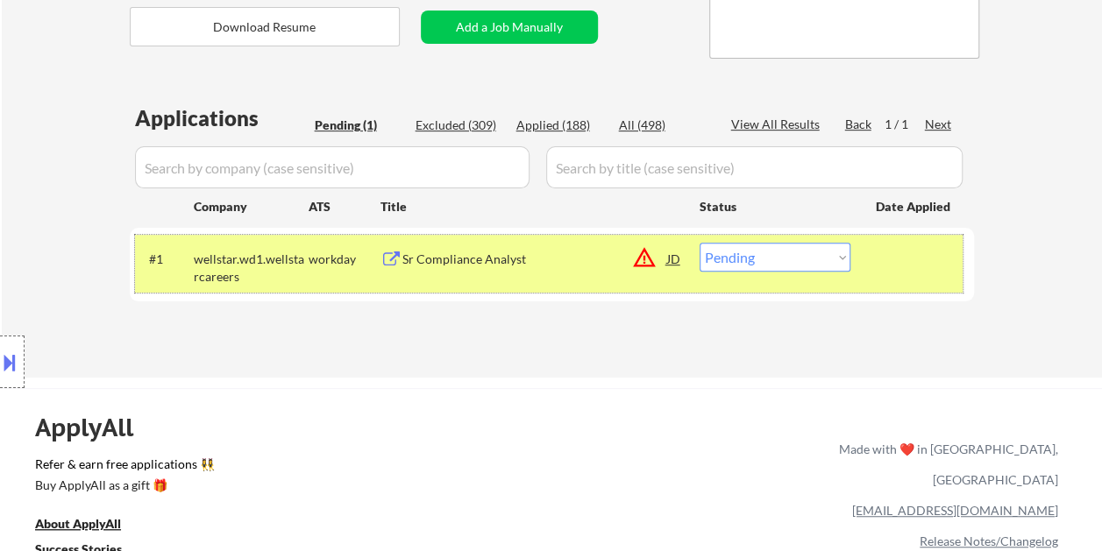
click at [878, 256] on div at bounding box center [913, 259] width 77 height 32
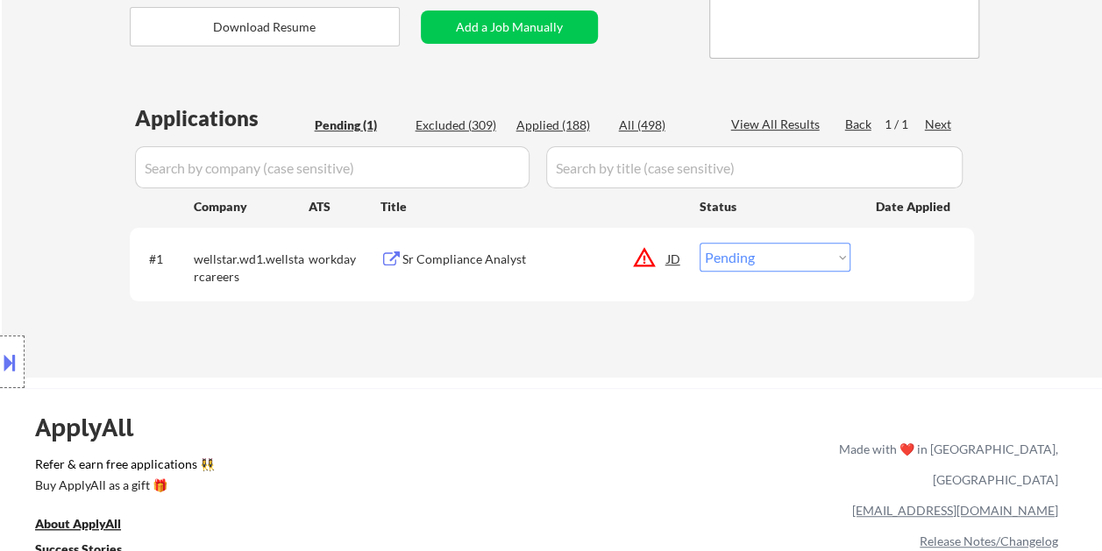
click at [879, 257] on div at bounding box center [913, 259] width 77 height 32
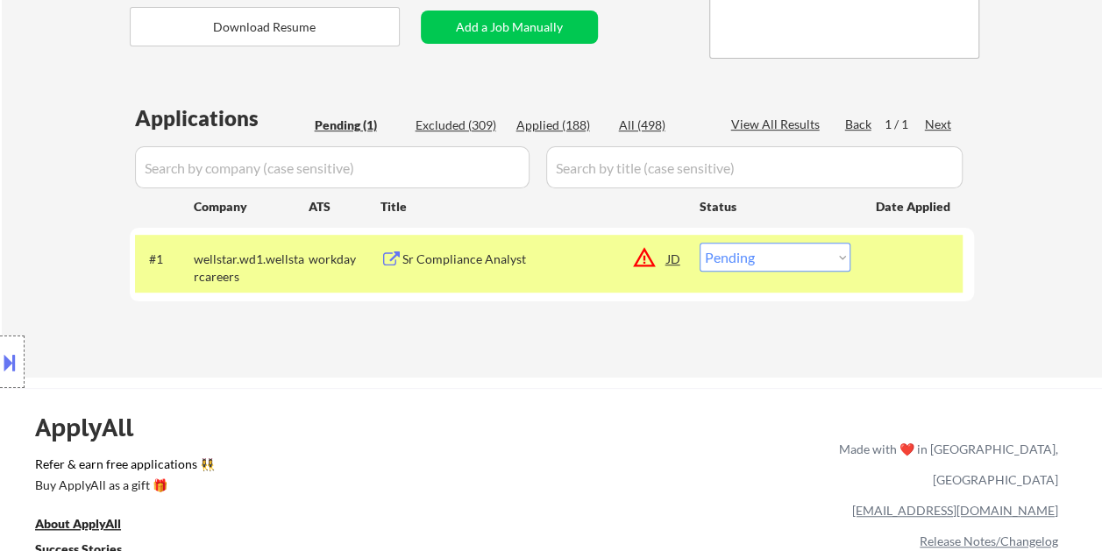
click at [499, 259] on div "Sr Compliance Analyst" at bounding box center [534, 260] width 265 height 18
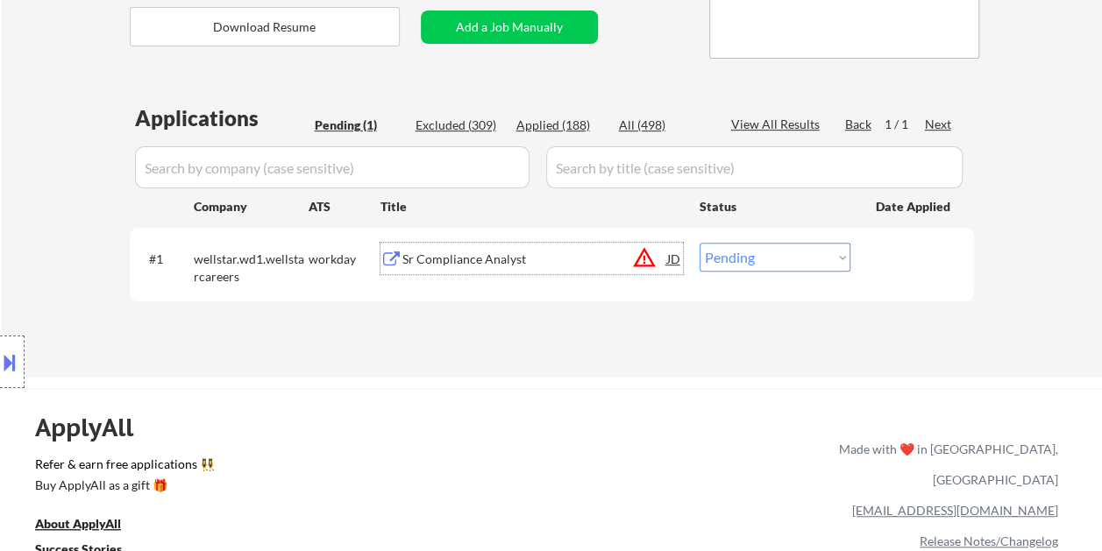
drag, startPoint x: 890, startPoint y: 259, endPoint x: 880, endPoint y: 259, distance: 10.5
click at [890, 259] on div at bounding box center [913, 259] width 77 height 32
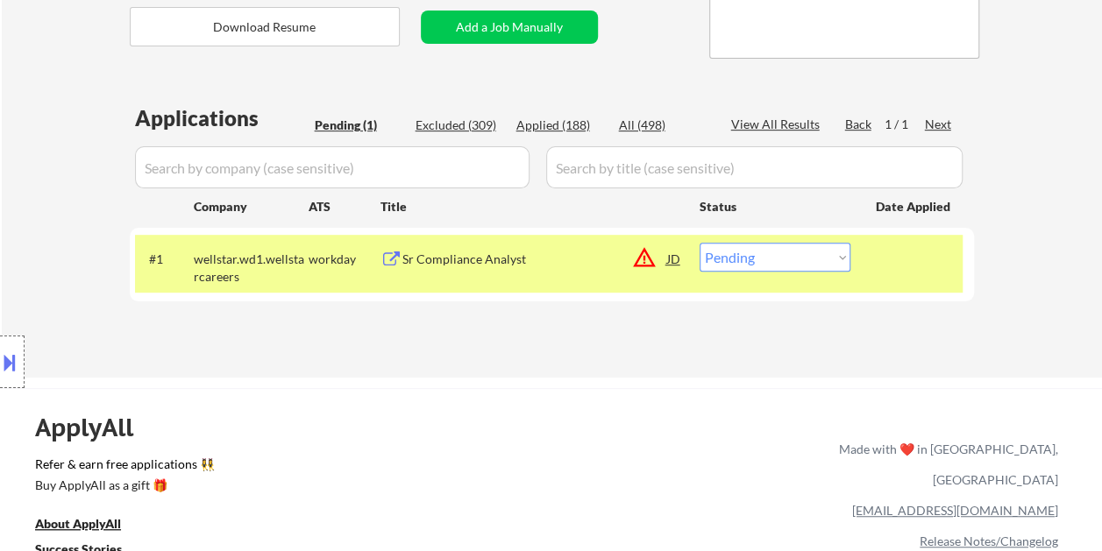
click at [835, 257] on select "Choose an option... Pending Applied Excluded (Questions) Excluded (Expired) Exc…" at bounding box center [774, 257] width 151 height 29
select select ""excluded__bad_match_""
click at [699, 243] on select "Choose an option... Pending Applied Excluded (Questions) Excluded (Expired) Exc…" at bounding box center [774, 257] width 151 height 29
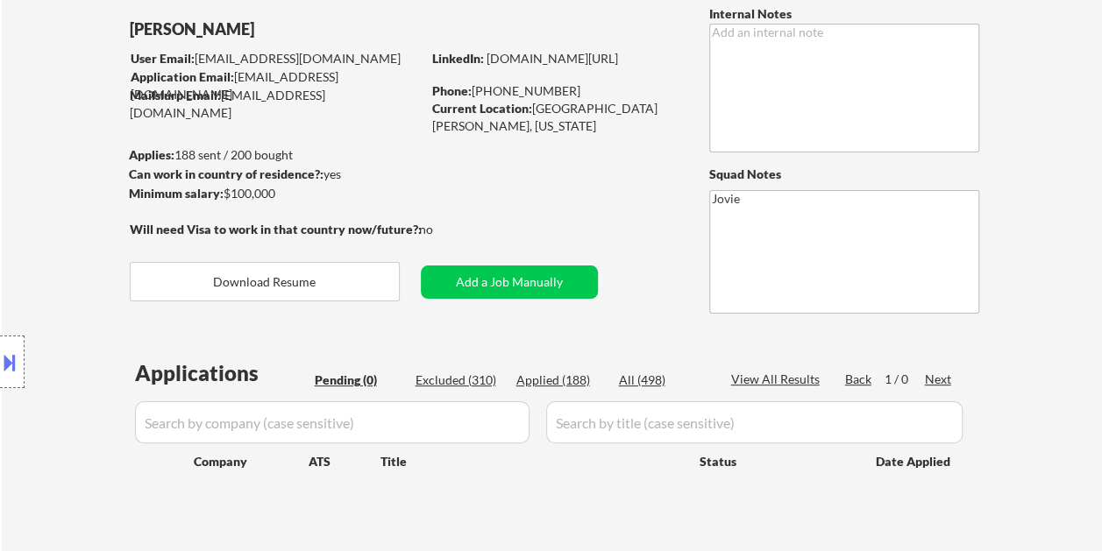
scroll to position [88, 0]
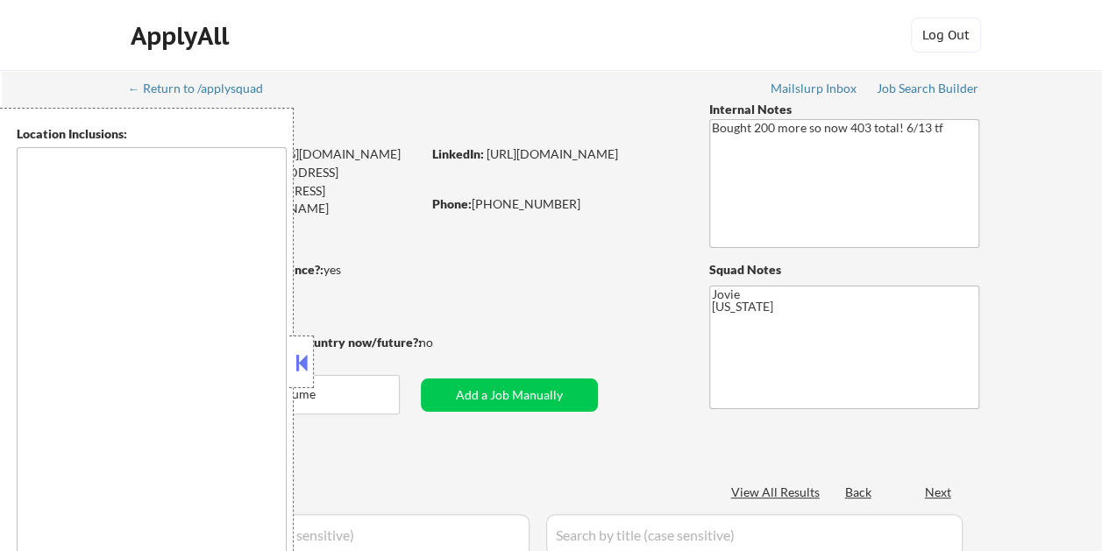
type textarea "[GEOGRAPHIC_DATA], [GEOGRAPHIC_DATA] [GEOGRAPHIC_DATA], [GEOGRAPHIC_DATA] [GEOG…"
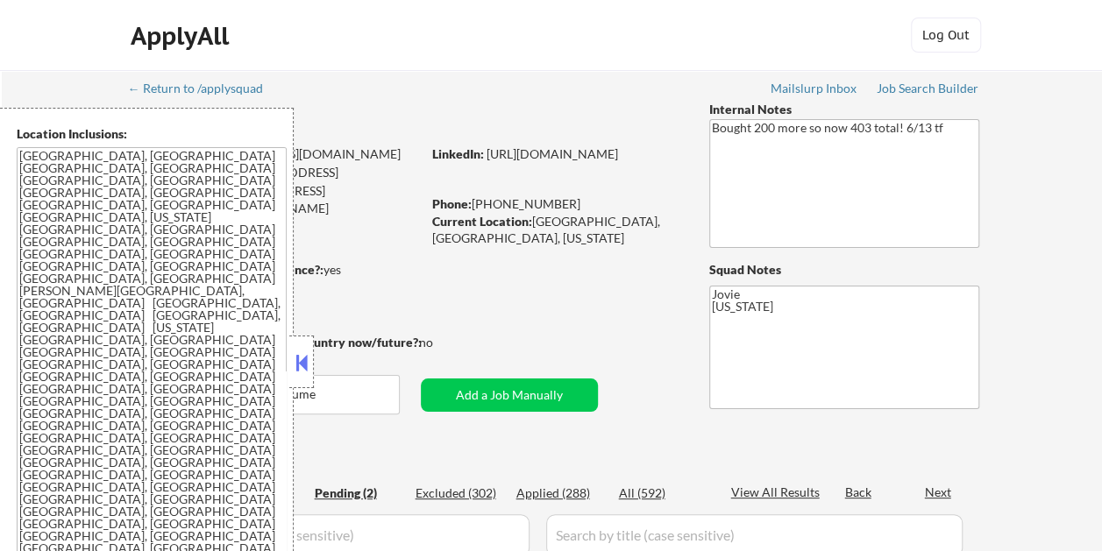
select select ""pending""
click at [300, 366] on button at bounding box center [301, 363] width 19 height 26
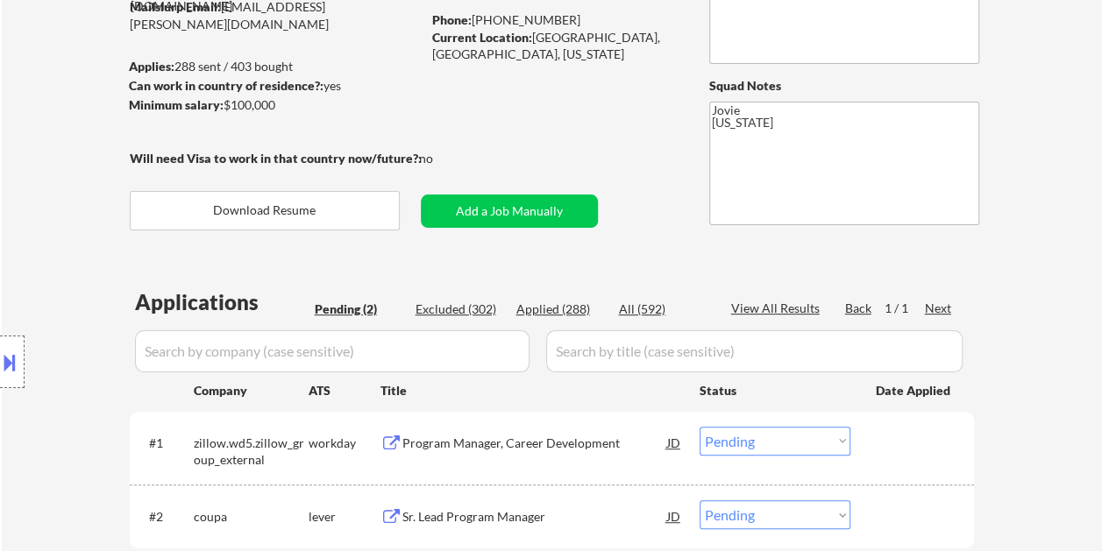
scroll to position [351, 0]
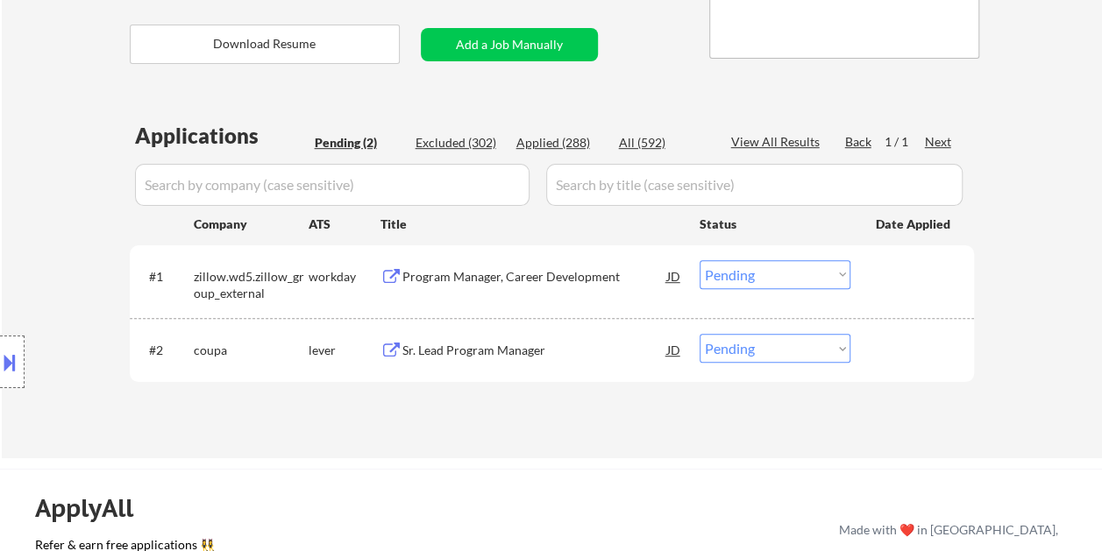
click at [467, 266] on div "Program Manager, Career Development" at bounding box center [534, 276] width 265 height 32
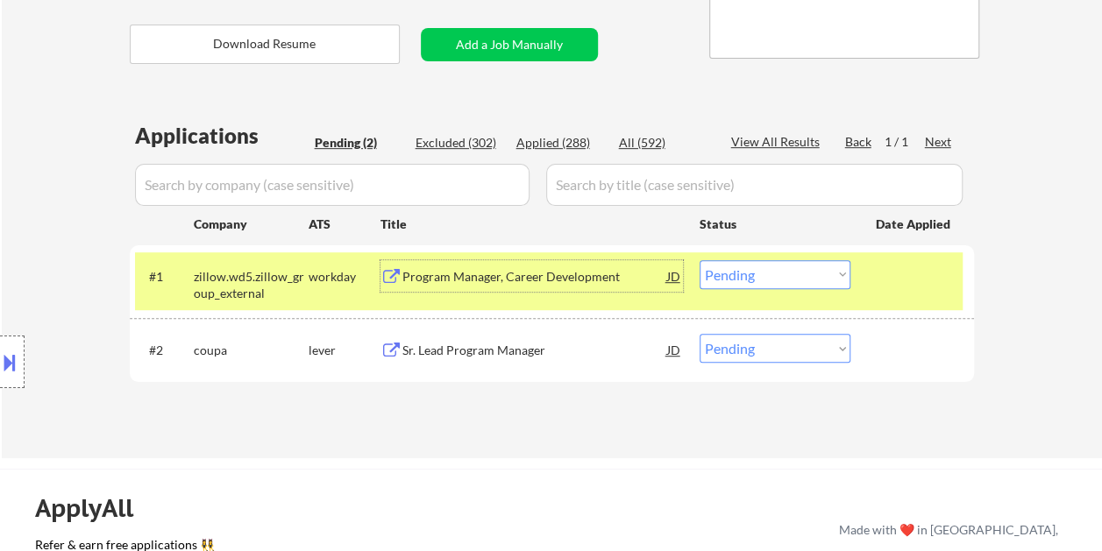
click at [520, 282] on div "Program Manager, Career Development" at bounding box center [534, 277] width 265 height 18
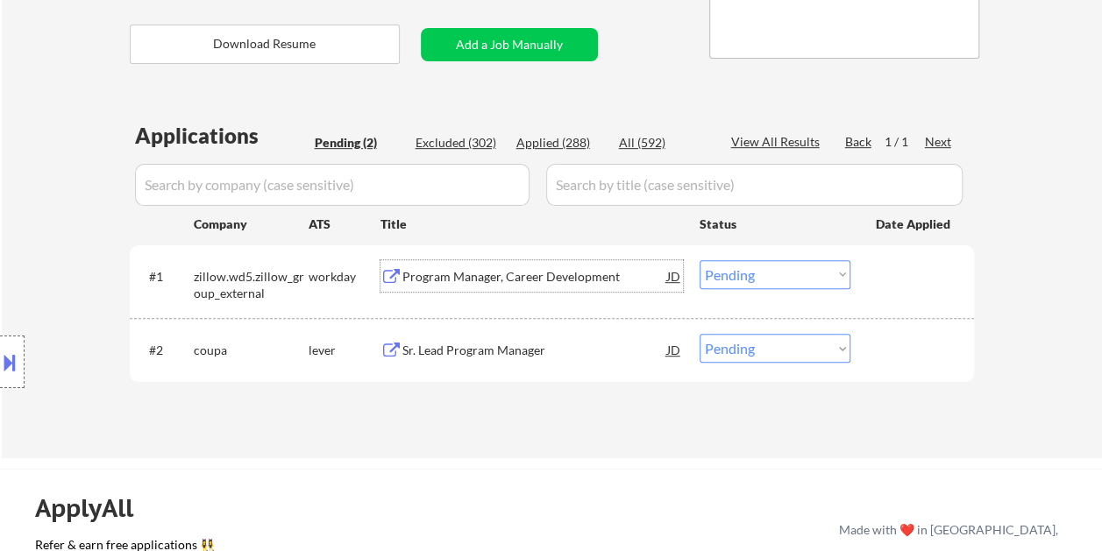
click at [901, 284] on div at bounding box center [913, 276] width 77 height 32
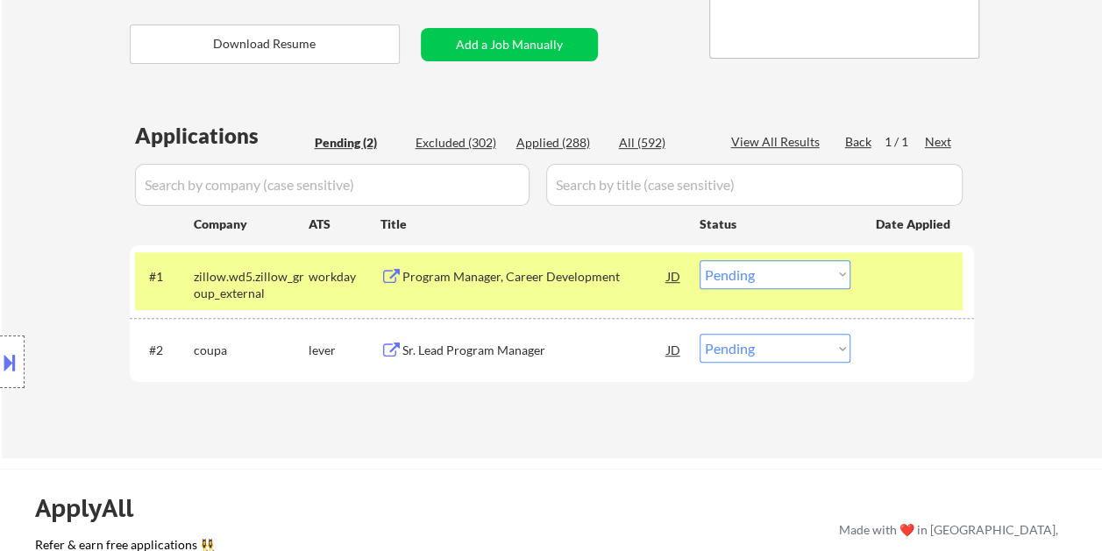
click at [841, 274] on select "Choose an option... Pending Applied Excluded (Questions) Excluded (Expired) Exc…" at bounding box center [774, 274] width 151 height 29
click at [699, 260] on select "Choose an option... Pending Applied Excluded (Questions) Excluded (Expired) Exc…" at bounding box center [774, 274] width 151 height 29
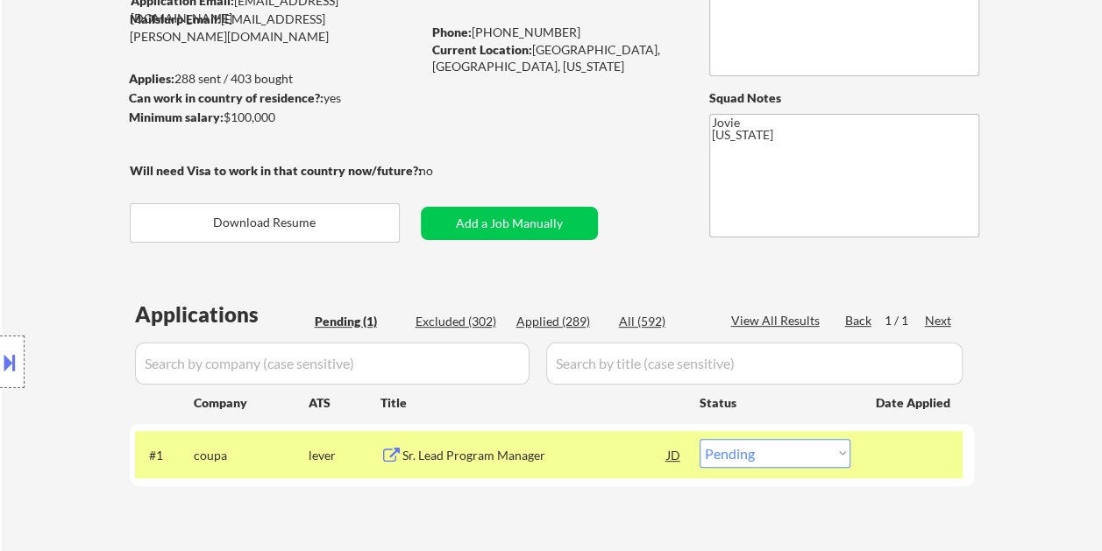
scroll to position [263, 0]
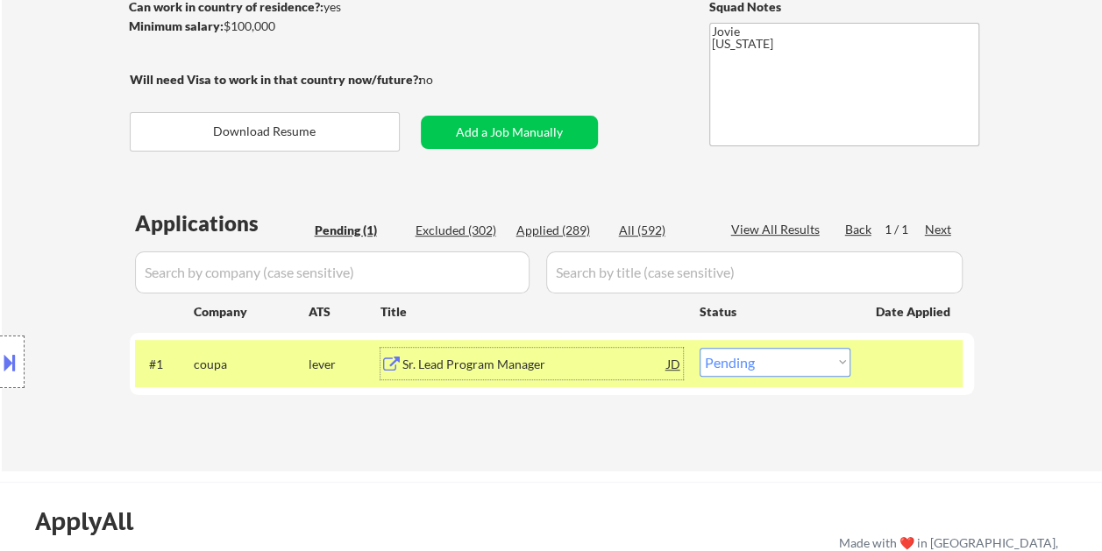
click at [518, 361] on div "Sr. Lead Program Manager" at bounding box center [534, 365] width 265 height 18
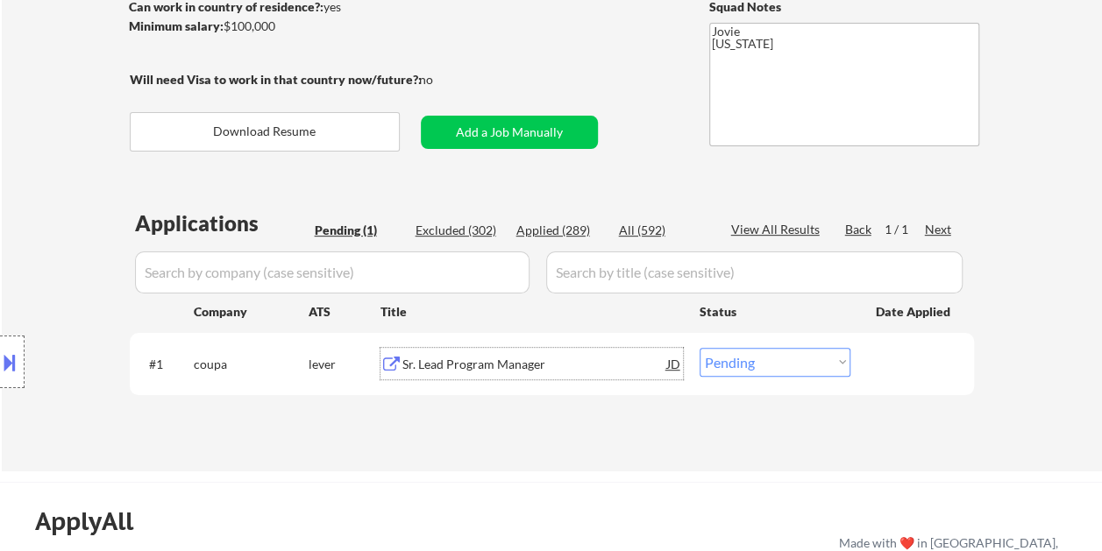
click at [868, 363] on div "#1 coupa lever Sr. Lead Program Manager JD Choose an option... Pending Applied …" at bounding box center [548, 363] width 827 height 47
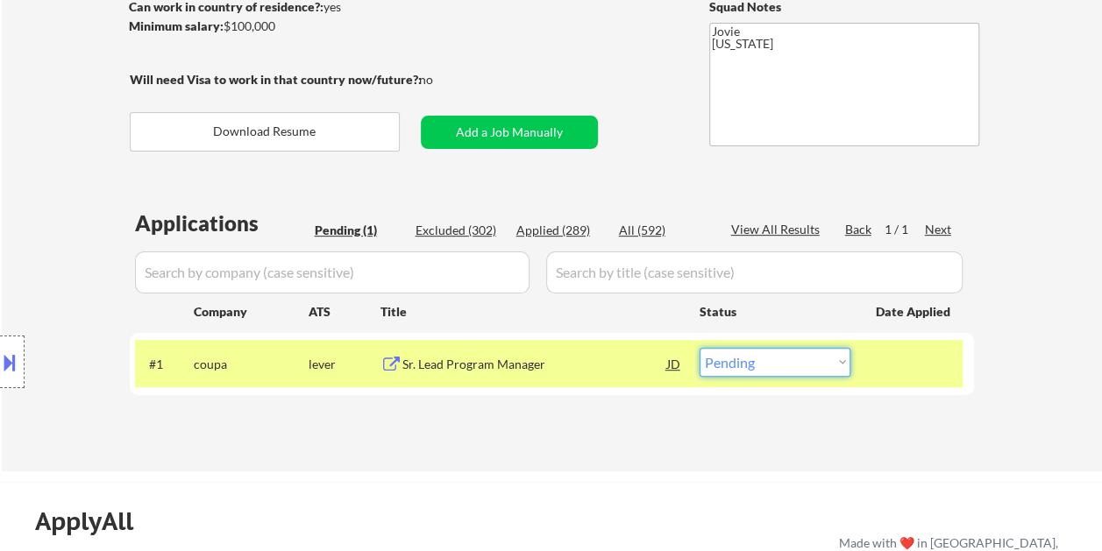
click at [828, 358] on select "Choose an option... Pending Applied Excluded (Questions) Excluded (Expired) Exc…" at bounding box center [774, 362] width 151 height 29
select select ""excluded__bad_match_""
click at [699, 348] on select "Choose an option... Pending Applied Excluded (Questions) Excluded (Expired) Exc…" at bounding box center [774, 362] width 151 height 29
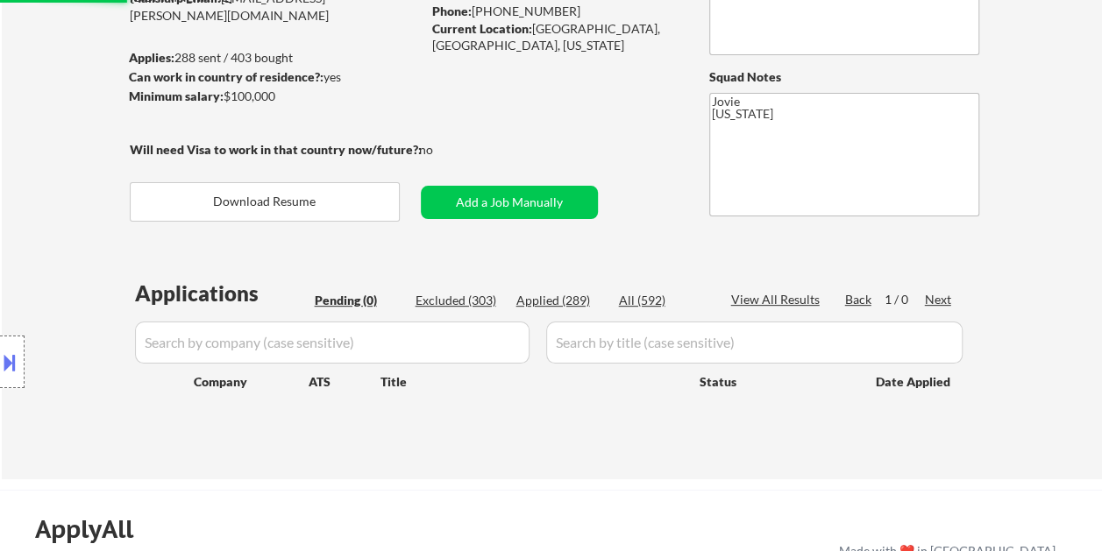
scroll to position [88, 0]
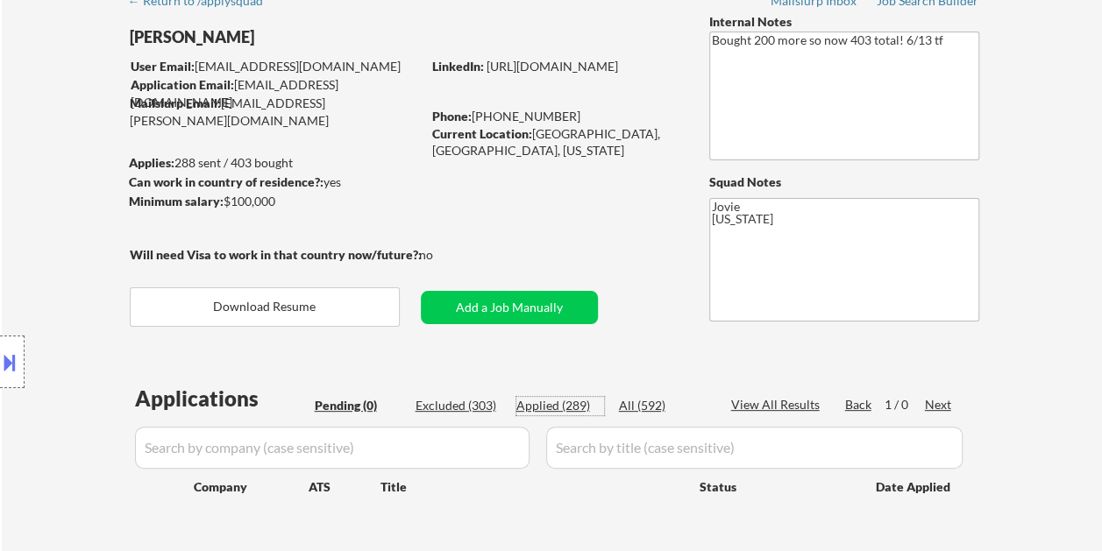
click at [571, 409] on div "Applied (289)" at bounding box center [560, 406] width 88 height 18
select select ""applied""
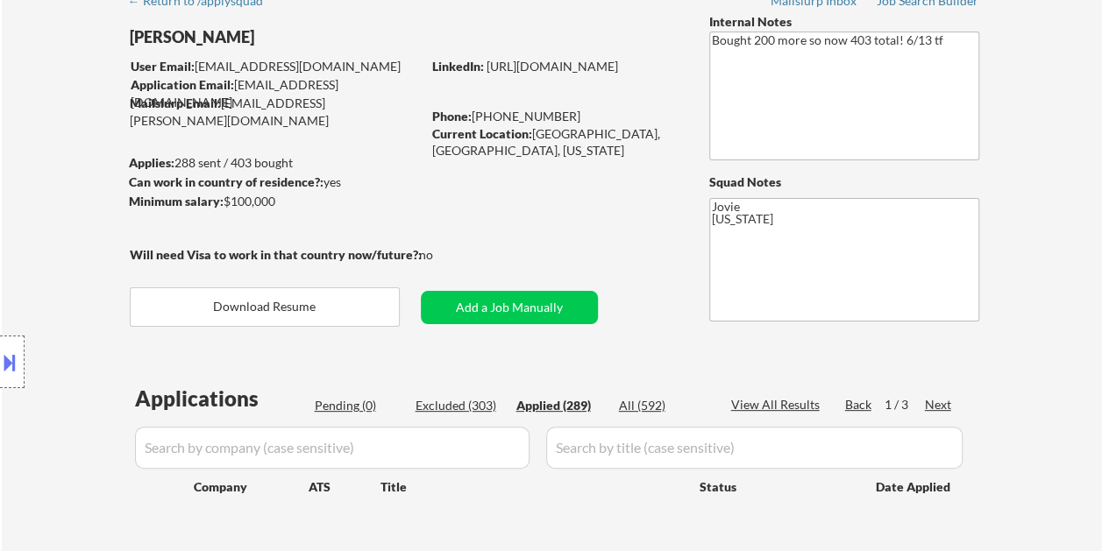
select select ""applied""
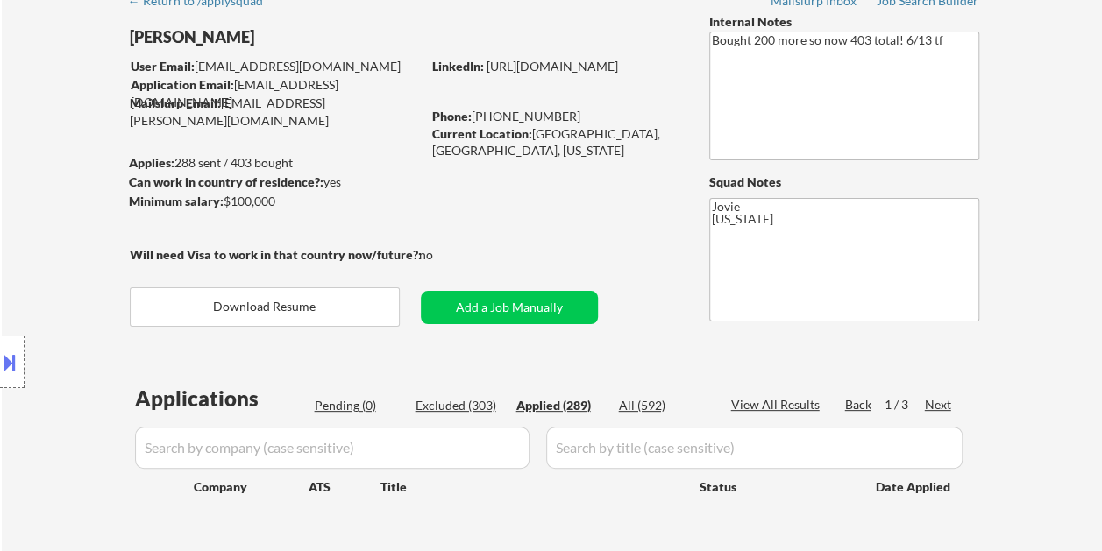
select select ""applied""
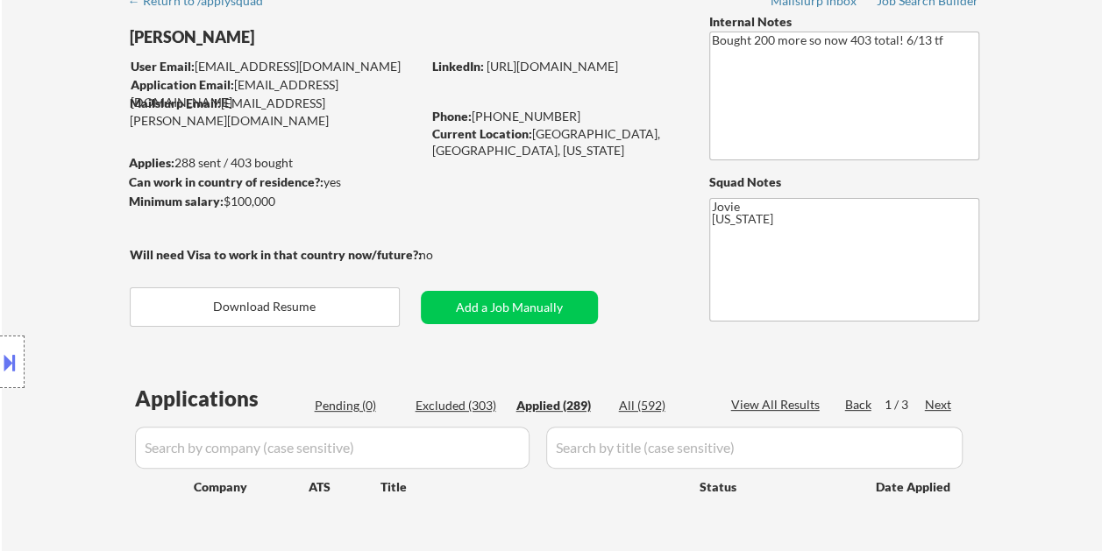
select select ""applied""
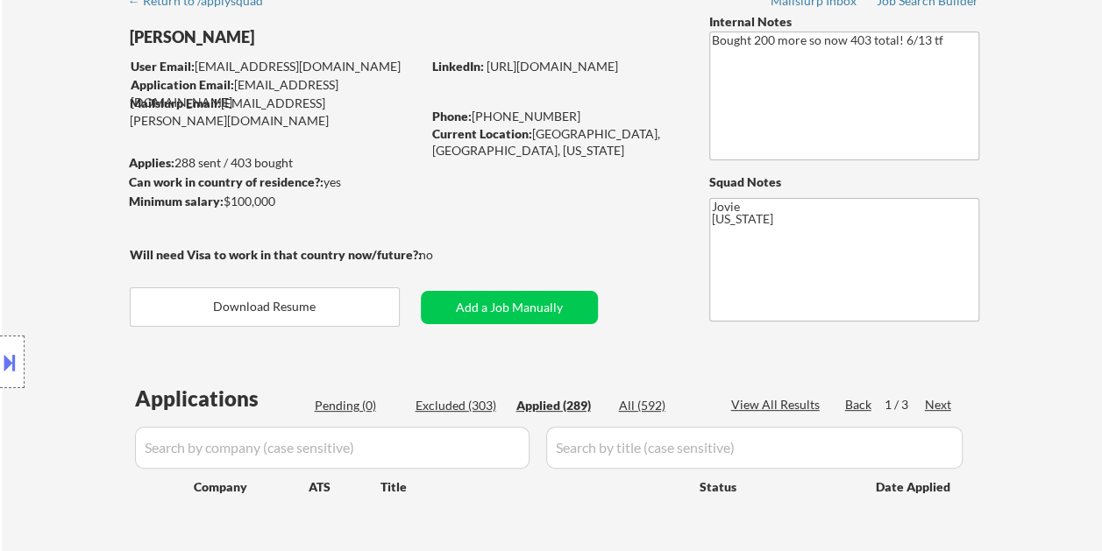
select select ""applied""
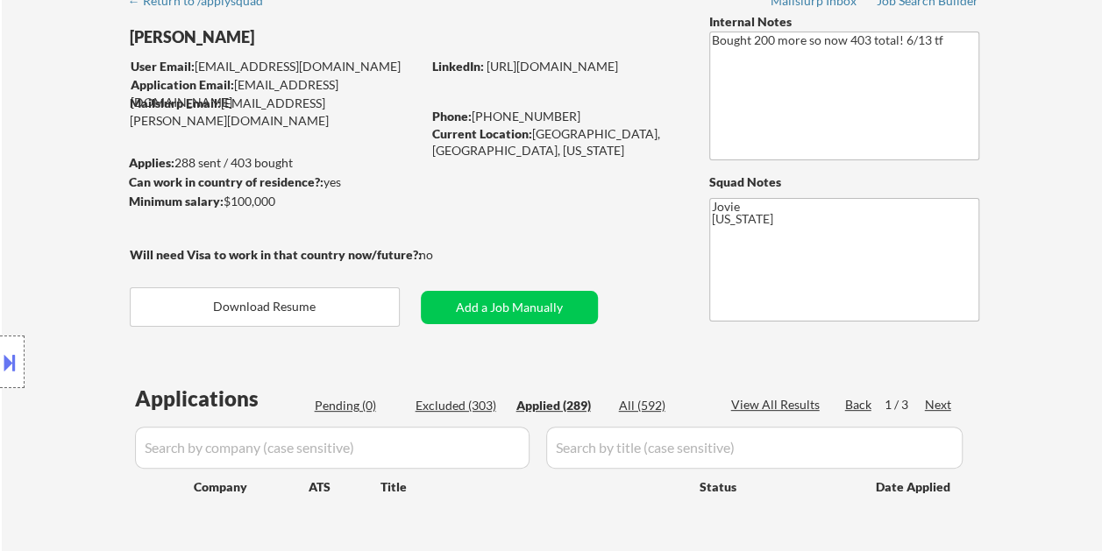
select select ""applied""
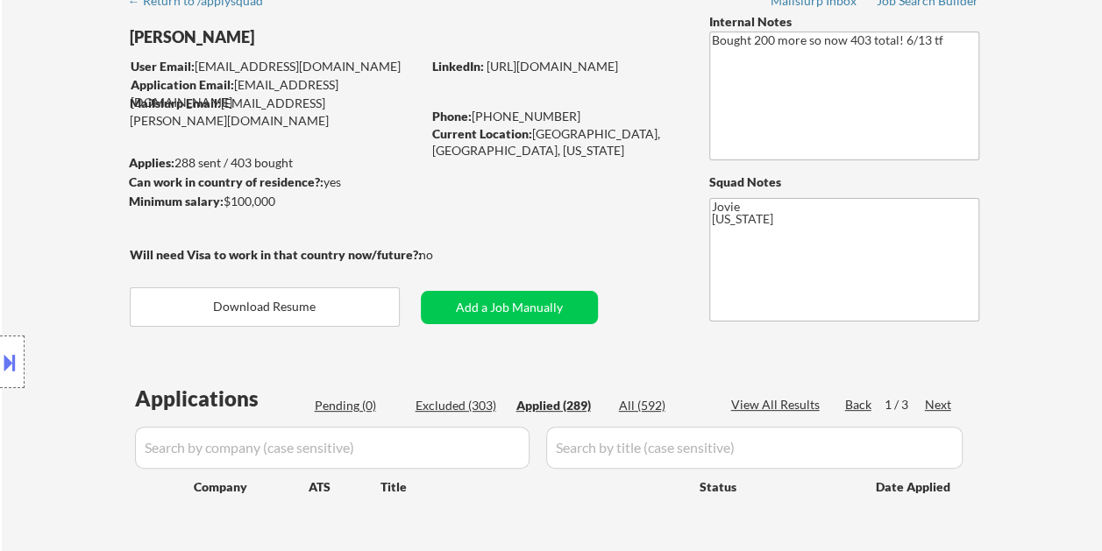
select select ""applied""
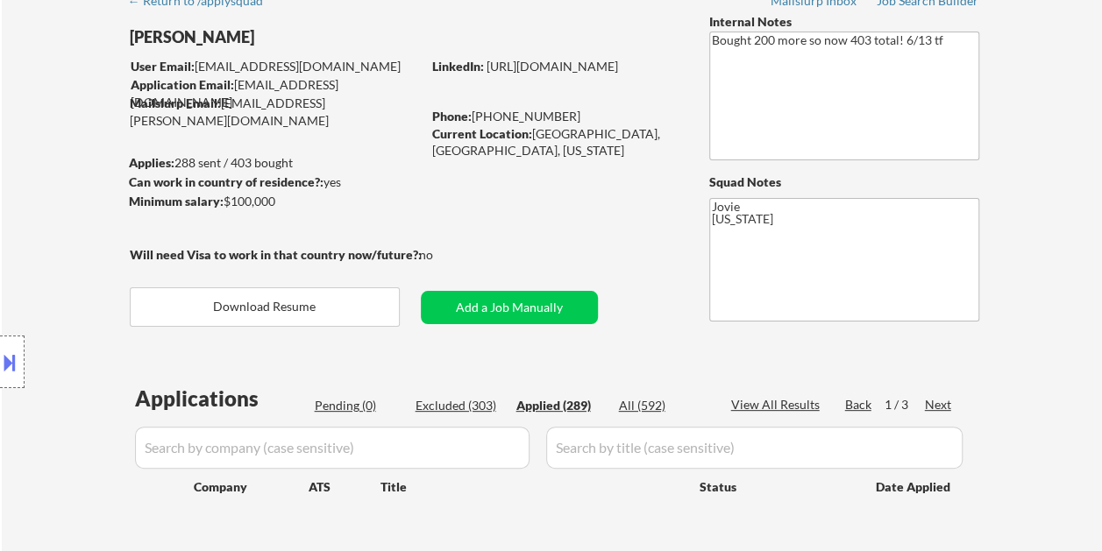
select select ""applied""
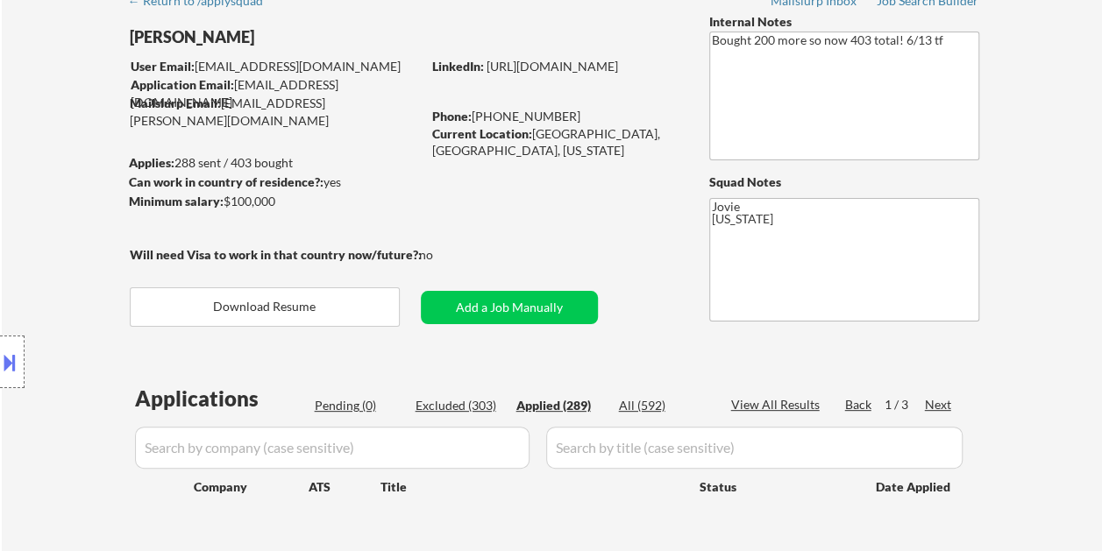
select select ""applied""
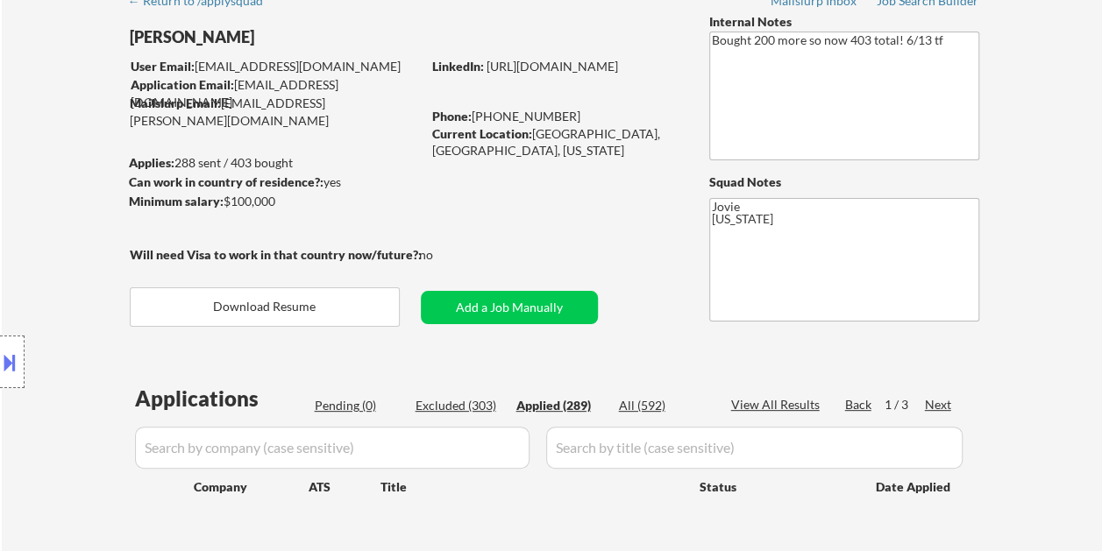
select select ""applied""
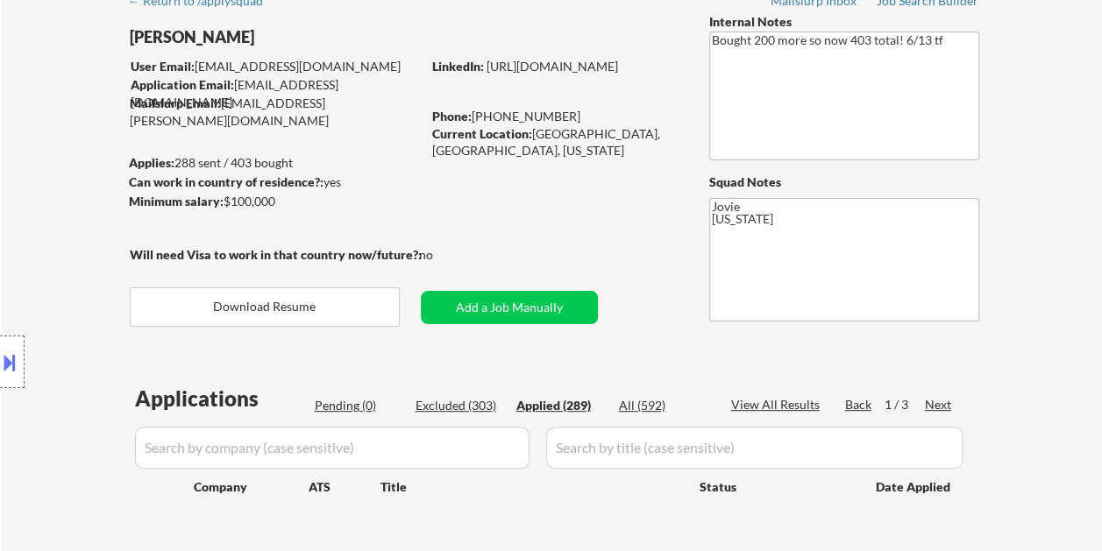
select select ""applied""
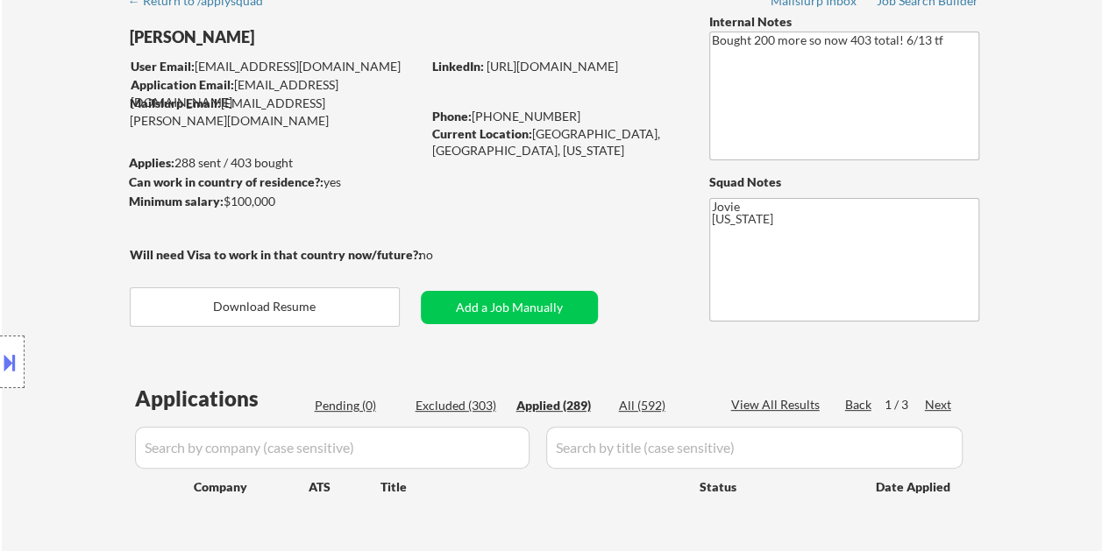
select select ""applied""
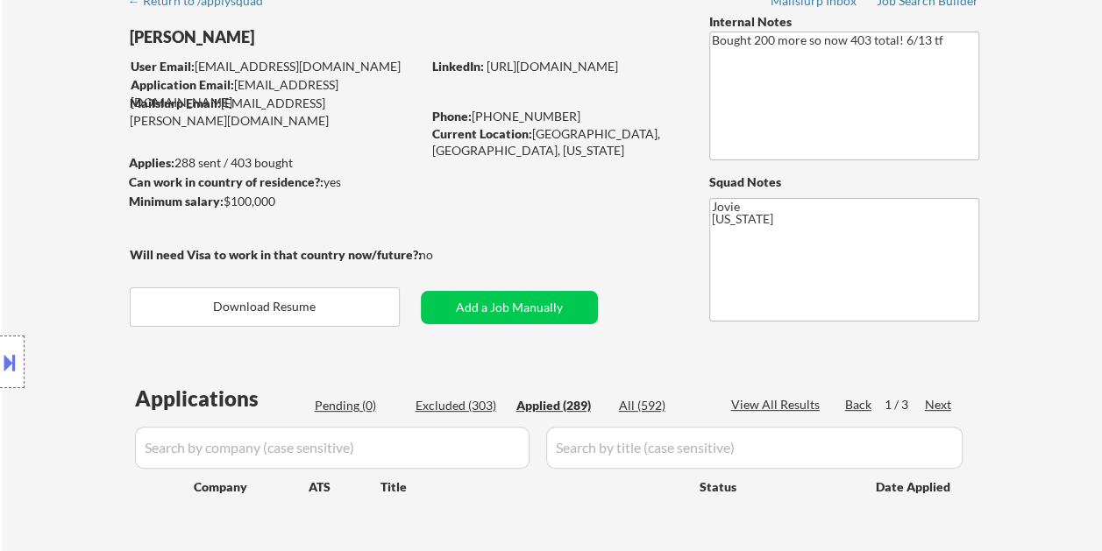
select select ""applied""
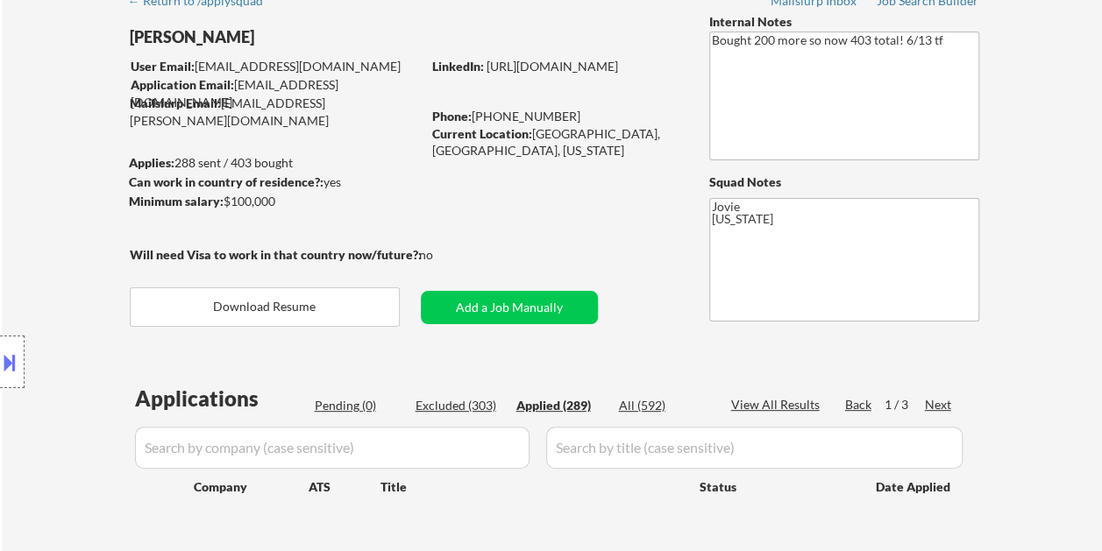
select select ""applied""
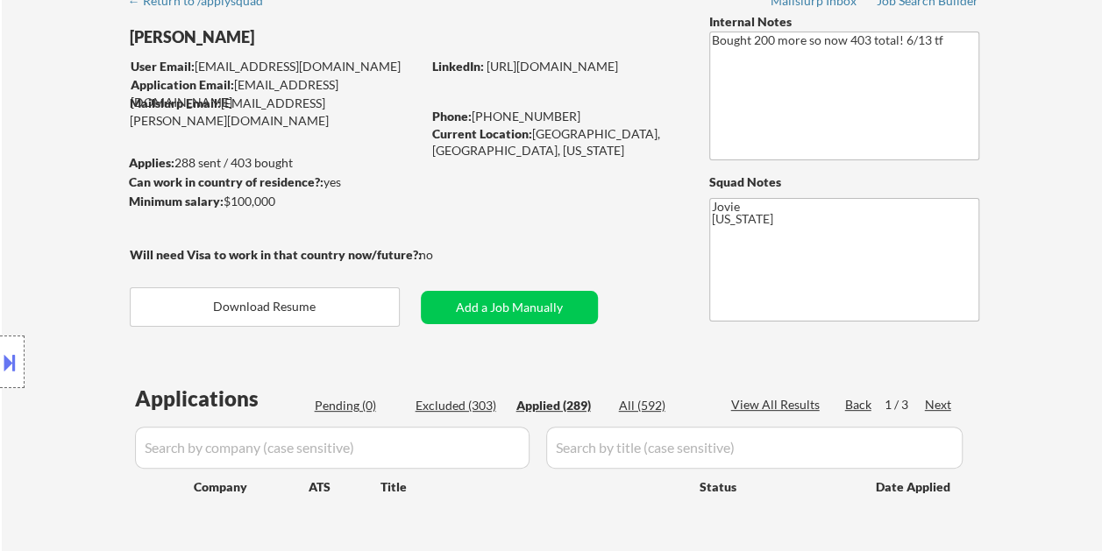
select select ""applied""
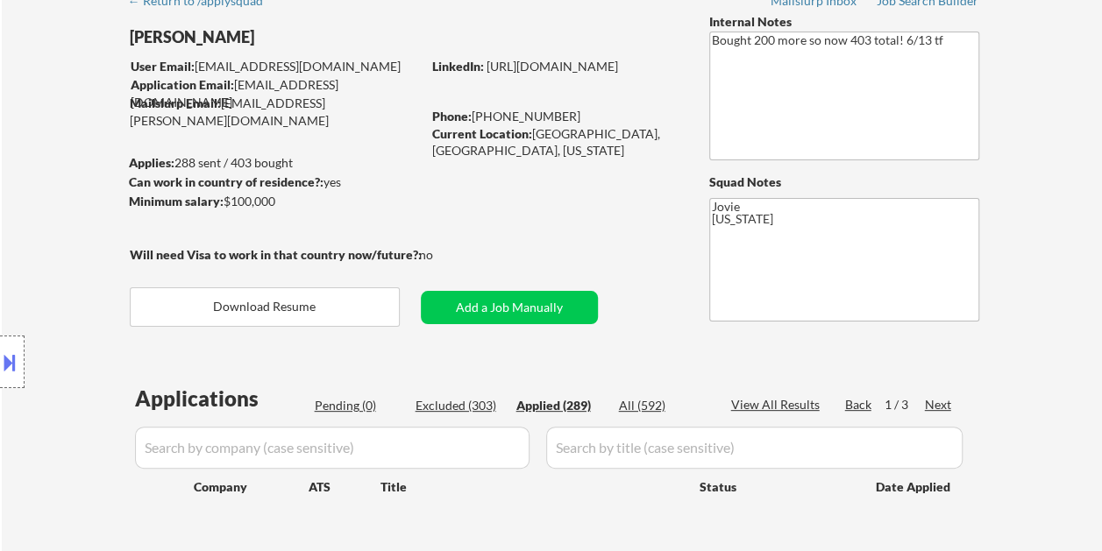
select select ""applied""
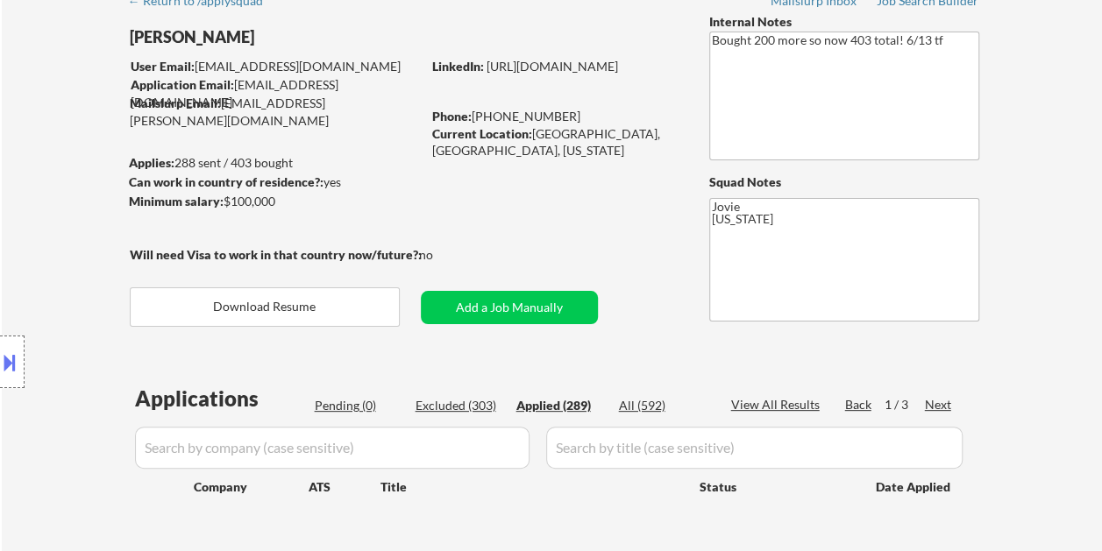
select select ""applied""
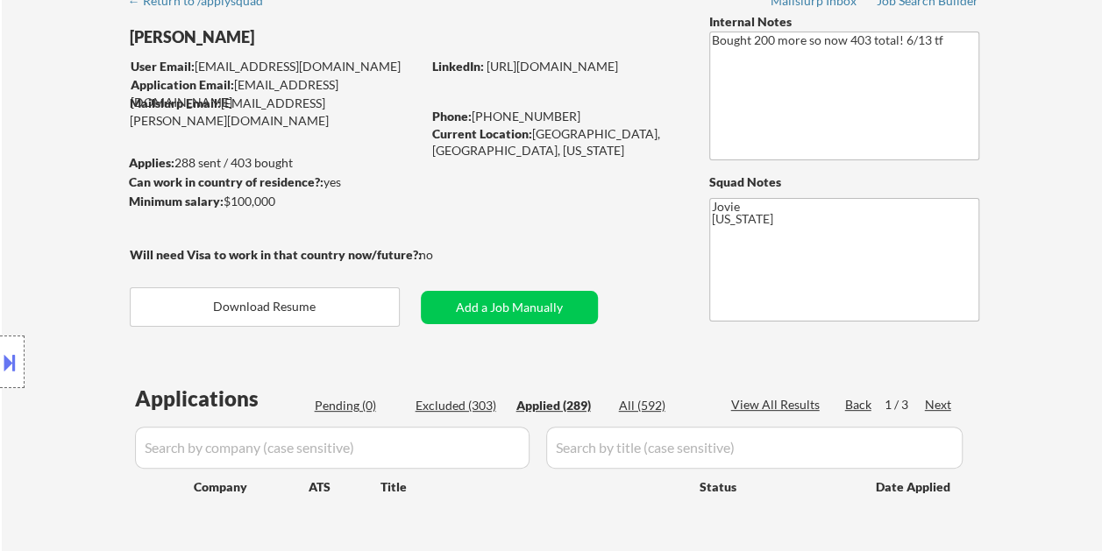
select select ""applied""
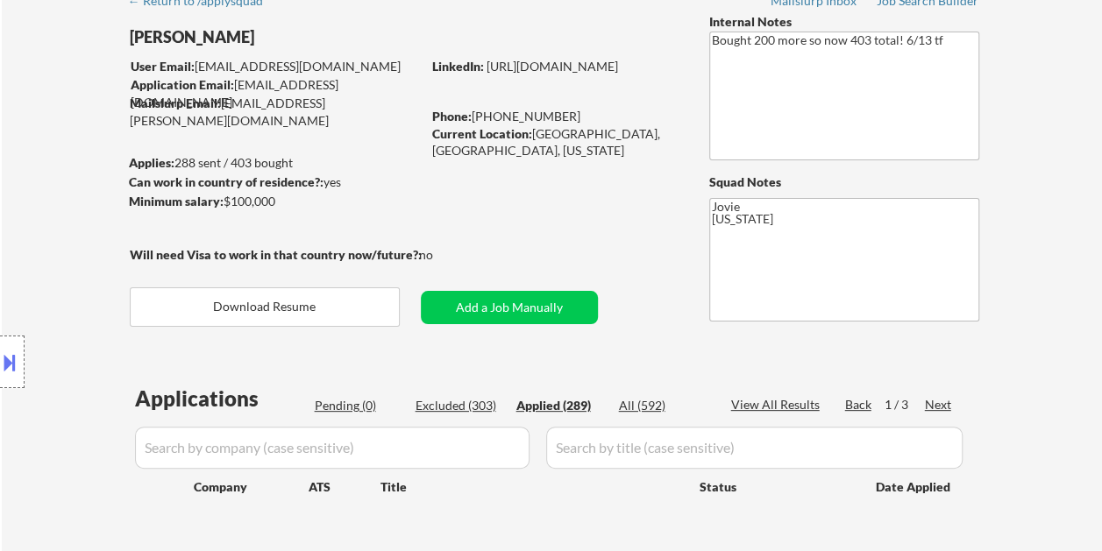
select select ""applied""
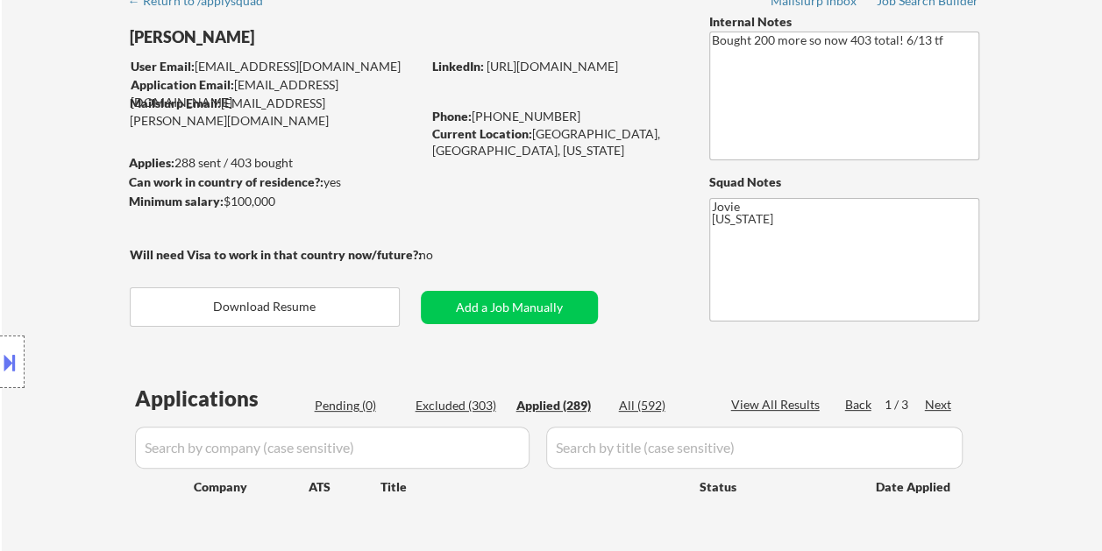
select select ""applied""
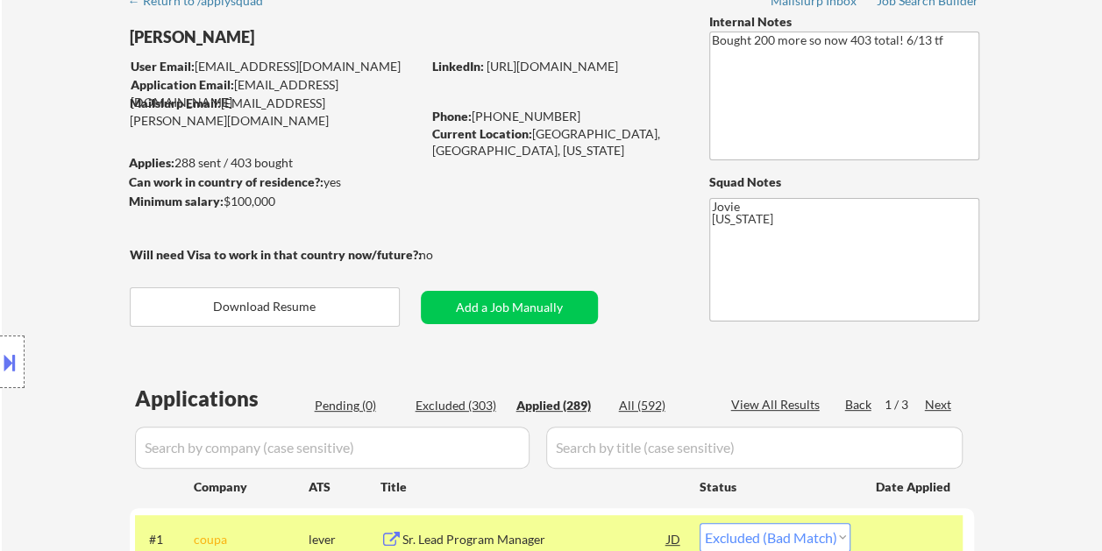
select select ""applied""
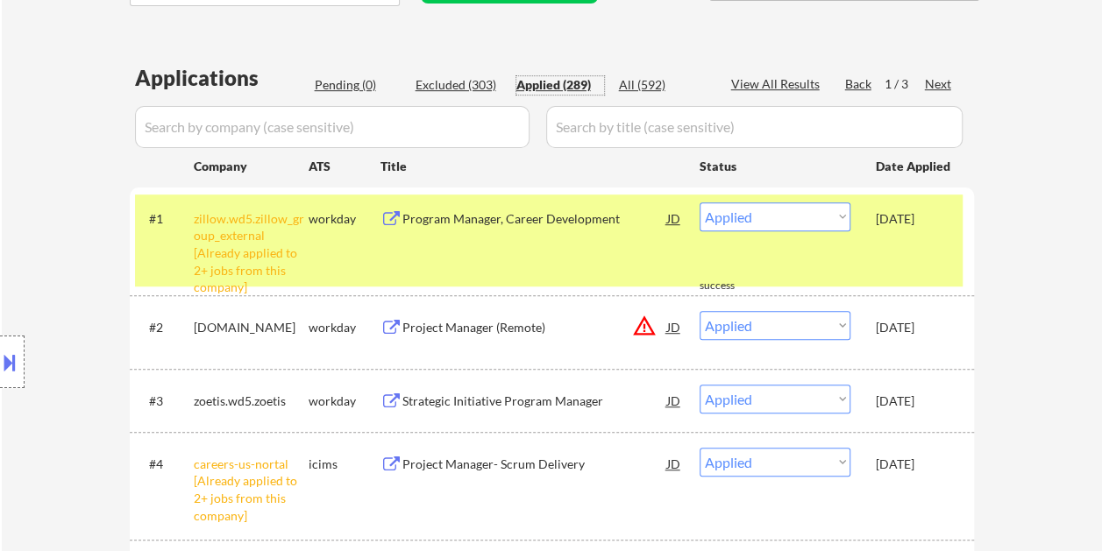
scroll to position [263, 0]
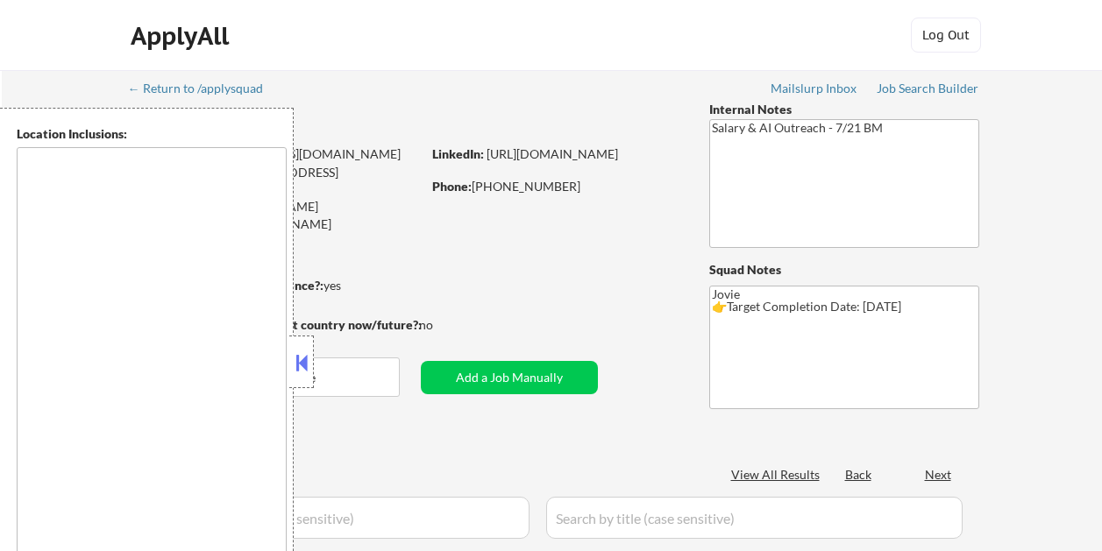
type textarea "remote"
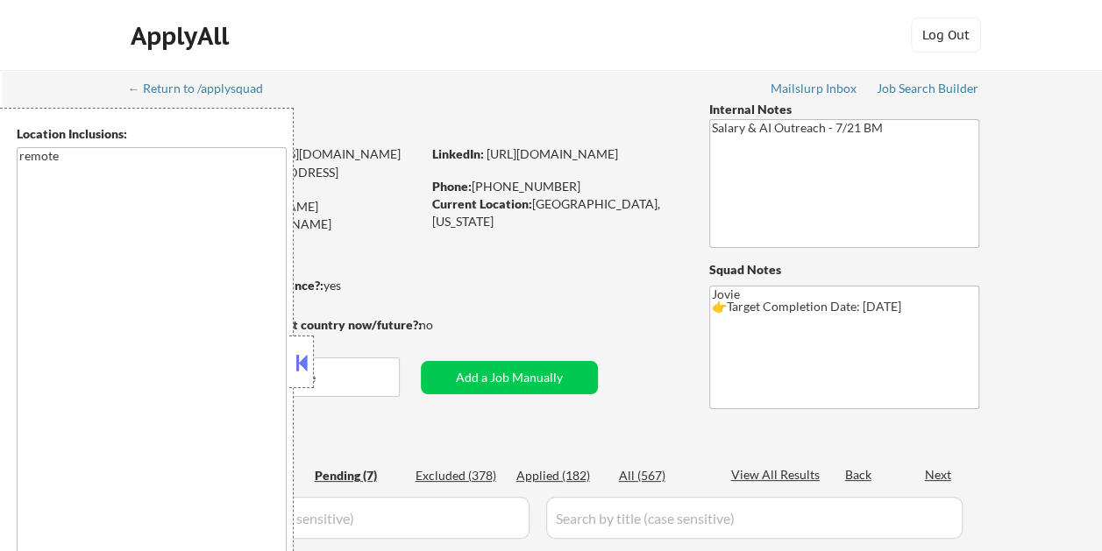
click at [299, 372] on button at bounding box center [301, 363] width 19 height 26
select select ""pending""
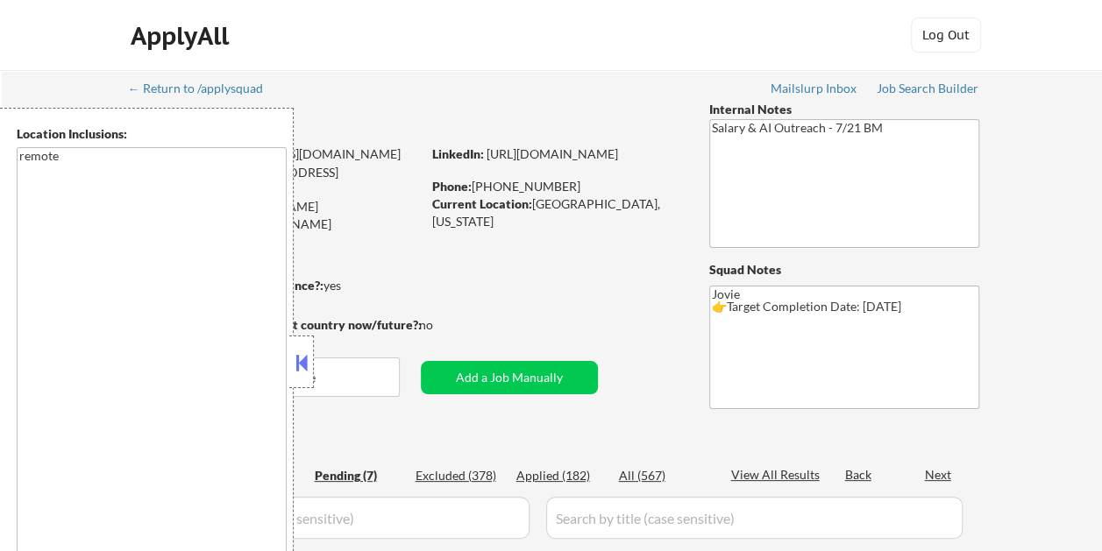
select select ""pending""
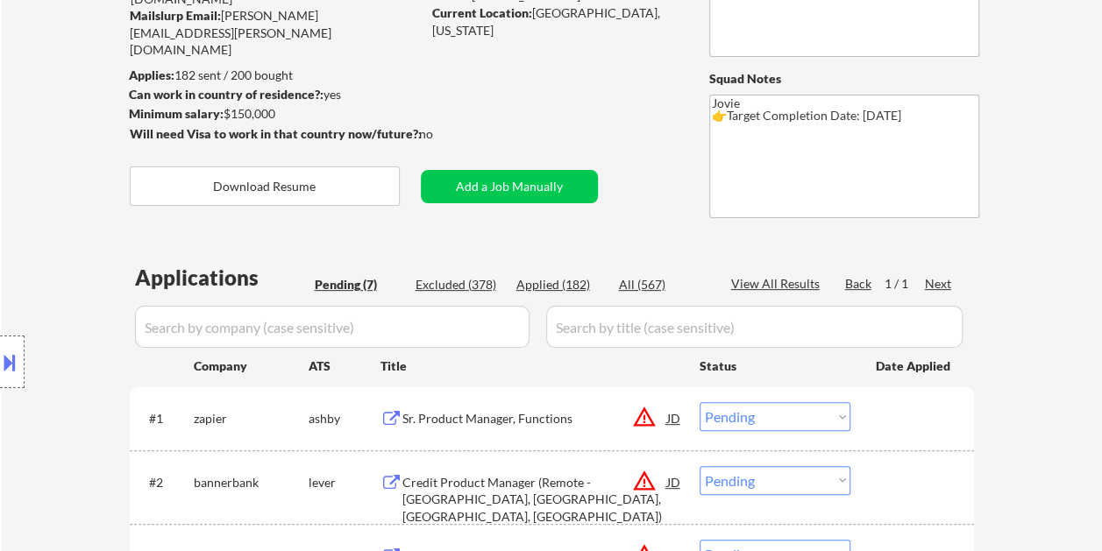
scroll to position [351, 0]
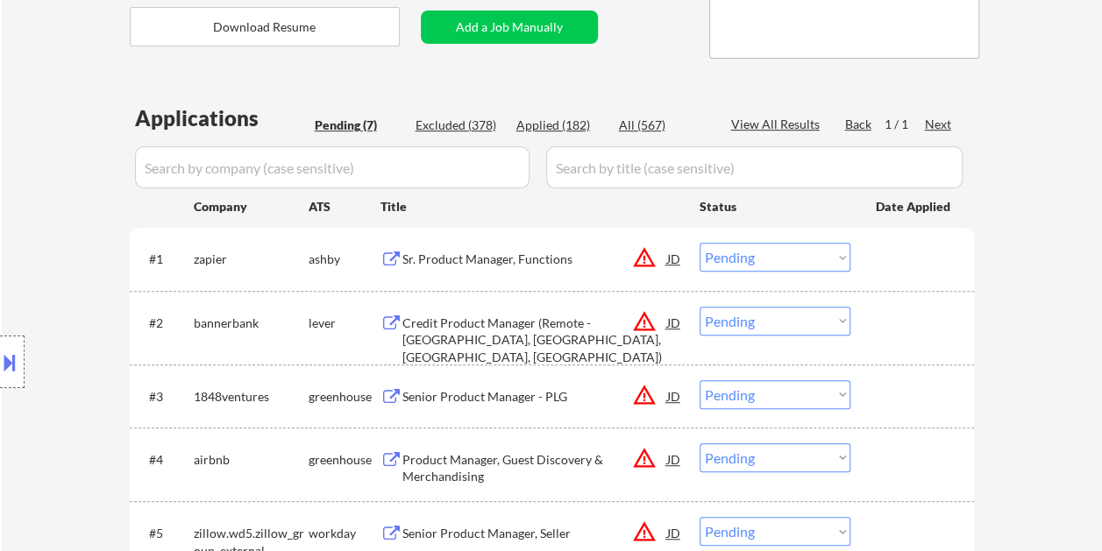
click at [526, 256] on div "Sr. Product Manager, Functions" at bounding box center [534, 260] width 265 height 18
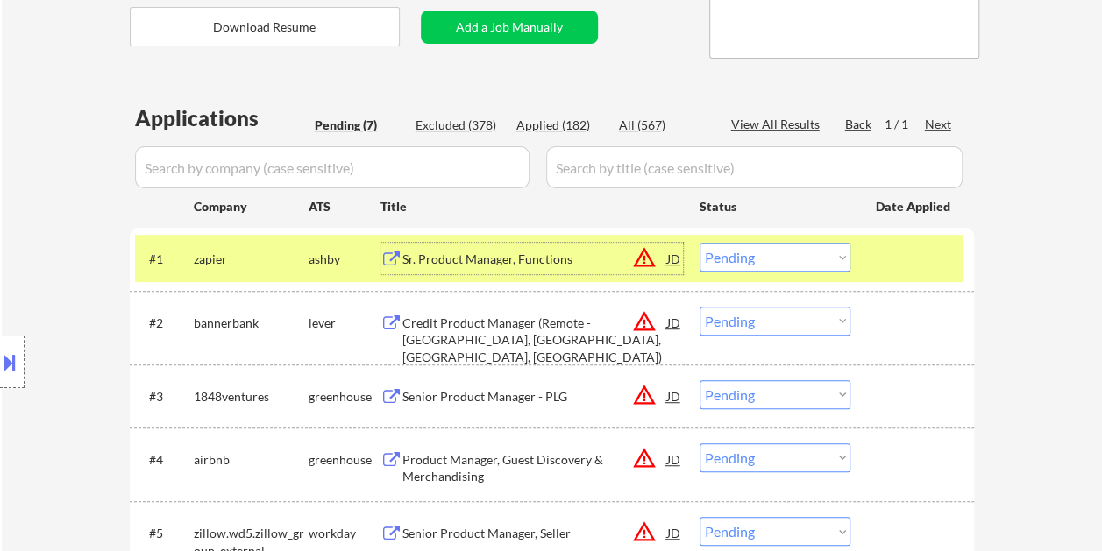
click at [875, 259] on div at bounding box center [913, 259] width 77 height 32
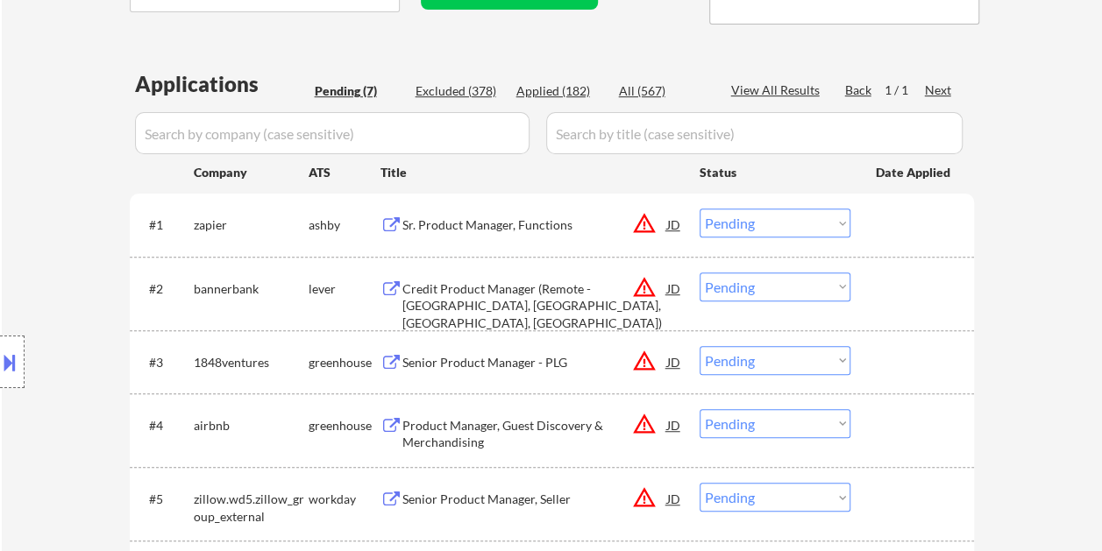
scroll to position [438, 0]
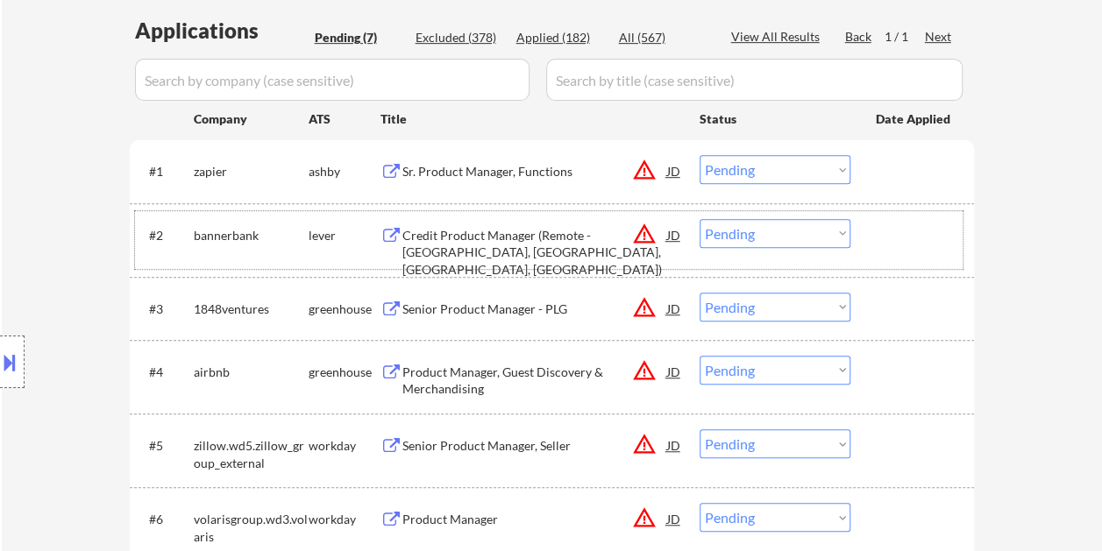
click at [914, 237] on div at bounding box center [913, 235] width 77 height 32
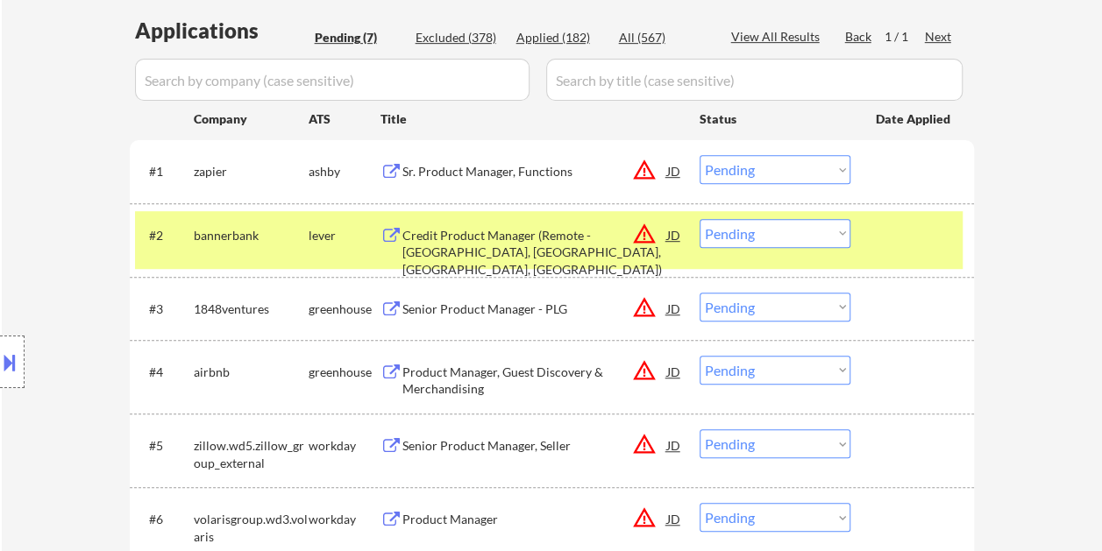
click at [436, 230] on div "Credit Product Manager (Remote - [GEOGRAPHIC_DATA], [GEOGRAPHIC_DATA], [GEOGRAP…" at bounding box center [534, 253] width 265 height 52
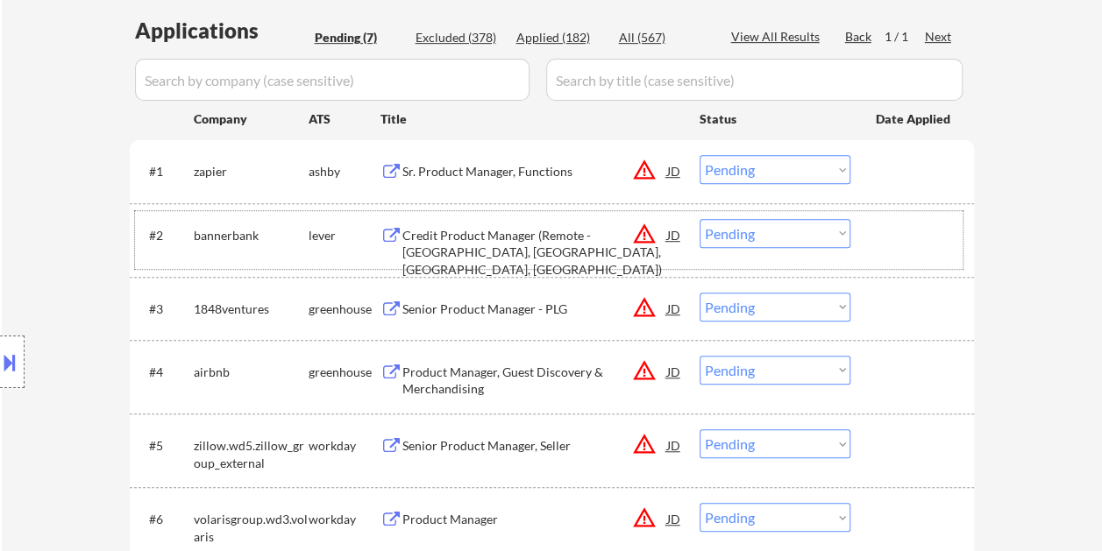
drag, startPoint x: 890, startPoint y: 240, endPoint x: 852, endPoint y: 238, distance: 38.6
click at [890, 239] on div at bounding box center [913, 235] width 77 height 32
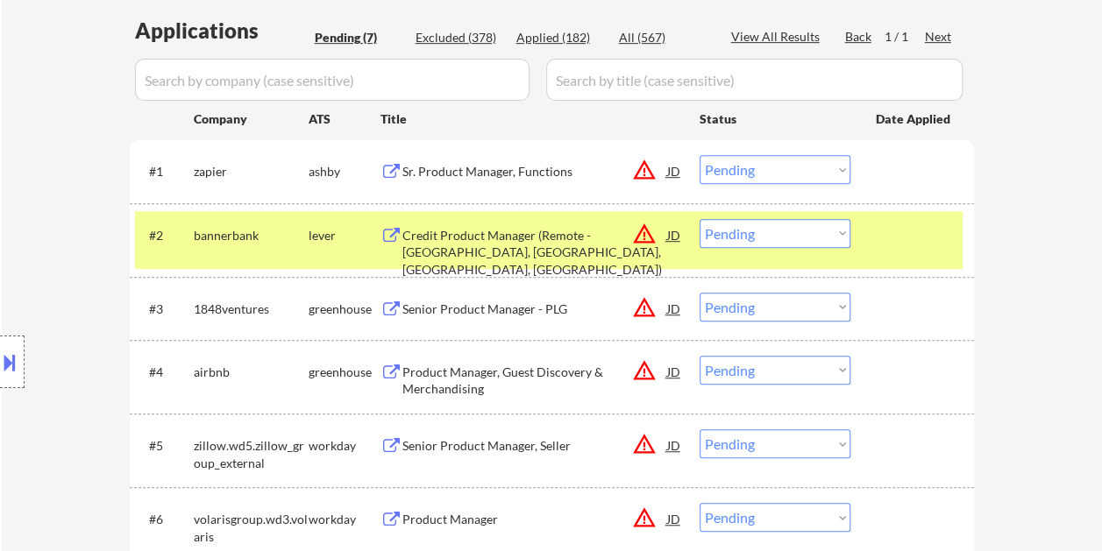
click at [840, 237] on select "Choose an option... Pending Applied Excluded (Questions) Excluded (Expired) Exc…" at bounding box center [774, 233] width 151 height 29
click at [699, 219] on select "Choose an option... Pending Applied Excluded (Questions) Excluded (Expired) Exc…" at bounding box center [774, 233] width 151 height 29
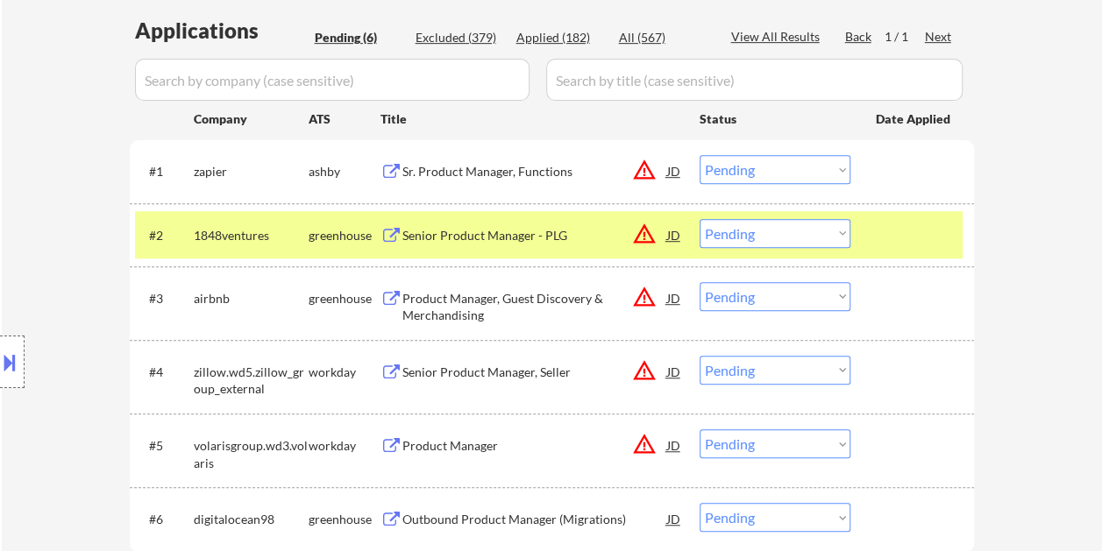
click at [887, 248] on div at bounding box center [913, 235] width 77 height 32
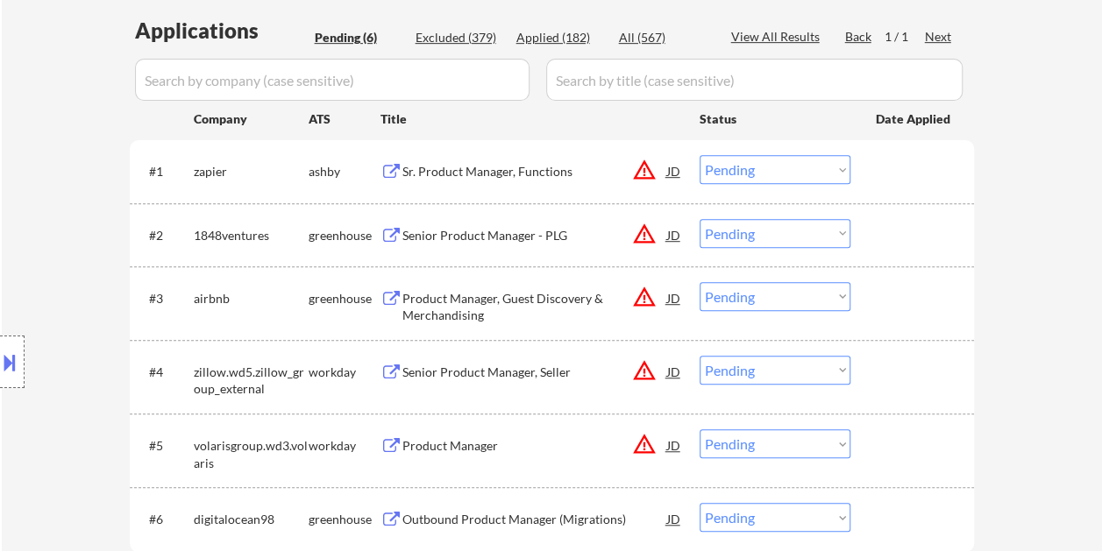
drag, startPoint x: 899, startPoint y: 243, endPoint x: 690, endPoint y: 241, distance: 209.5
click at [899, 243] on div at bounding box center [913, 235] width 77 height 32
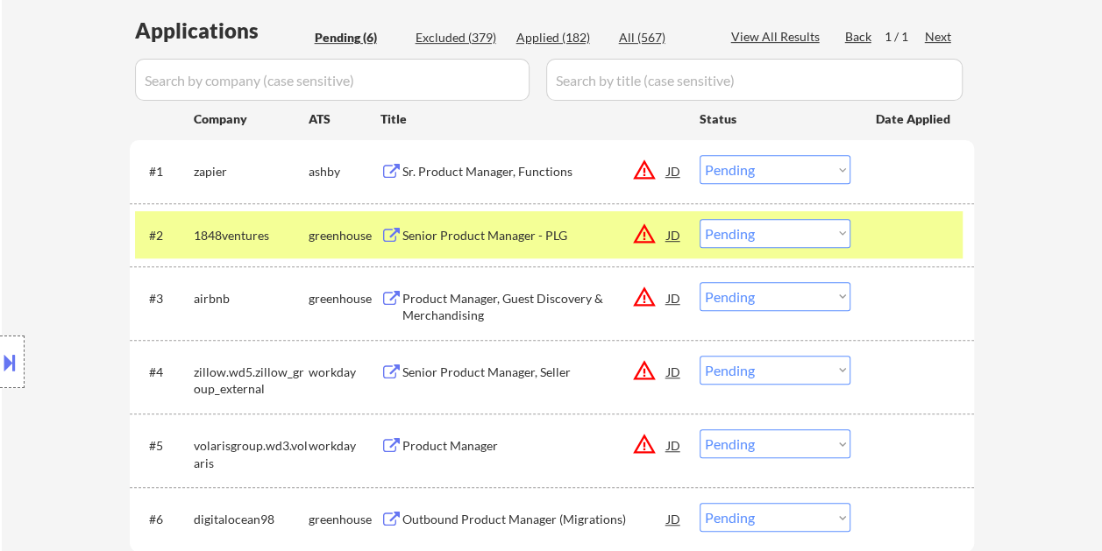
click at [442, 244] on div "Senior Product Manager - PLG" at bounding box center [534, 235] width 265 height 32
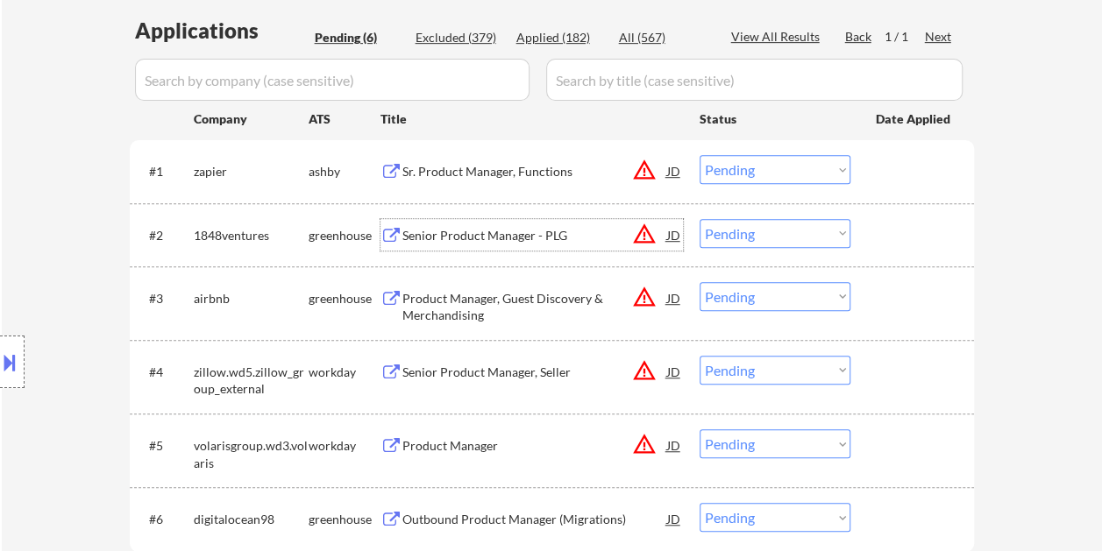
drag, startPoint x: 868, startPoint y: 224, endPoint x: 853, endPoint y: 231, distance: 17.3
click at [869, 224] on div "#2 1848ventures greenhouse Senior Product Manager - PLG JD warning_amber Choose…" at bounding box center [548, 234] width 827 height 47
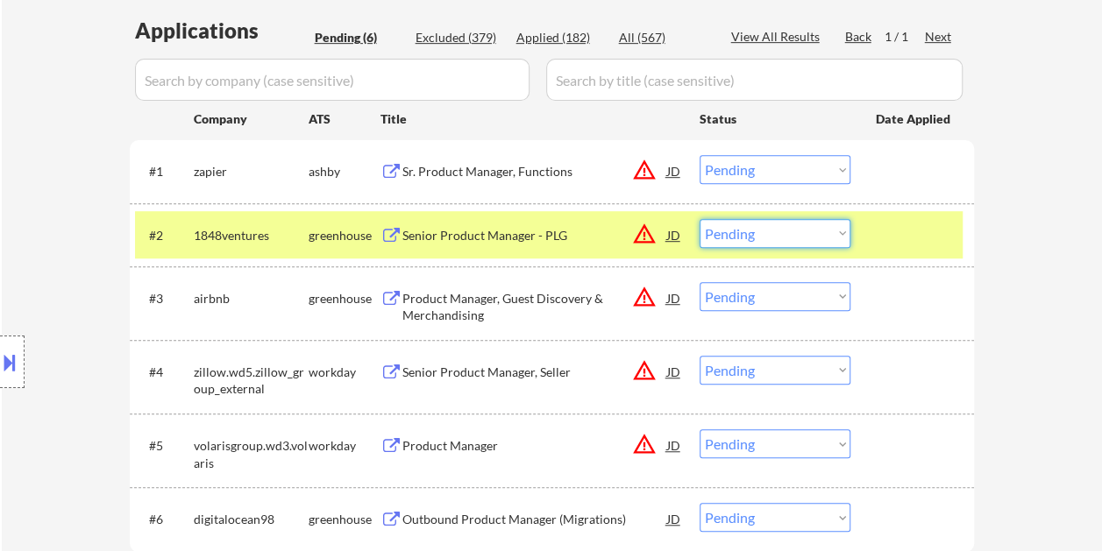
click at [840, 233] on select "Choose an option... Pending Applied Excluded (Questions) Excluded (Expired) Exc…" at bounding box center [774, 233] width 151 height 29
click at [699, 219] on select "Choose an option... Pending Applied Excluded (Questions) Excluded (Expired) Exc…" at bounding box center [774, 233] width 151 height 29
select select ""pending""
